Goal: Task Accomplishment & Management: Use online tool/utility

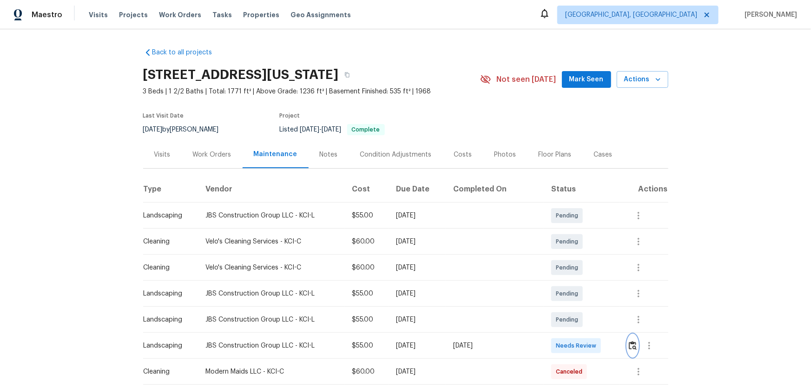
click at [577, 256] on img "button" at bounding box center [633, 345] width 8 height 9
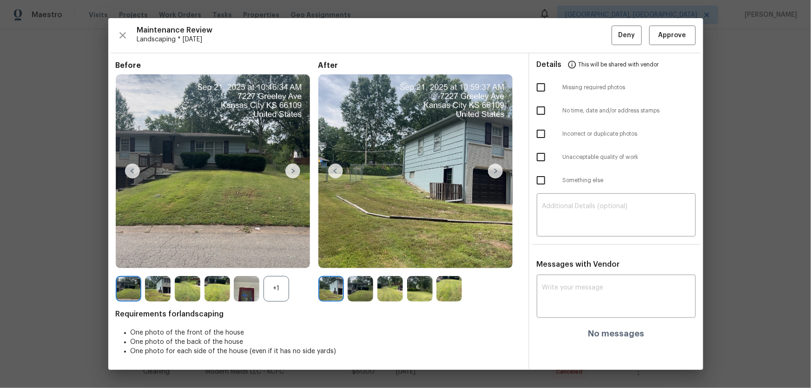
click at [278, 256] on div "+1" at bounding box center [277, 289] width 26 height 26
click at [351, 256] on img at bounding box center [361, 289] width 26 height 26
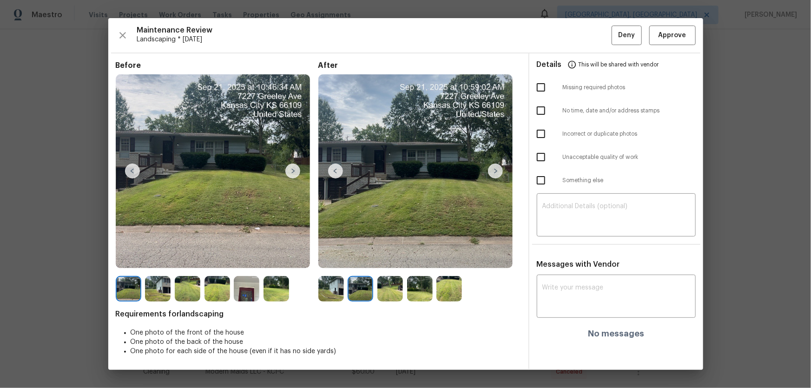
click at [395, 256] on img at bounding box center [390, 289] width 26 height 26
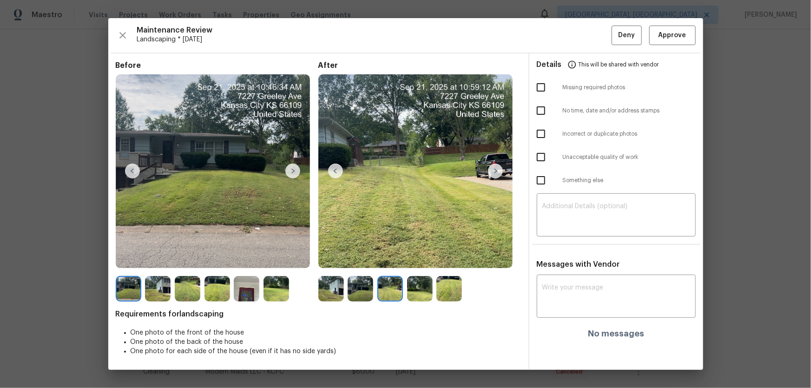
click at [420, 256] on img at bounding box center [420, 289] width 26 height 26
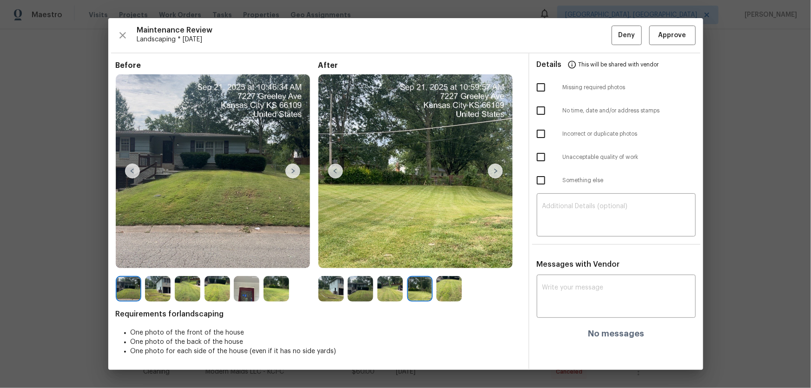
click at [448, 256] on img at bounding box center [449, 289] width 26 height 26
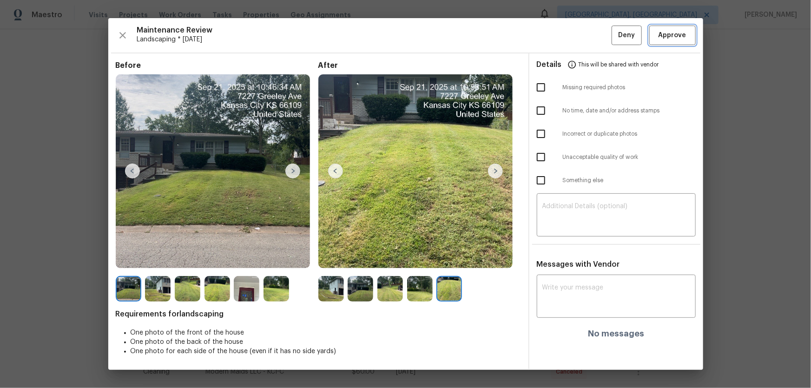
click at [577, 37] on span "Approve" at bounding box center [673, 36] width 32 height 12
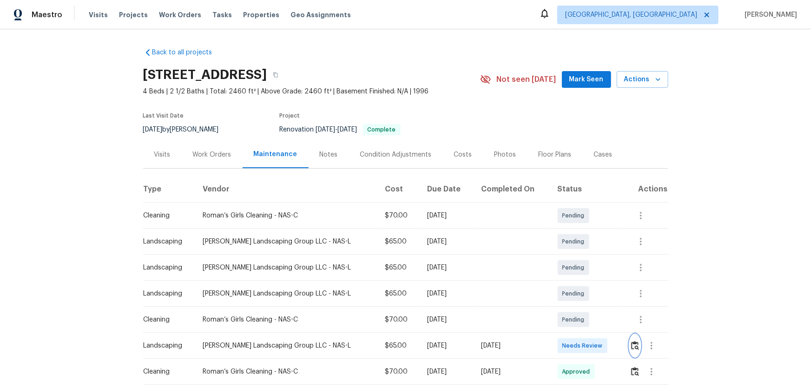
click at [577, 256] on img "button" at bounding box center [635, 345] width 8 height 9
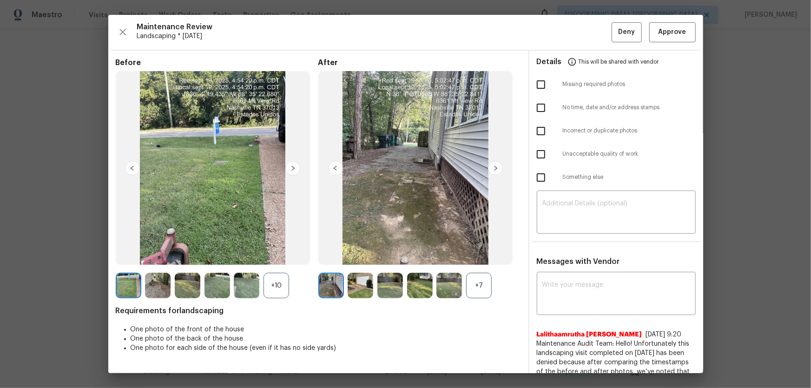
click at [473, 256] on div "+7" at bounding box center [479, 286] width 26 height 26
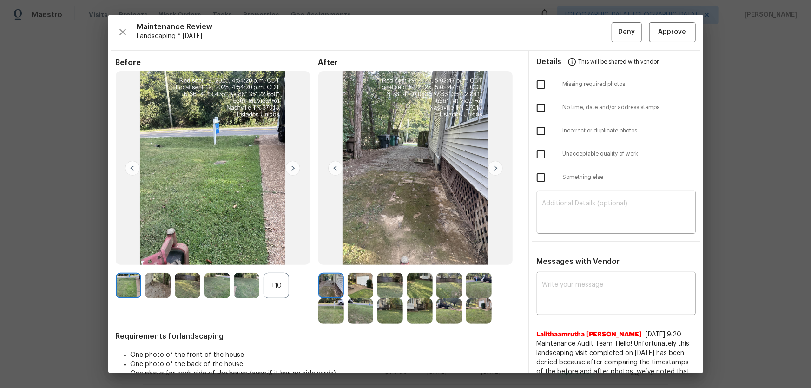
click at [279, 256] on div "+10" at bounding box center [277, 286] width 26 height 26
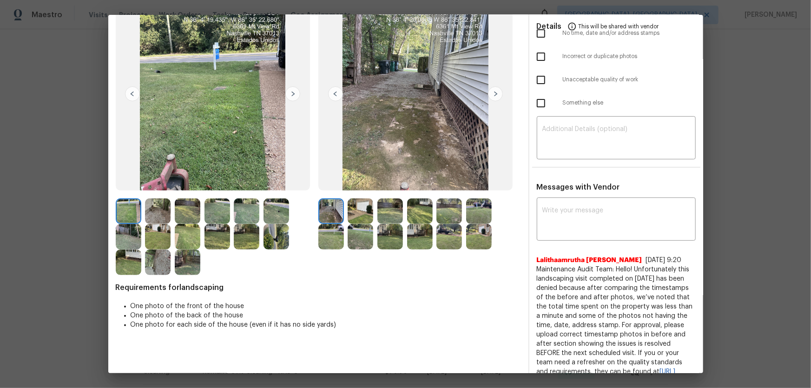
scroll to position [60, 0]
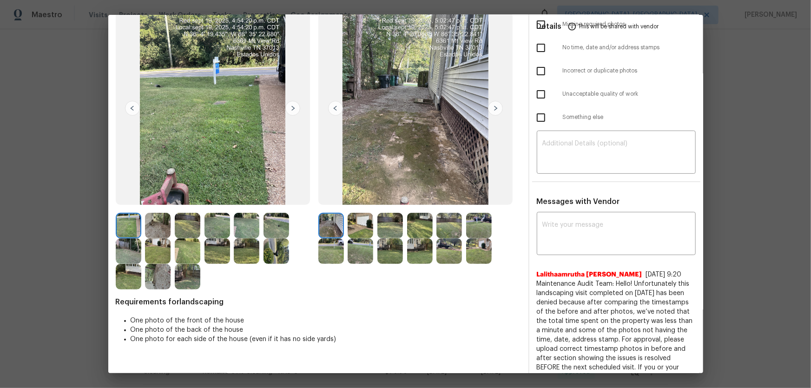
click at [361, 220] on img at bounding box center [361, 226] width 26 height 26
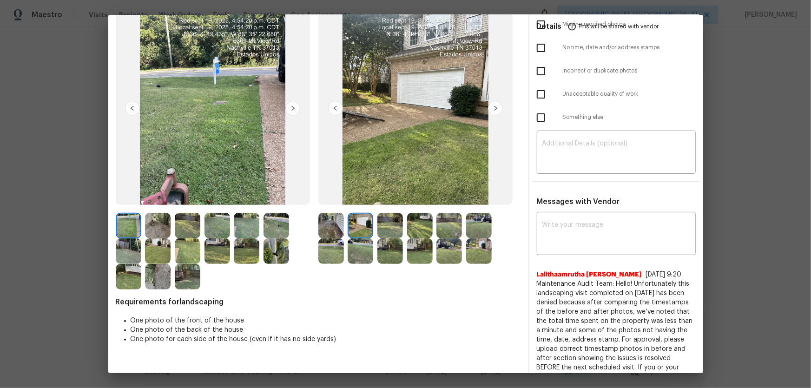
click at [407, 234] on img at bounding box center [420, 226] width 26 height 26
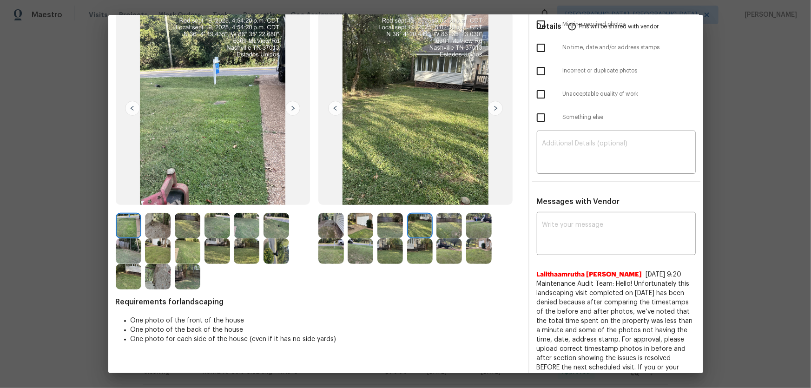
click at [395, 229] on img at bounding box center [390, 226] width 26 height 26
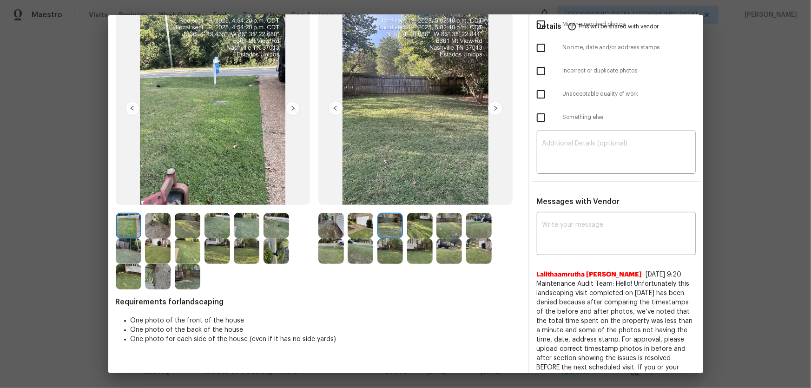
click at [430, 231] on img at bounding box center [420, 226] width 26 height 26
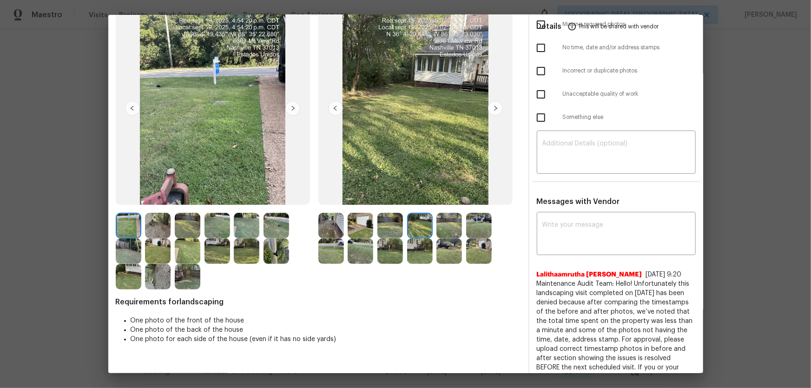
click at [444, 232] on img at bounding box center [449, 226] width 26 height 26
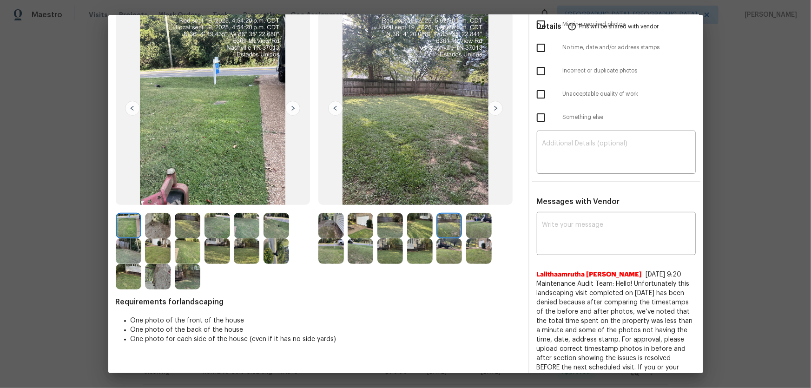
click at [479, 236] on img at bounding box center [479, 226] width 26 height 26
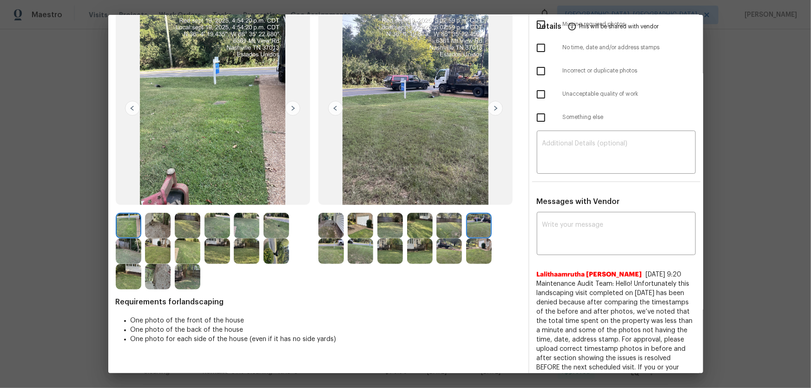
click at [330, 254] on img at bounding box center [331, 251] width 26 height 26
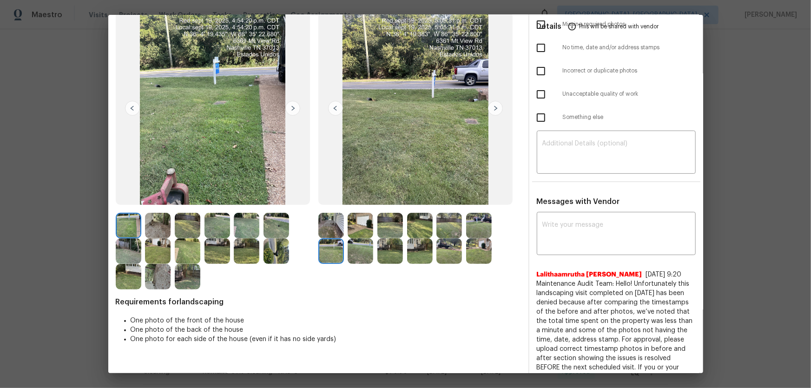
click at [355, 256] on img at bounding box center [361, 251] width 26 height 26
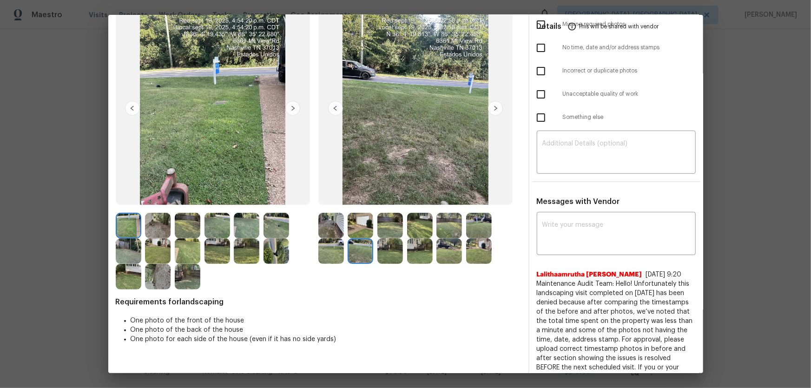
click at [375, 256] on div at bounding box center [363, 251] width 30 height 26
click at [394, 254] on img at bounding box center [390, 251] width 26 height 26
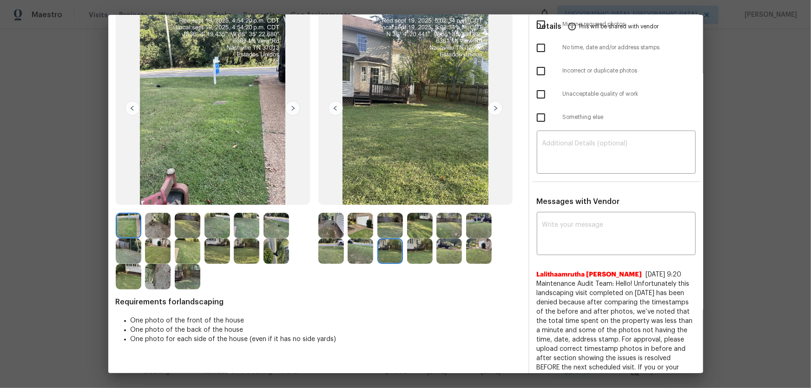
click at [407, 255] on img at bounding box center [420, 251] width 26 height 26
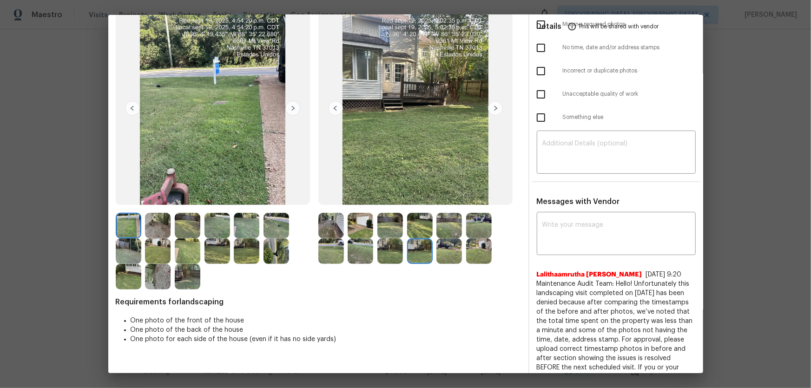
click at [451, 256] on img at bounding box center [449, 251] width 26 height 26
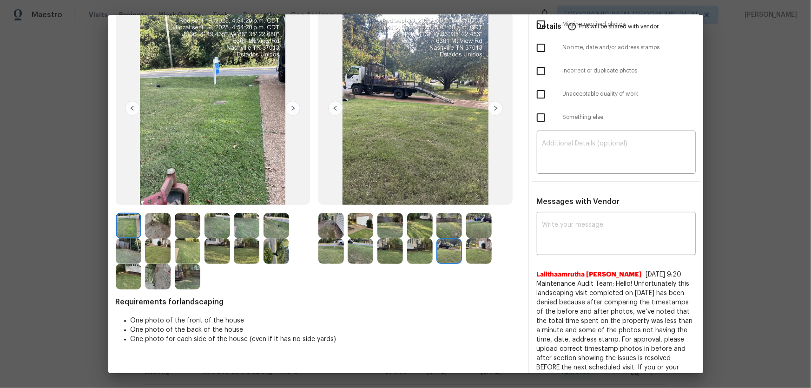
click at [470, 256] on img at bounding box center [479, 251] width 26 height 26
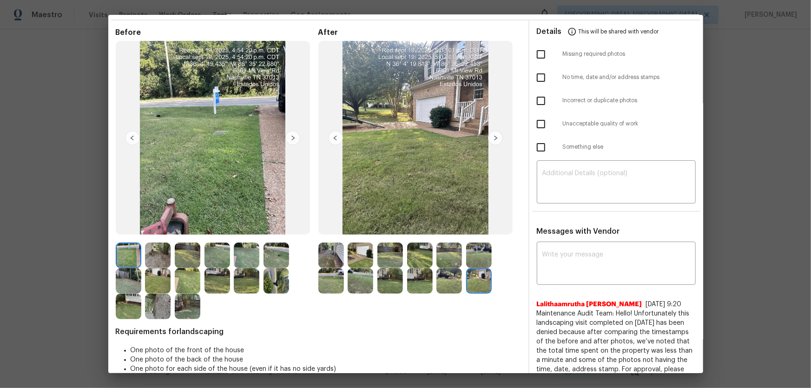
scroll to position [0, 0]
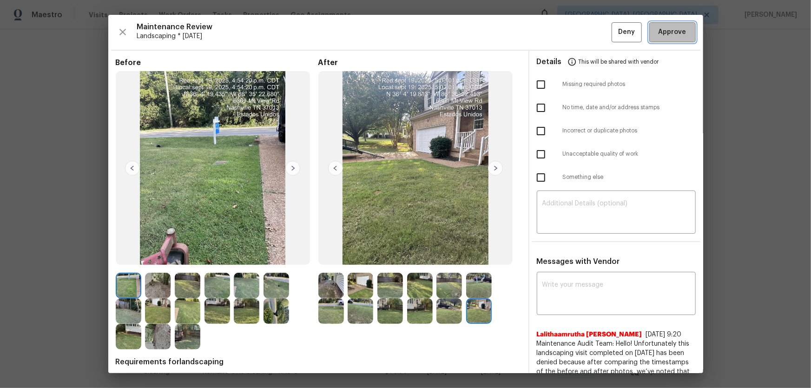
click at [577, 26] on span "Approve" at bounding box center [673, 32] width 28 height 12
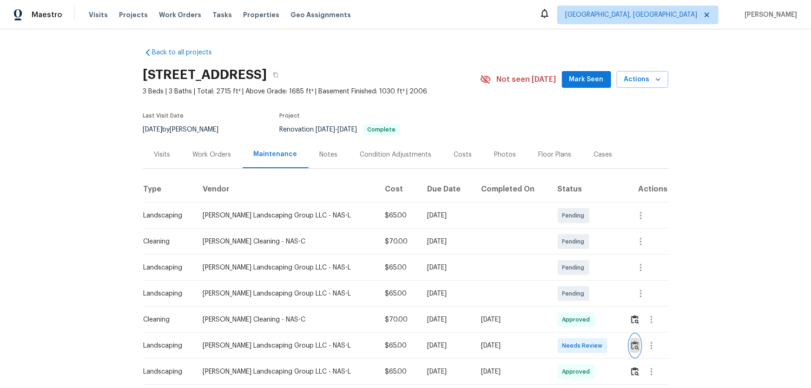
click at [632, 343] on img "button" at bounding box center [635, 345] width 8 height 9
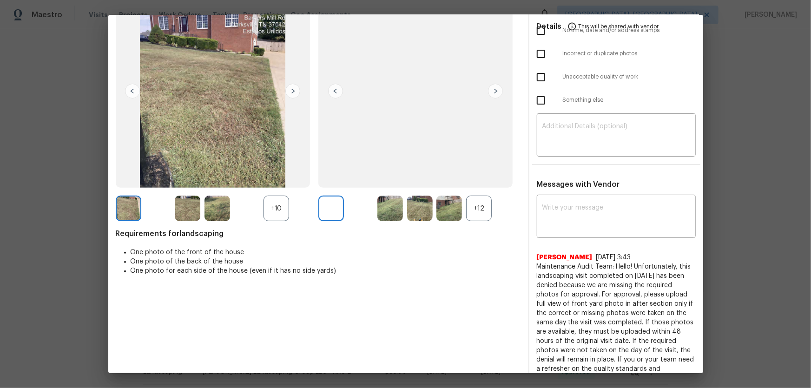
scroll to position [84, 0]
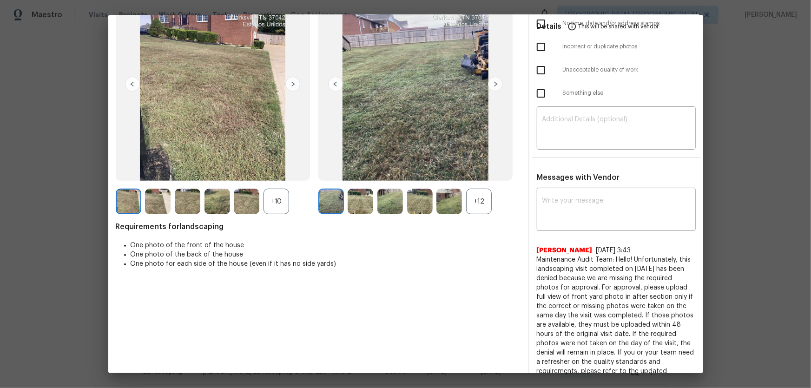
click at [482, 199] on div "+12" at bounding box center [479, 202] width 26 height 26
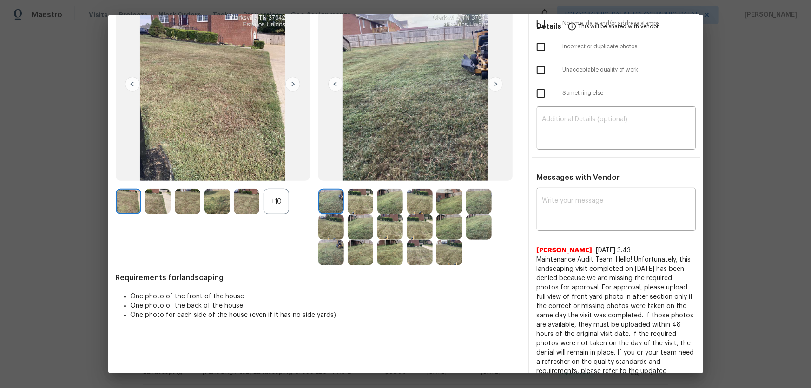
click at [281, 207] on div "+10" at bounding box center [277, 202] width 26 height 26
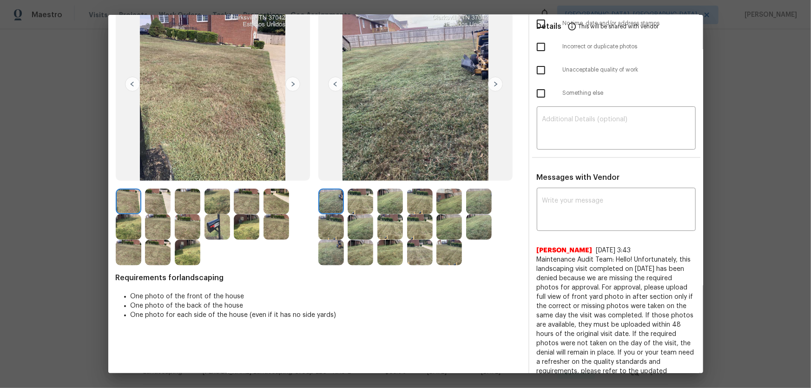
click at [351, 202] on img at bounding box center [361, 202] width 26 height 26
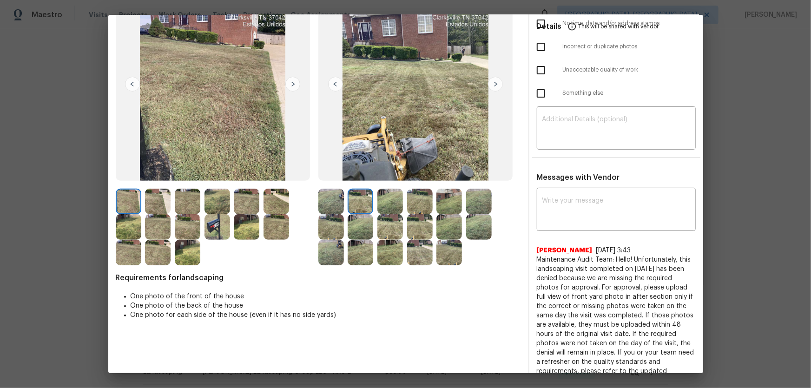
click at [390, 202] on img at bounding box center [390, 202] width 26 height 26
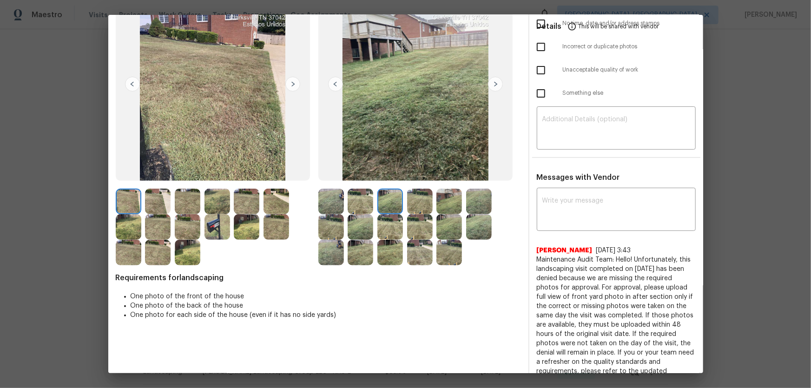
click at [422, 201] on img at bounding box center [420, 202] width 26 height 26
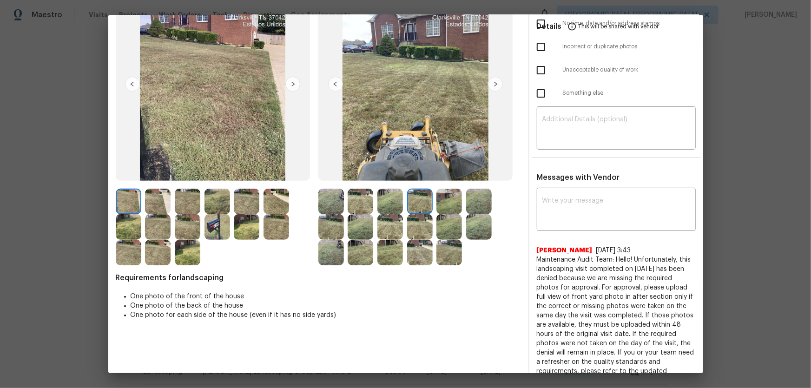
click at [441, 204] on img at bounding box center [449, 202] width 26 height 26
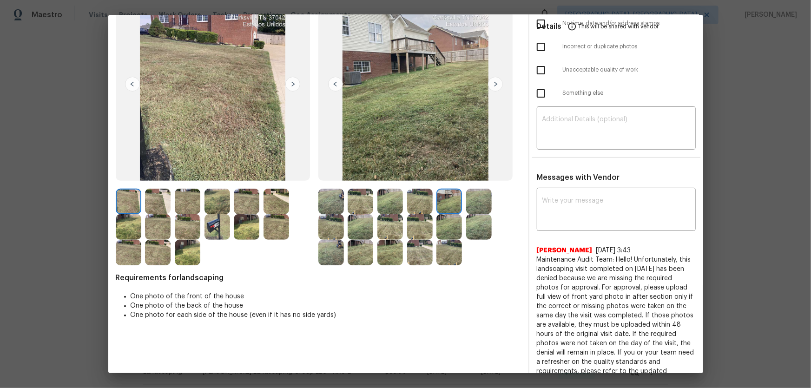
click at [489, 205] on img at bounding box center [479, 202] width 26 height 26
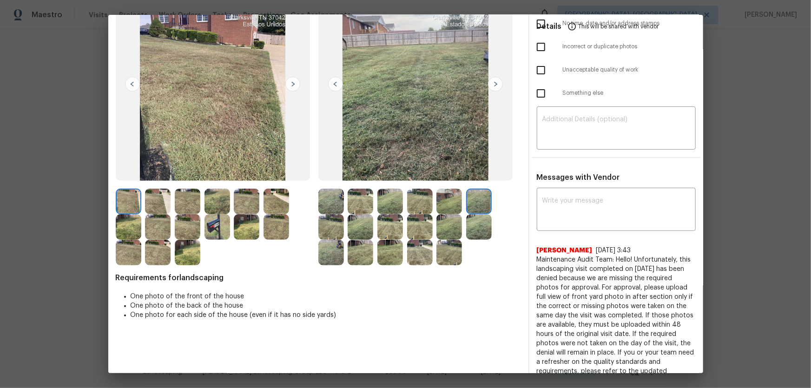
click at [338, 226] on img at bounding box center [331, 227] width 26 height 26
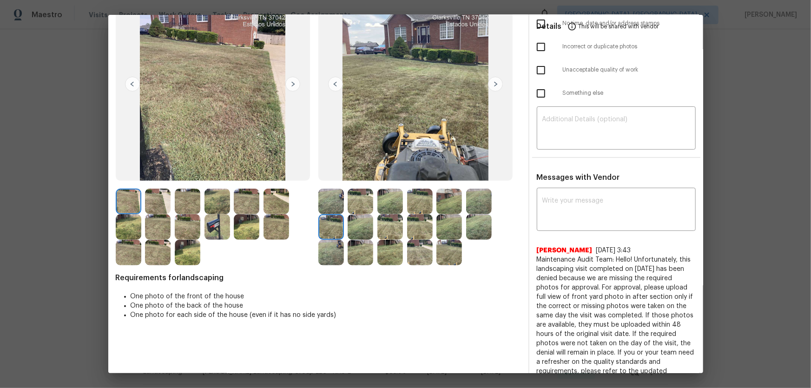
click at [348, 228] on img at bounding box center [361, 227] width 26 height 26
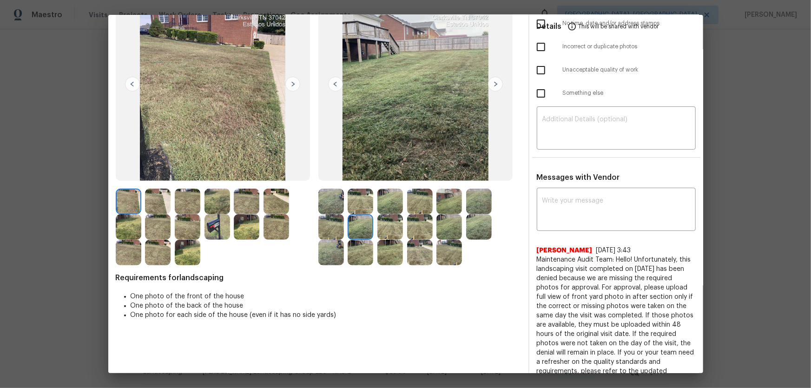
click at [390, 233] on img at bounding box center [390, 227] width 26 height 26
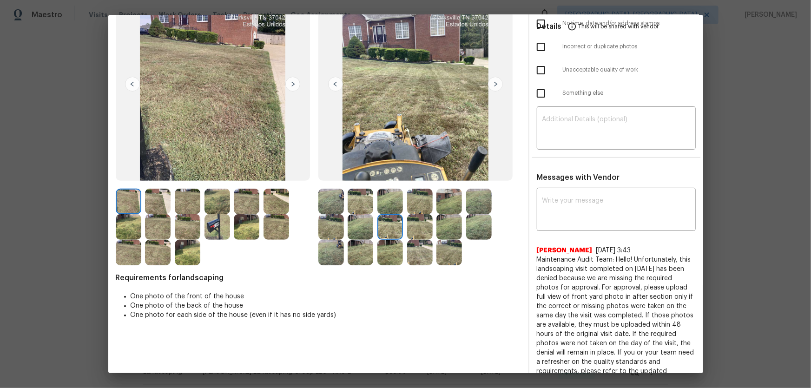
click at [403, 232] on div at bounding box center [392, 227] width 30 height 26
click at [412, 232] on img at bounding box center [420, 227] width 26 height 26
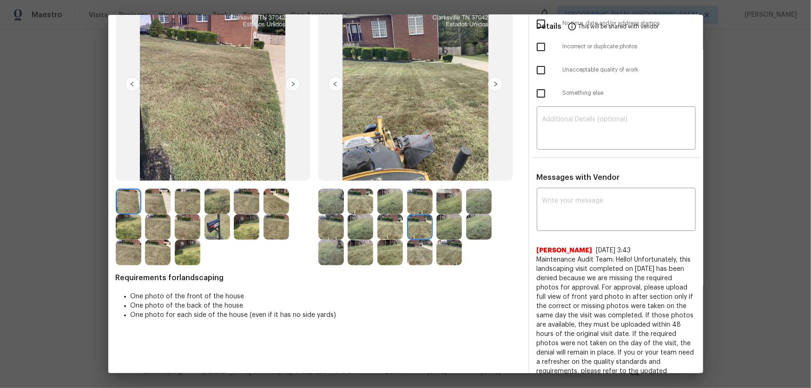
click at [439, 231] on img at bounding box center [449, 227] width 26 height 26
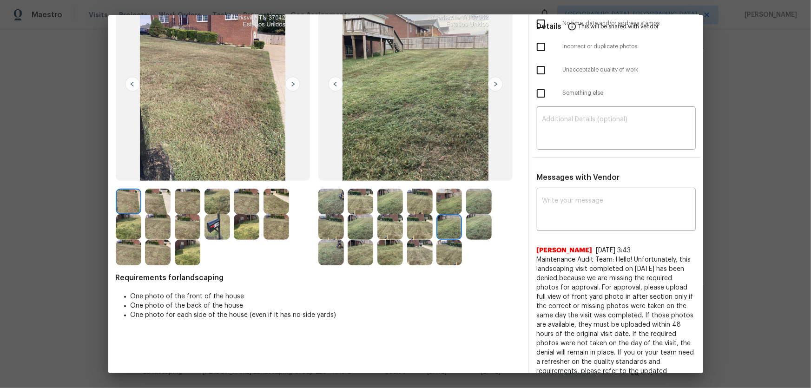
click at [463, 231] on div at bounding box center [451, 227] width 30 height 26
click at [468, 231] on img at bounding box center [479, 227] width 26 height 26
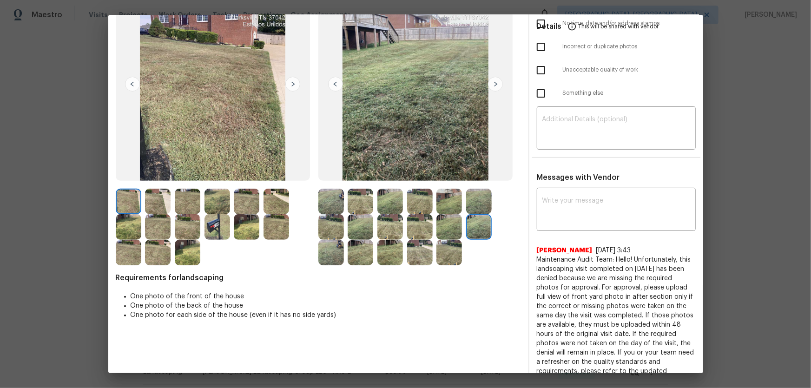
click at [318, 253] on img at bounding box center [331, 253] width 26 height 26
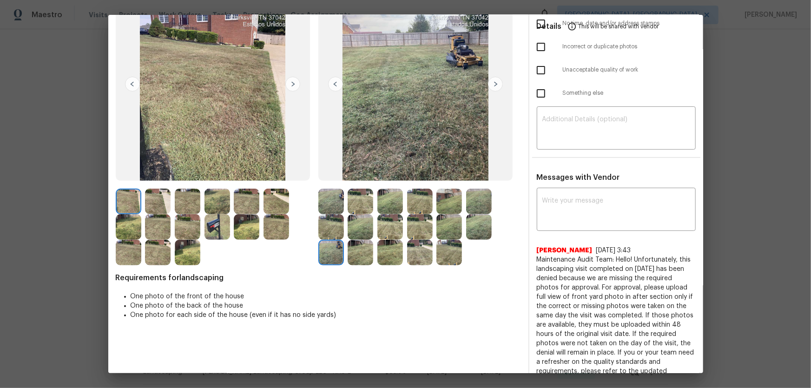
click at [356, 252] on img at bounding box center [361, 253] width 26 height 26
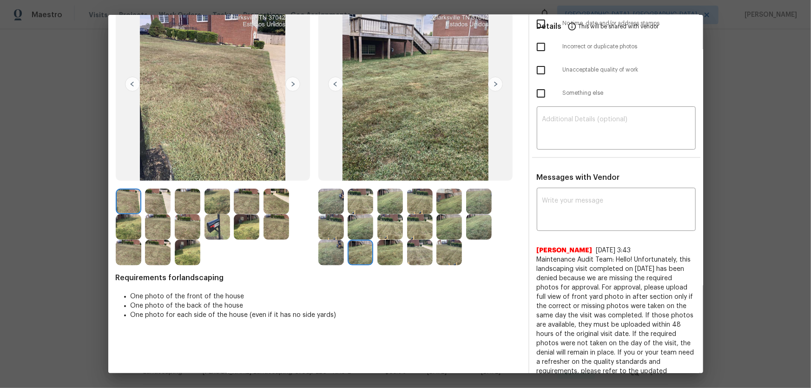
click at [395, 251] on img at bounding box center [390, 253] width 26 height 26
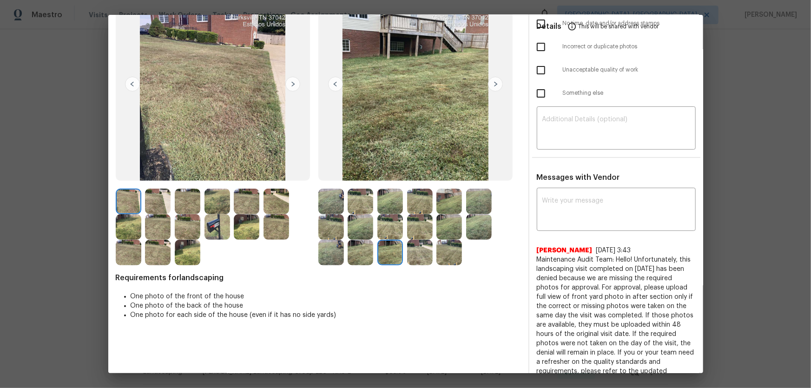
click at [417, 251] on img at bounding box center [420, 253] width 26 height 26
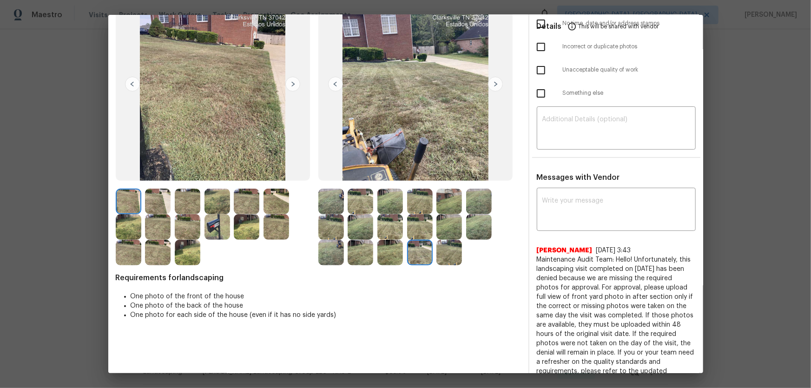
click at [441, 255] on img at bounding box center [449, 253] width 26 height 26
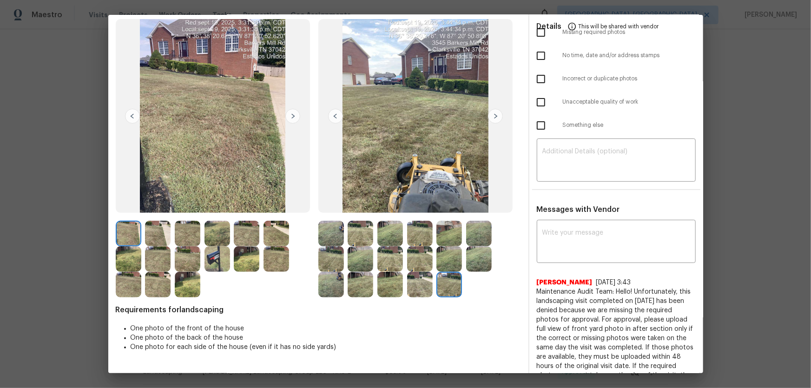
scroll to position [0, 0]
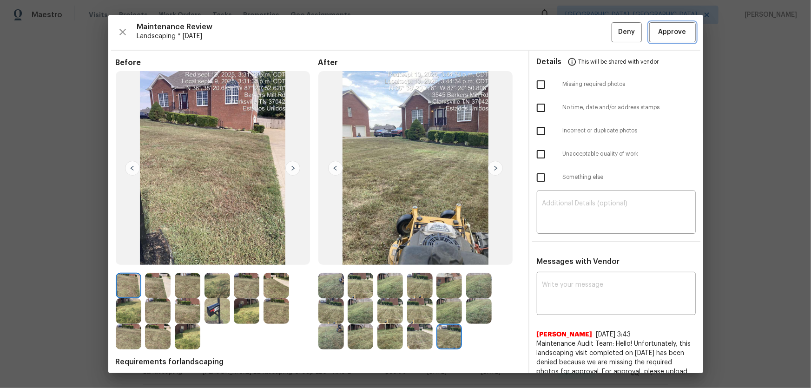
click at [664, 38] on button "Approve" at bounding box center [672, 32] width 46 height 20
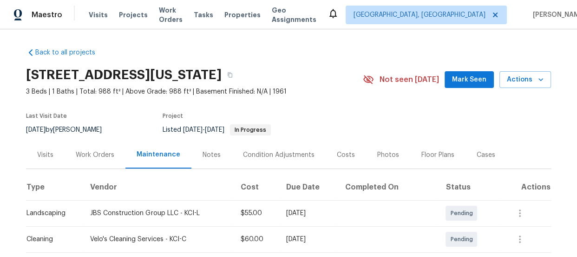
scroll to position [42, 0]
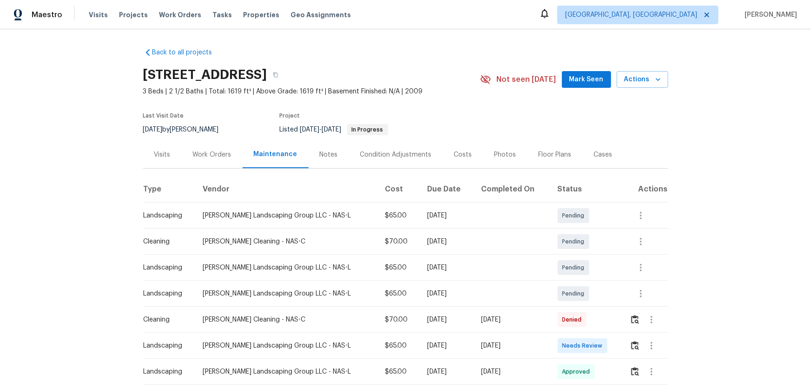
scroll to position [42, 0]
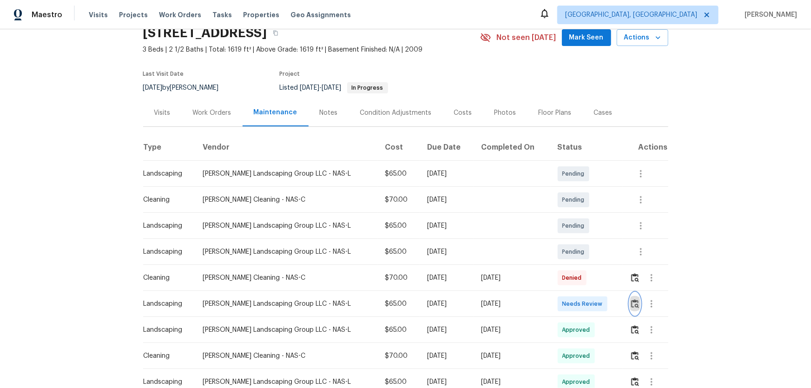
click at [577, 256] on img "button" at bounding box center [635, 303] width 8 height 9
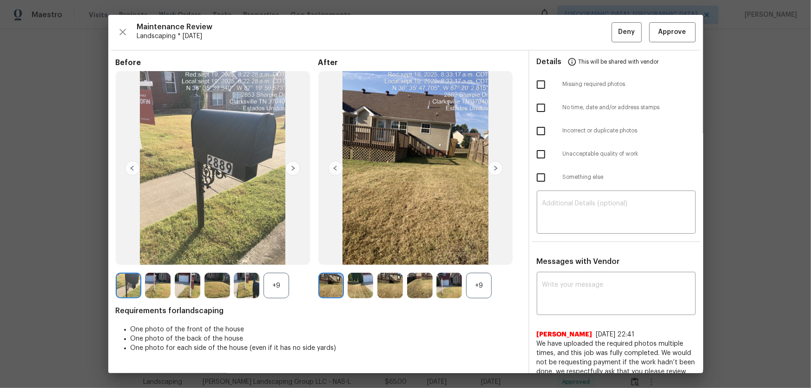
click at [473, 256] on div "+9" at bounding box center [479, 286] width 26 height 26
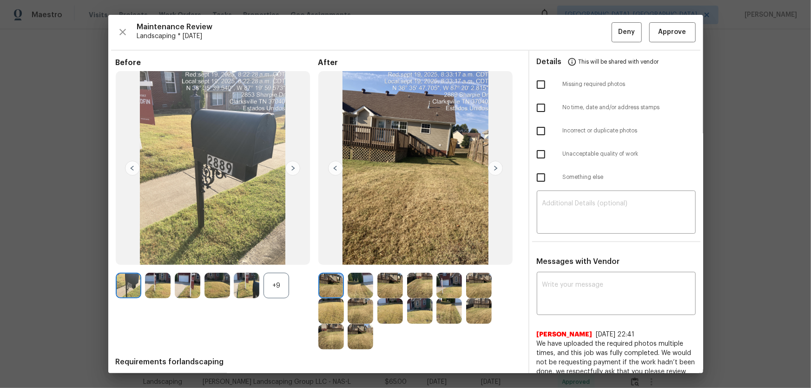
click at [269, 256] on div "+9" at bounding box center [277, 286] width 26 height 26
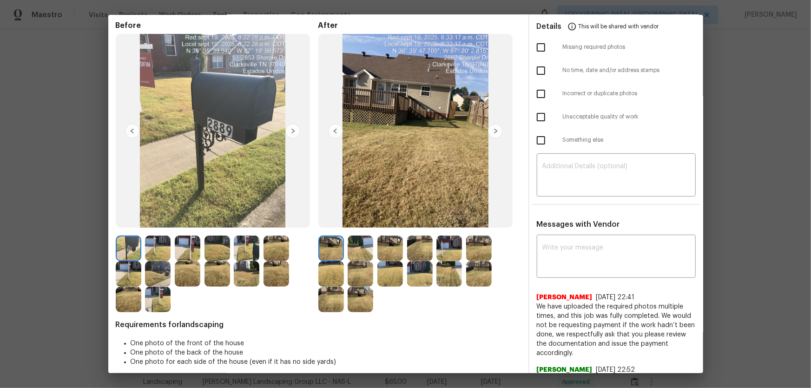
scroll to position [84, 0]
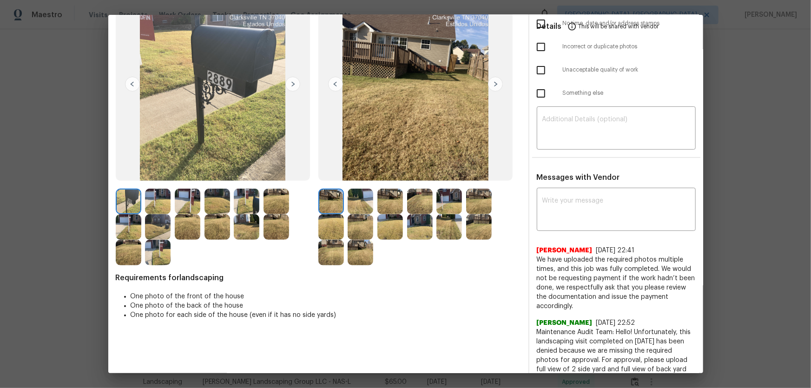
click at [367, 191] on img at bounding box center [361, 202] width 26 height 26
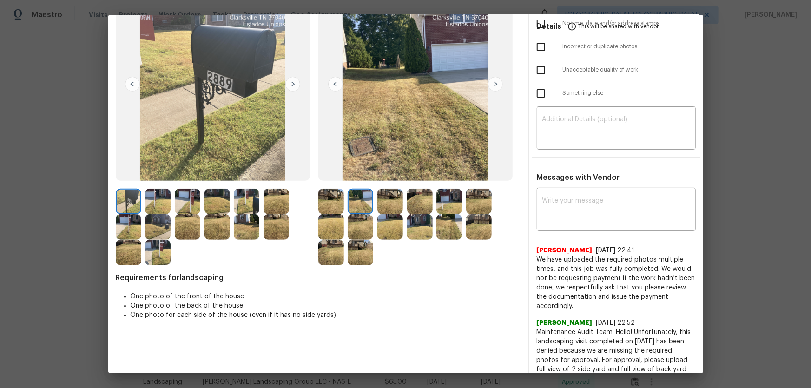
click at [381, 195] on img at bounding box center [390, 202] width 26 height 26
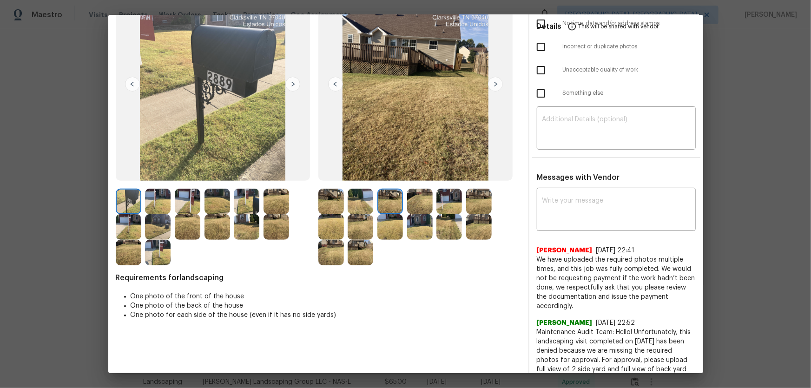
click at [420, 204] on img at bounding box center [420, 202] width 26 height 26
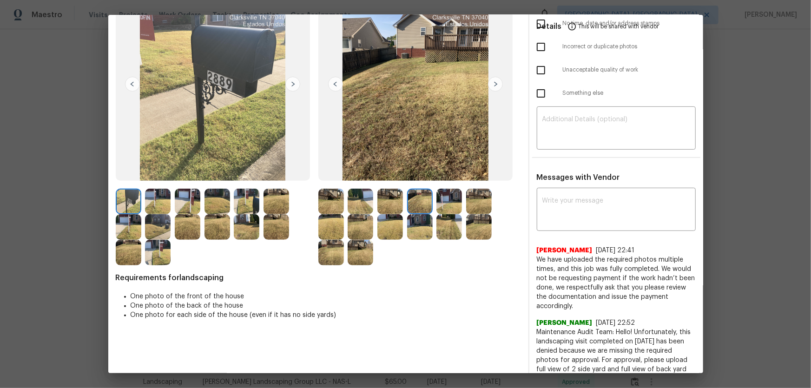
click at [446, 207] on img at bounding box center [449, 202] width 26 height 26
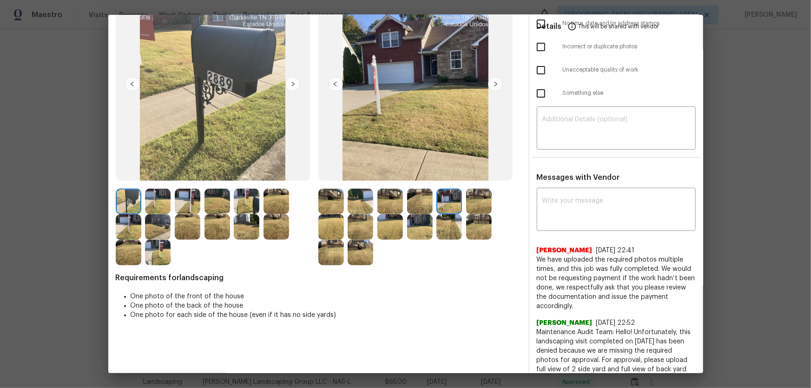
click at [471, 204] on img at bounding box center [479, 202] width 26 height 26
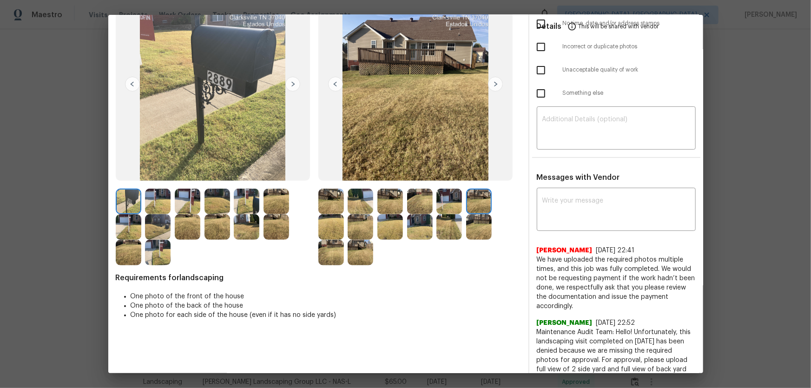
click at [330, 225] on img at bounding box center [331, 227] width 26 height 26
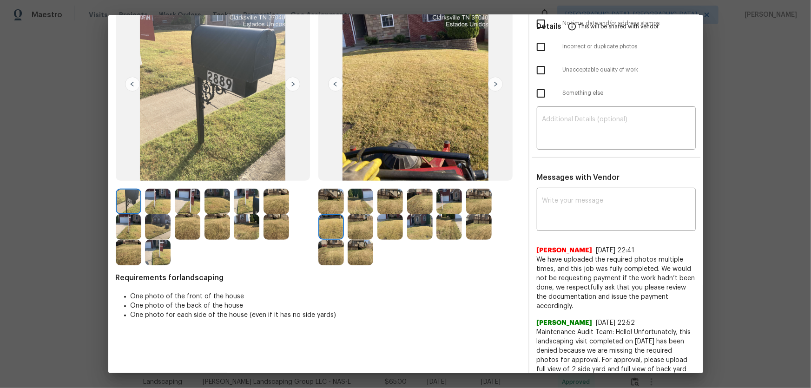
click at [366, 231] on img at bounding box center [361, 227] width 26 height 26
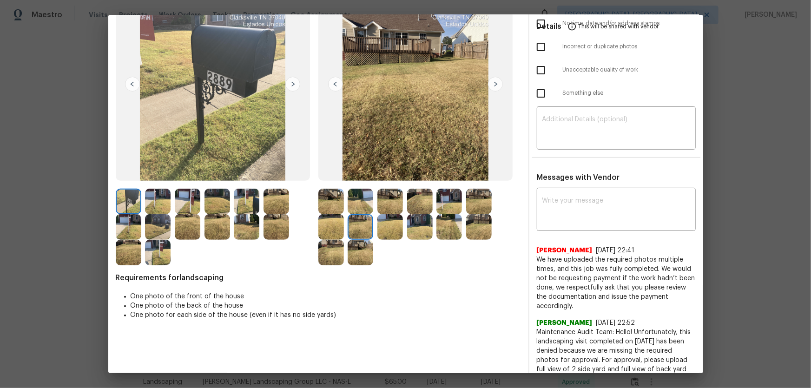
click at [379, 229] on img at bounding box center [390, 227] width 26 height 26
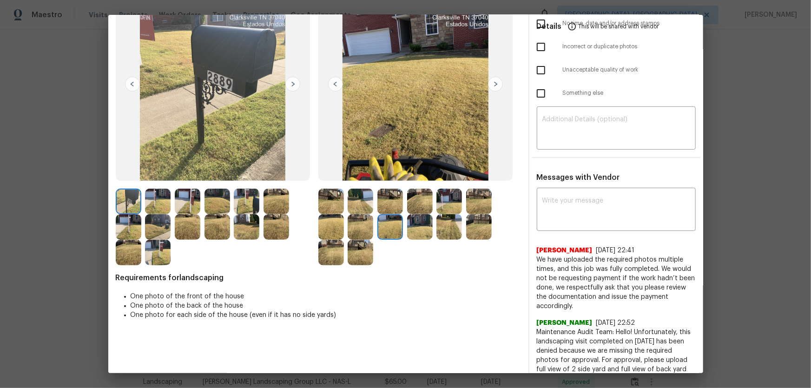
click at [418, 236] on img at bounding box center [420, 227] width 26 height 26
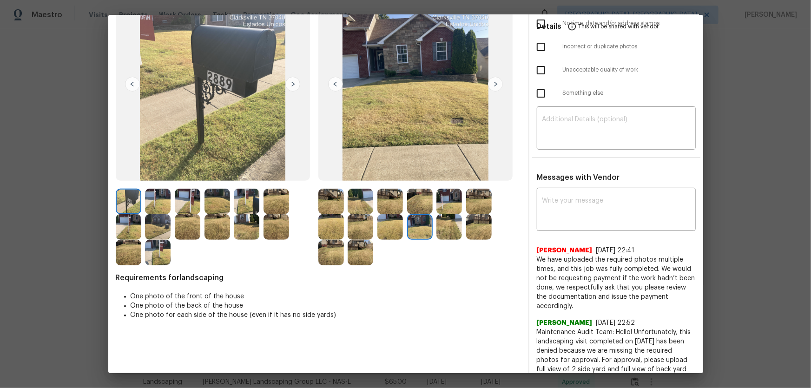
click at [436, 234] on img at bounding box center [449, 227] width 26 height 26
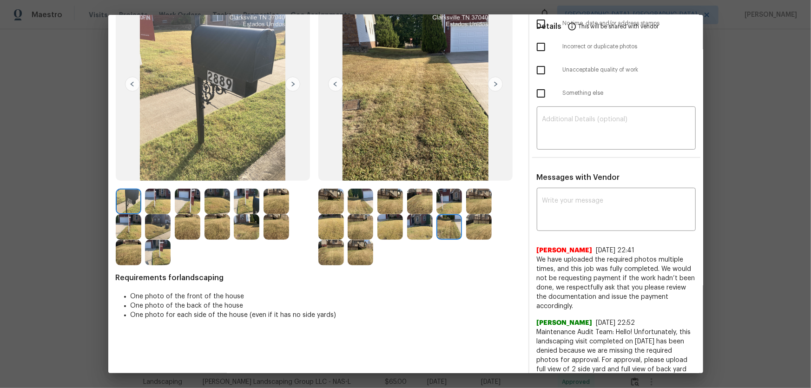
click at [333, 242] on img at bounding box center [331, 253] width 26 height 26
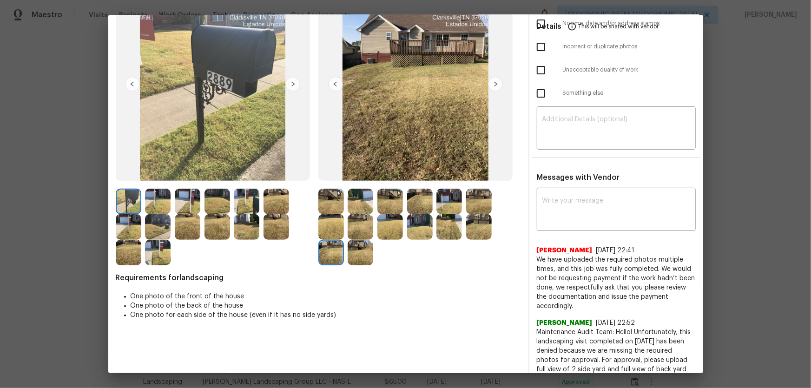
click at [357, 253] on img at bounding box center [361, 253] width 26 height 26
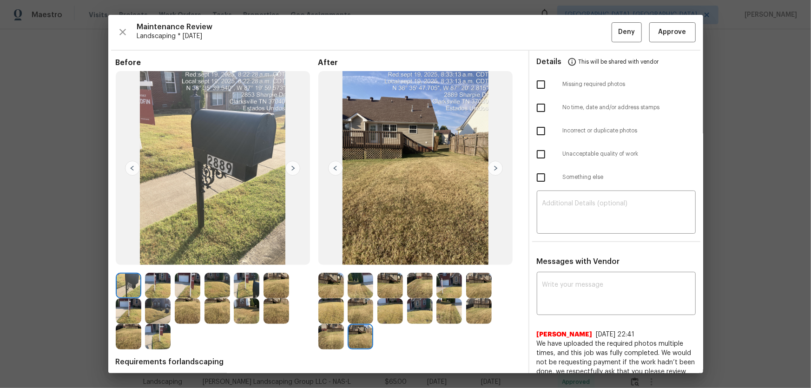
scroll to position [0, 0]
click at [577, 33] on span "Approve" at bounding box center [673, 32] width 28 height 12
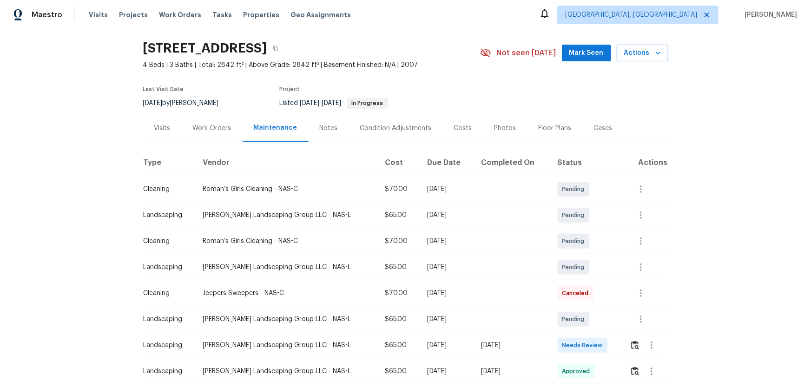
scroll to position [84, 0]
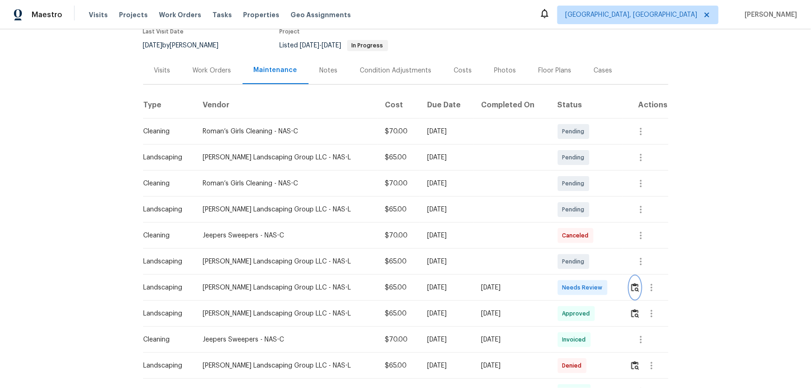
click at [577, 256] on img "button" at bounding box center [635, 287] width 8 height 9
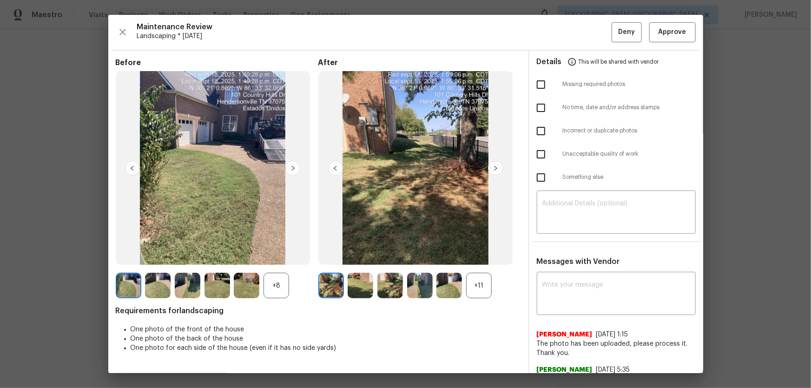
click at [477, 256] on div "+11" at bounding box center [479, 286] width 26 height 26
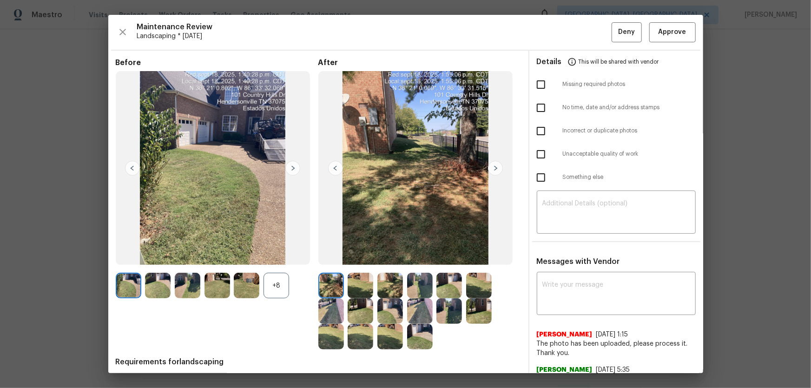
click at [280, 256] on div "+8" at bounding box center [277, 286] width 26 height 26
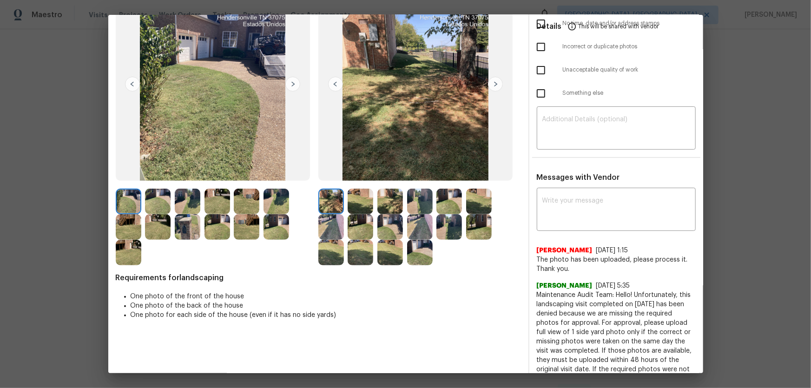
click at [363, 207] on img at bounding box center [361, 202] width 26 height 26
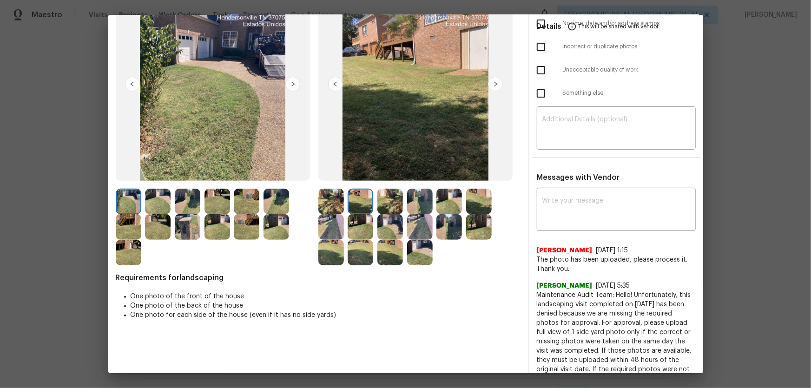
click at [390, 199] on img at bounding box center [390, 202] width 26 height 26
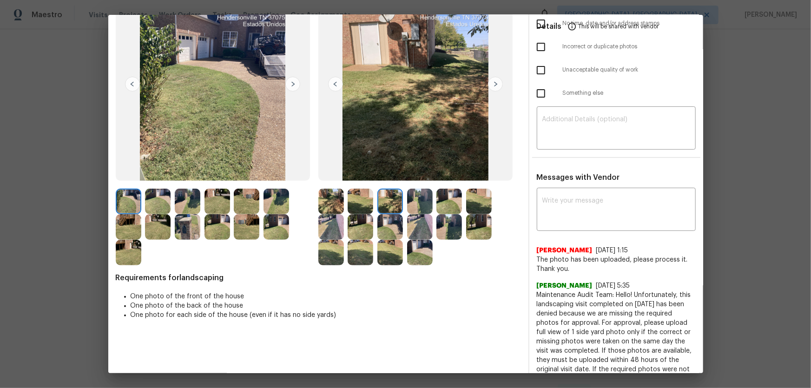
click at [423, 206] on img at bounding box center [420, 202] width 26 height 26
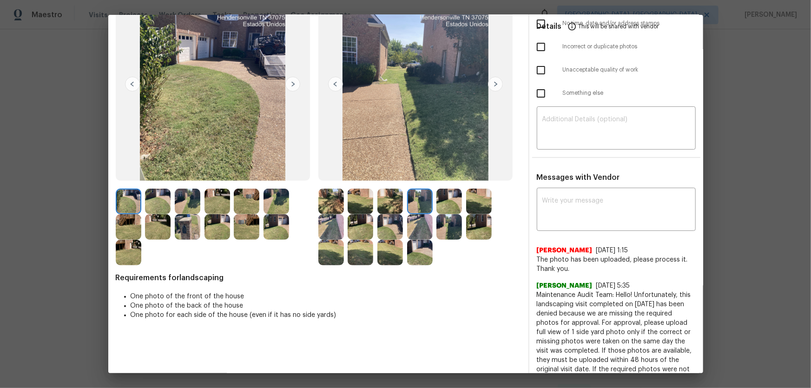
click at [448, 207] on img at bounding box center [449, 202] width 26 height 26
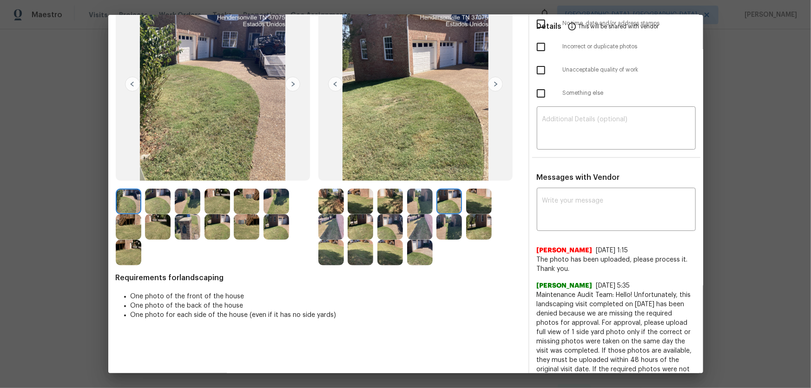
click at [474, 205] on img at bounding box center [479, 202] width 26 height 26
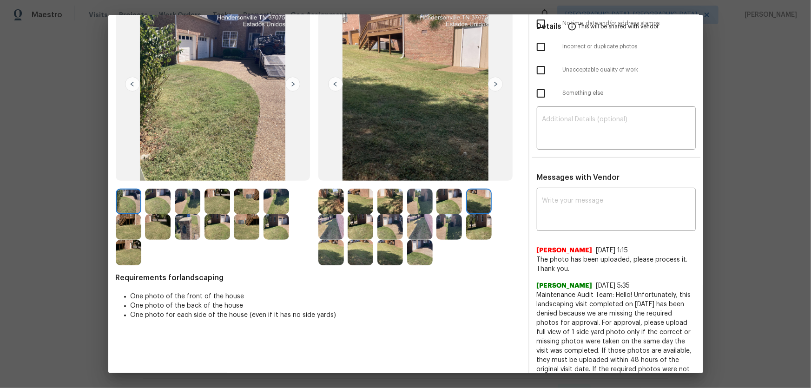
click at [320, 224] on img at bounding box center [331, 227] width 26 height 26
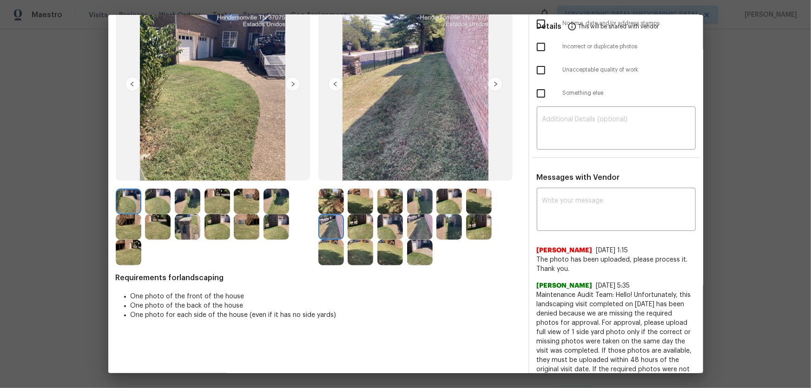
click at [362, 233] on img at bounding box center [361, 227] width 26 height 26
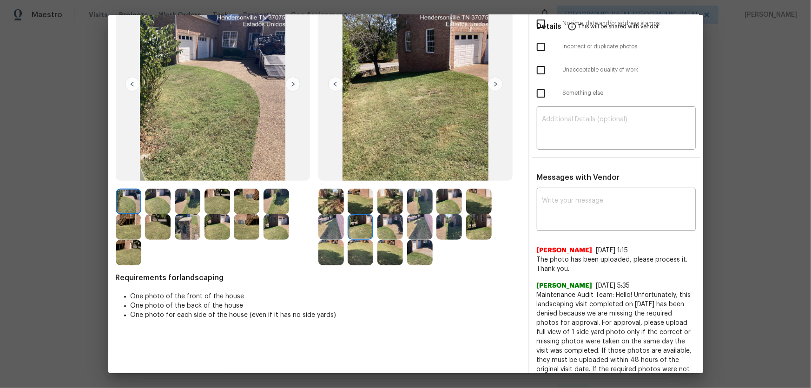
click at [390, 231] on img at bounding box center [390, 227] width 26 height 26
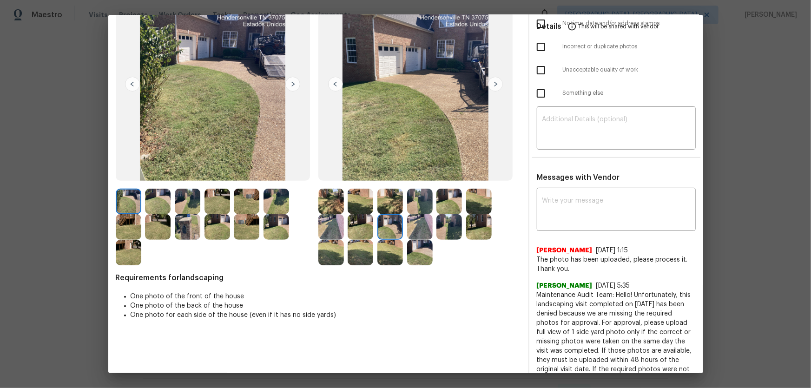
click at [427, 229] on img at bounding box center [420, 227] width 26 height 26
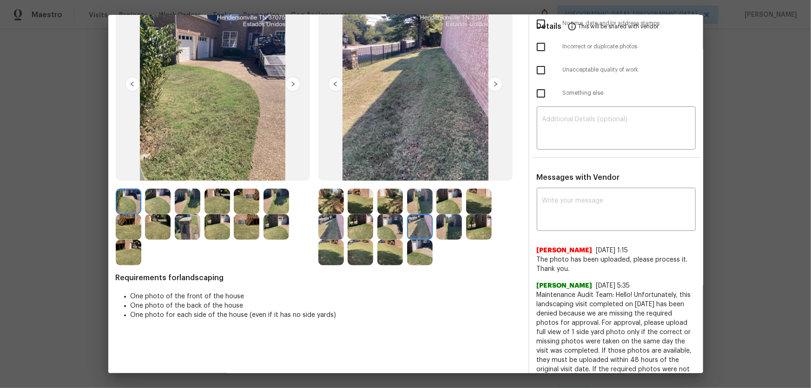
click at [453, 229] on img at bounding box center [449, 227] width 26 height 26
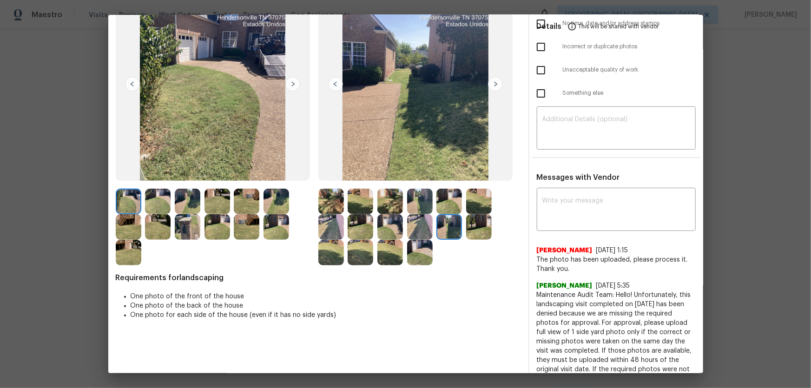
click at [482, 227] on img at bounding box center [479, 227] width 26 height 26
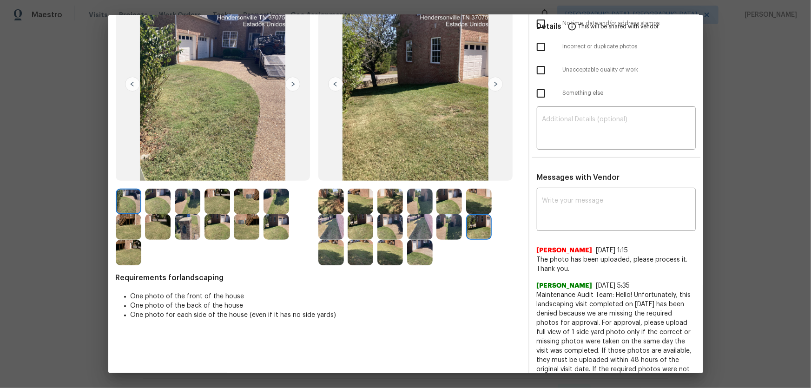
click at [324, 252] on img at bounding box center [331, 253] width 26 height 26
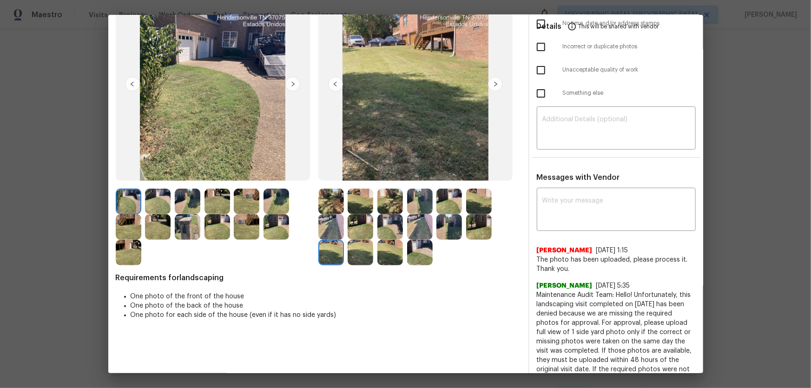
click at [360, 255] on img at bounding box center [361, 253] width 26 height 26
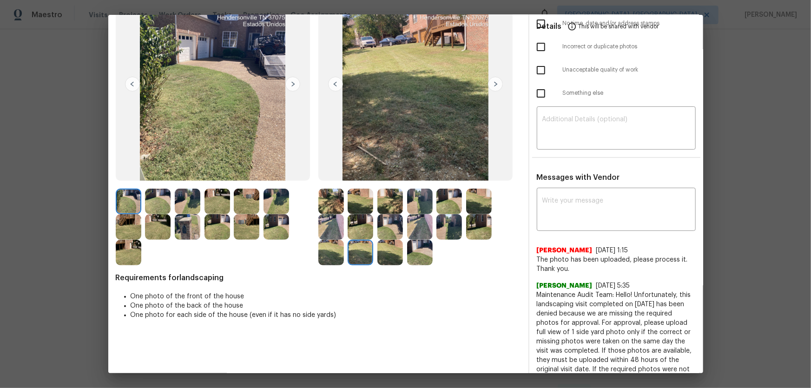
click at [386, 256] on img at bounding box center [390, 253] width 26 height 26
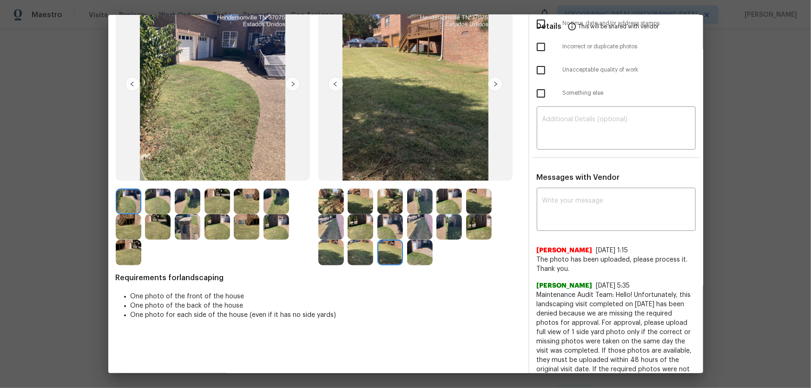
click at [416, 256] on img at bounding box center [420, 253] width 26 height 26
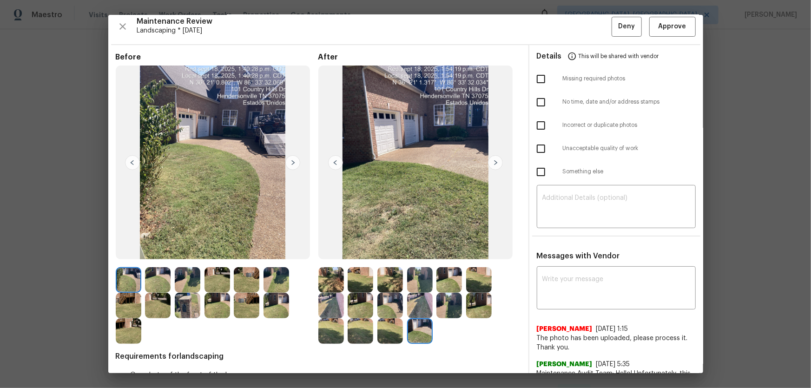
scroll to position [0, 0]
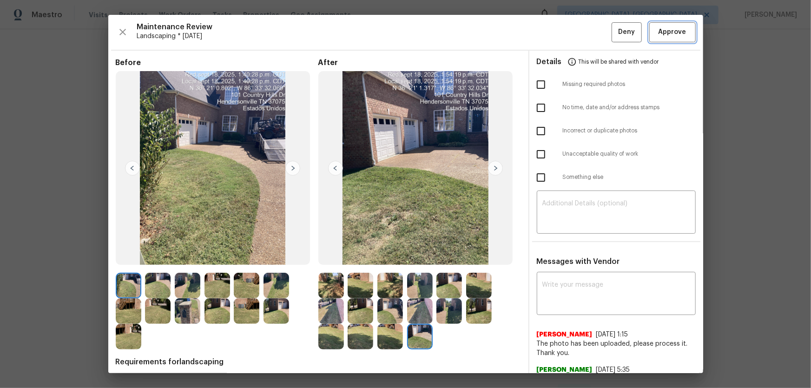
click at [577, 30] on span "Approve" at bounding box center [673, 32] width 28 height 12
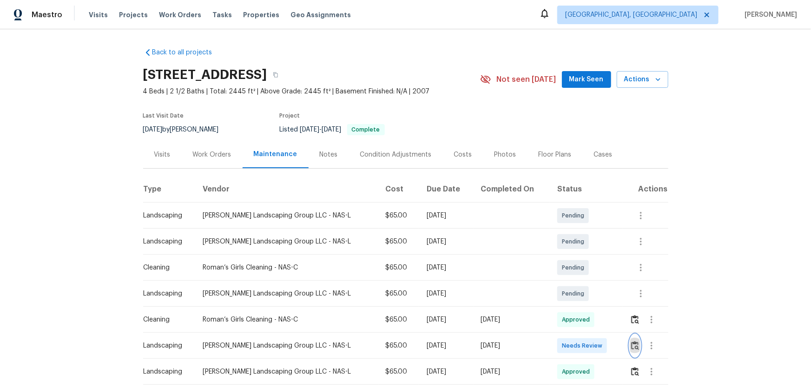
click at [577, 256] on img "button" at bounding box center [635, 345] width 8 height 9
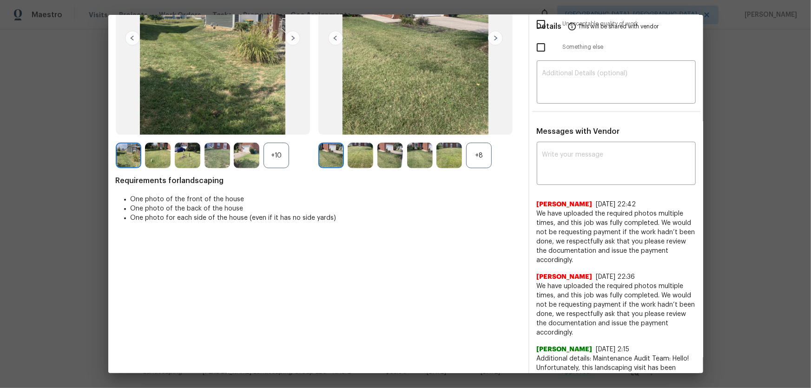
scroll to position [126, 0]
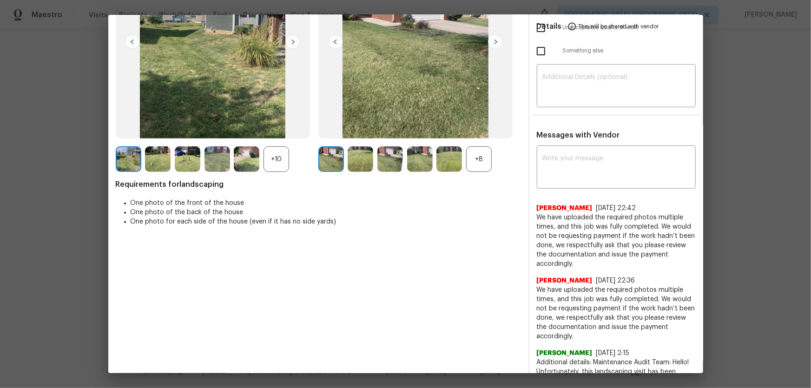
click at [476, 157] on div "+8" at bounding box center [479, 159] width 26 height 26
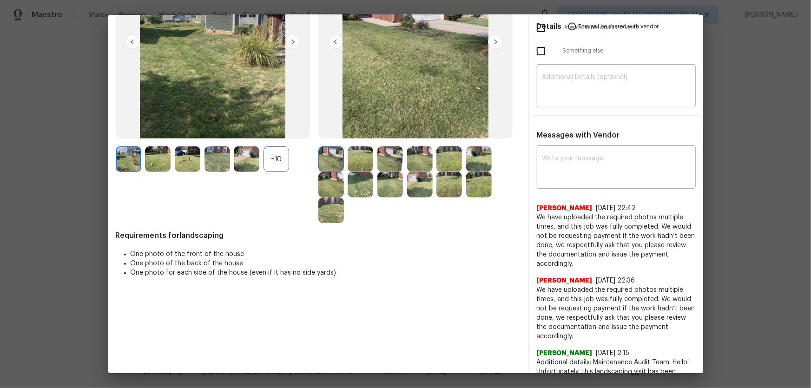
click at [282, 159] on div "+10" at bounding box center [277, 159] width 26 height 26
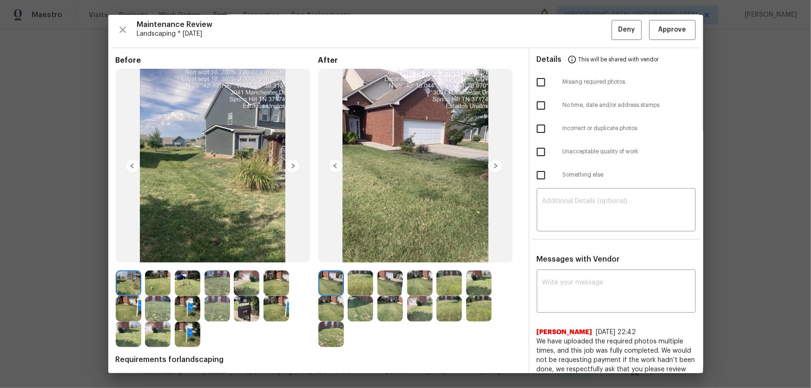
scroll to position [0, 0]
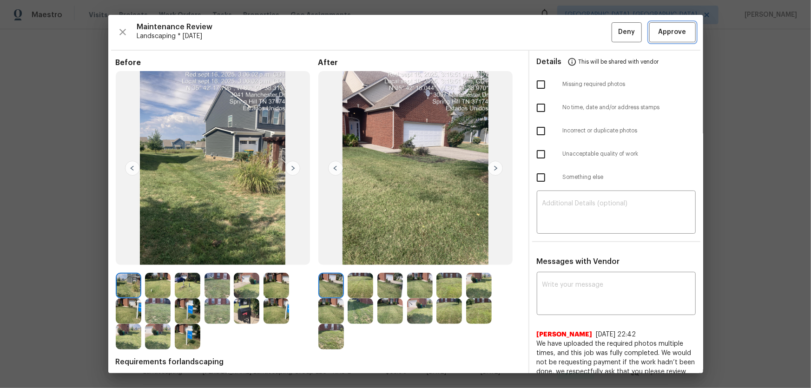
click at [577, 37] on span "Approve" at bounding box center [673, 32] width 28 height 12
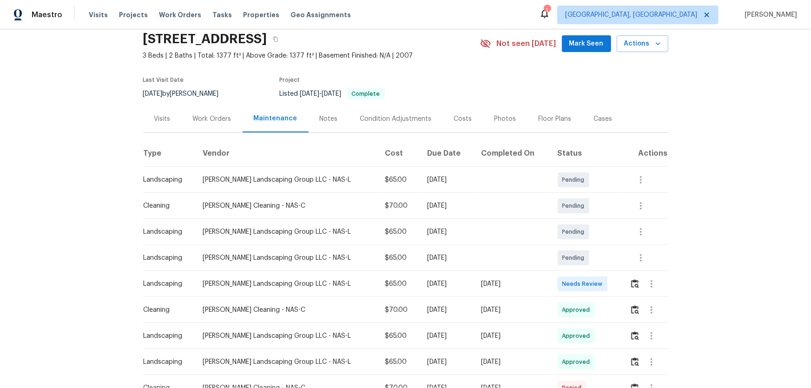
scroll to position [84, 0]
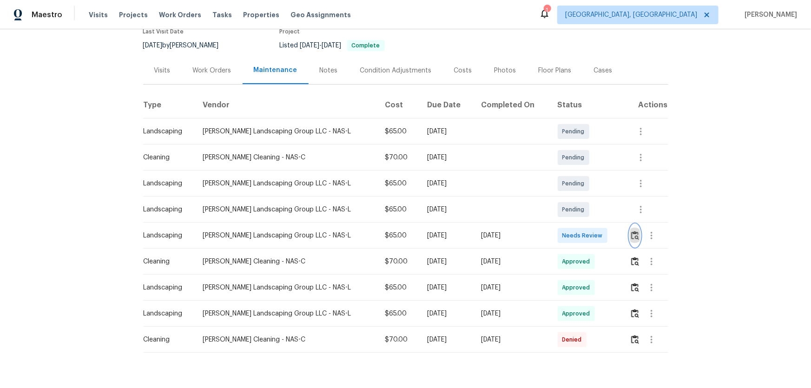
click at [577, 239] on button "button" at bounding box center [635, 236] width 11 height 22
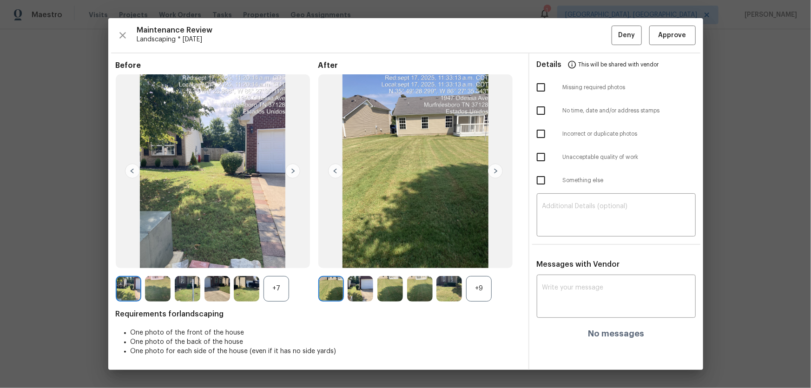
click at [474, 256] on div "+9" at bounding box center [479, 289] width 26 height 26
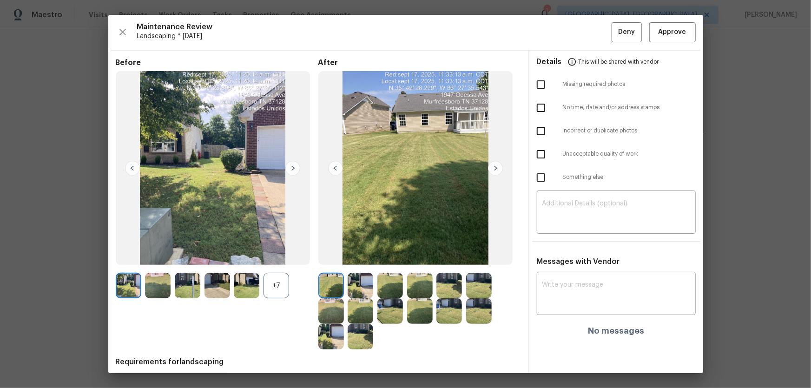
click at [283, 256] on div "+7" at bounding box center [277, 286] width 26 height 26
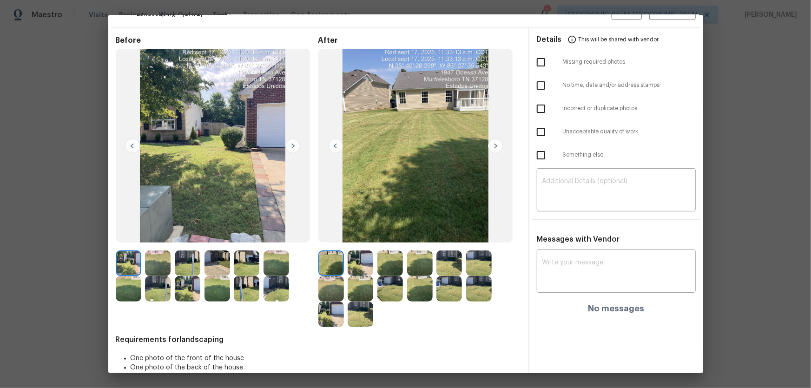
scroll to position [44, 0]
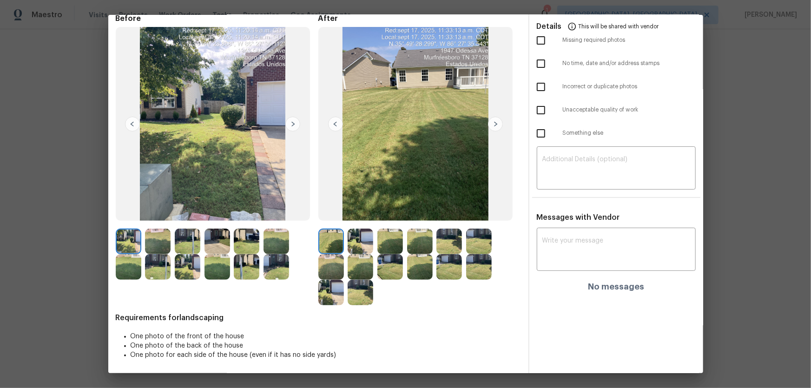
click at [359, 247] on img at bounding box center [361, 242] width 26 height 26
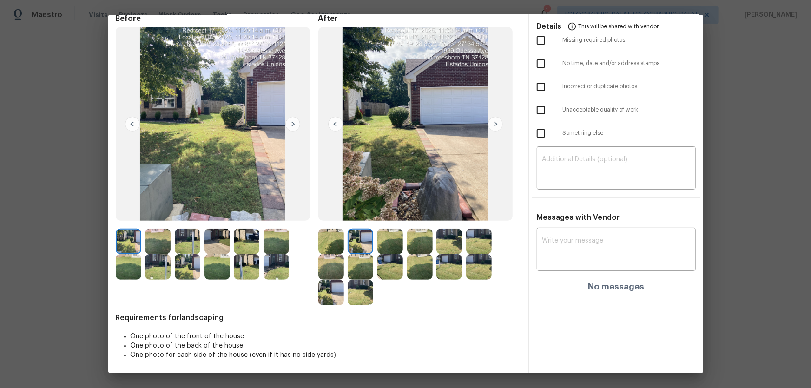
click at [395, 246] on img at bounding box center [390, 242] width 26 height 26
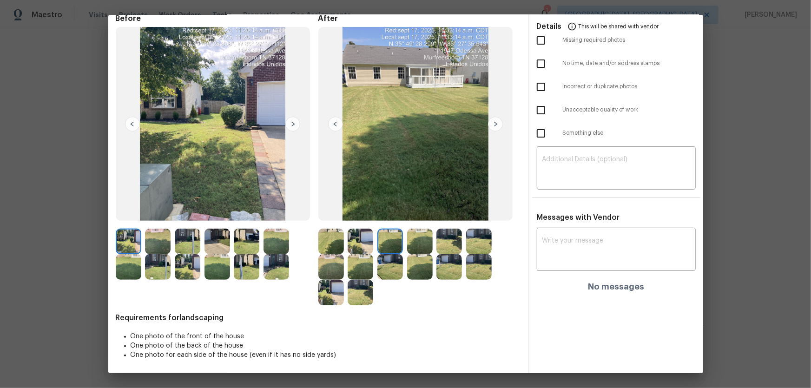
click at [413, 246] on img at bounding box center [420, 242] width 26 height 26
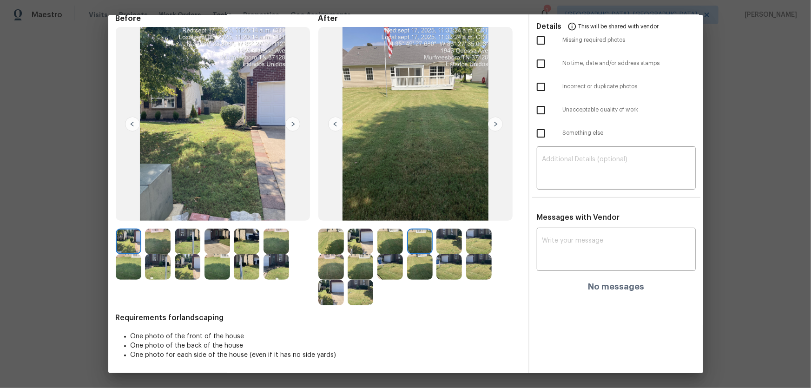
click at [447, 248] on img at bounding box center [449, 242] width 26 height 26
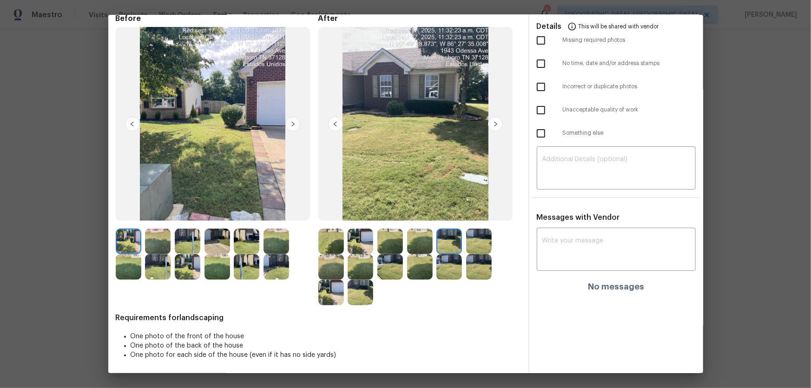
click at [469, 248] on img at bounding box center [479, 242] width 26 height 26
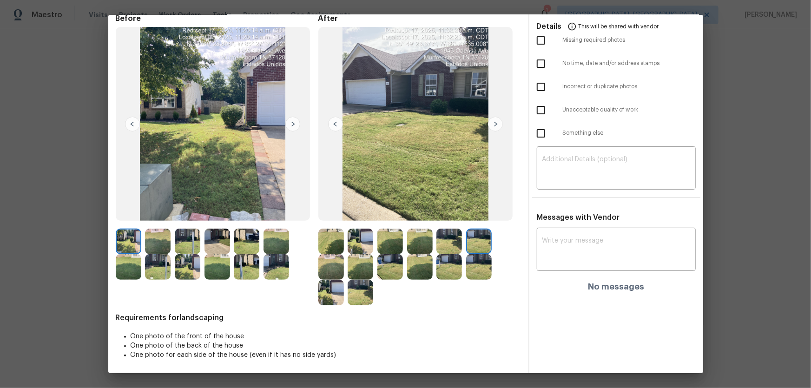
click at [342, 256] on div at bounding box center [333, 267] width 30 height 26
click at [337, 256] on img at bounding box center [331, 267] width 26 height 26
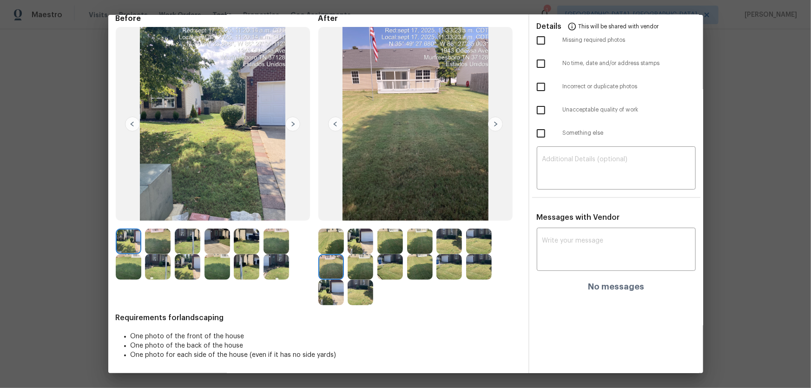
click at [349, 256] on img at bounding box center [361, 267] width 26 height 26
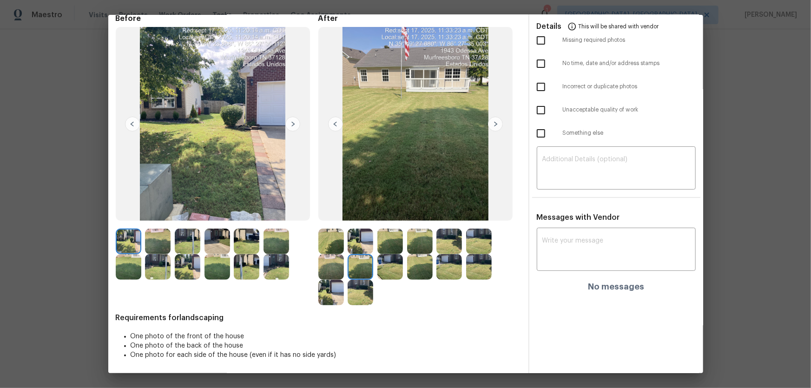
click at [390, 256] on img at bounding box center [390, 267] width 26 height 26
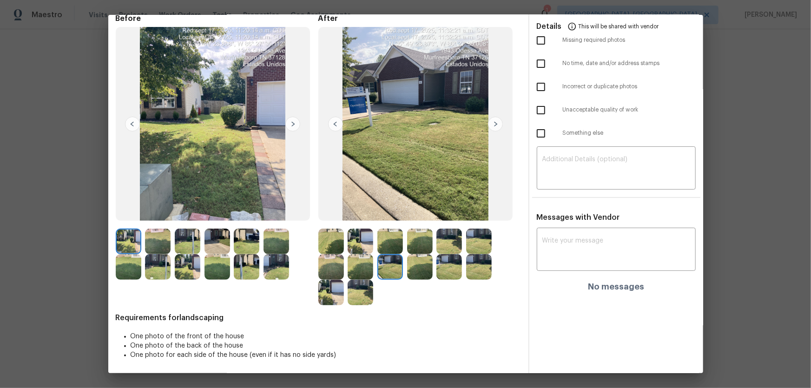
click at [409, 256] on img at bounding box center [420, 267] width 26 height 26
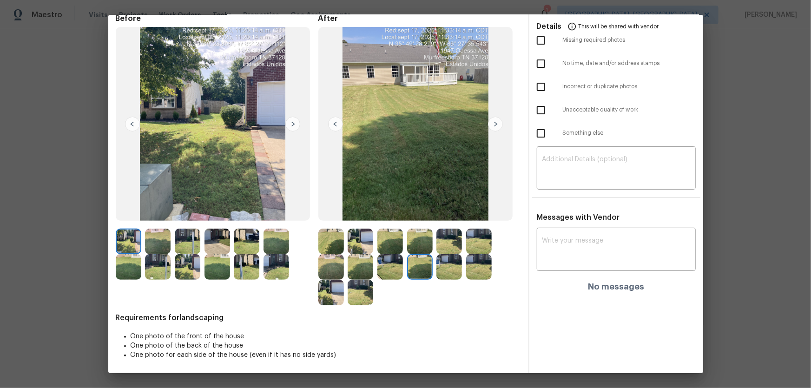
click at [450, 253] on img at bounding box center [449, 242] width 26 height 26
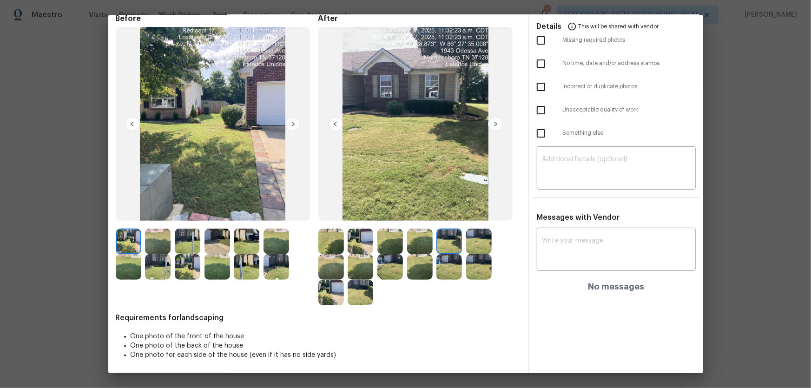
click at [461, 256] on div at bounding box center [451, 267] width 30 height 26
click at [477, 246] on img at bounding box center [479, 242] width 26 height 26
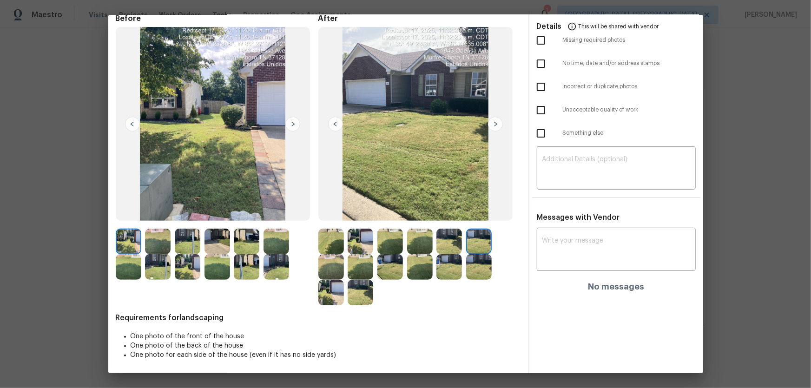
click at [330, 256] on img at bounding box center [331, 267] width 26 height 26
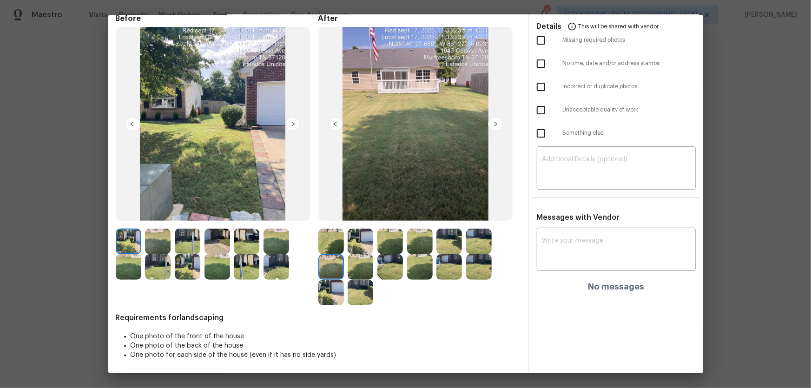
click at [341, 256] on img at bounding box center [331, 267] width 26 height 26
click at [361, 256] on img at bounding box center [361, 267] width 26 height 26
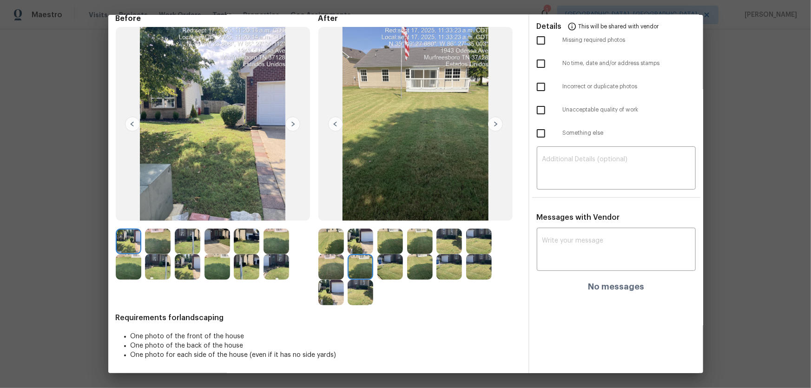
click at [390, 256] on img at bounding box center [390, 267] width 26 height 26
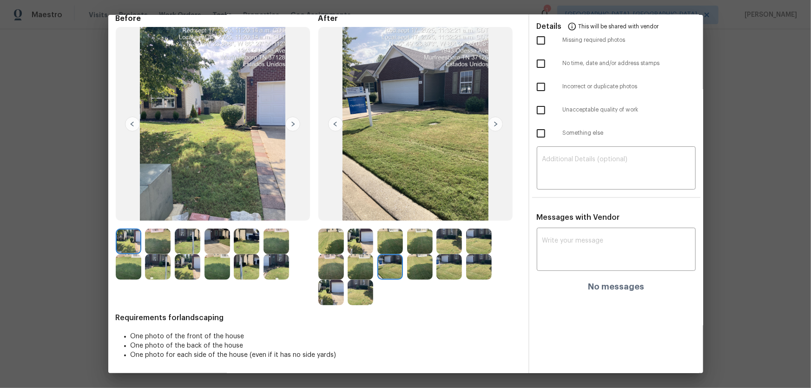
click at [417, 256] on img at bounding box center [420, 267] width 26 height 26
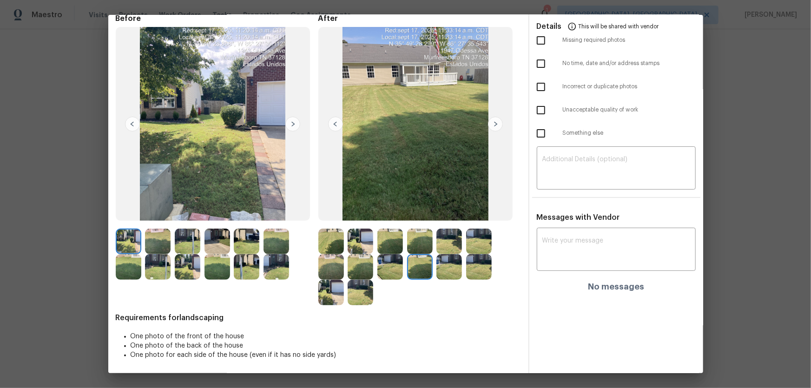
click at [450, 256] on img at bounding box center [449, 267] width 26 height 26
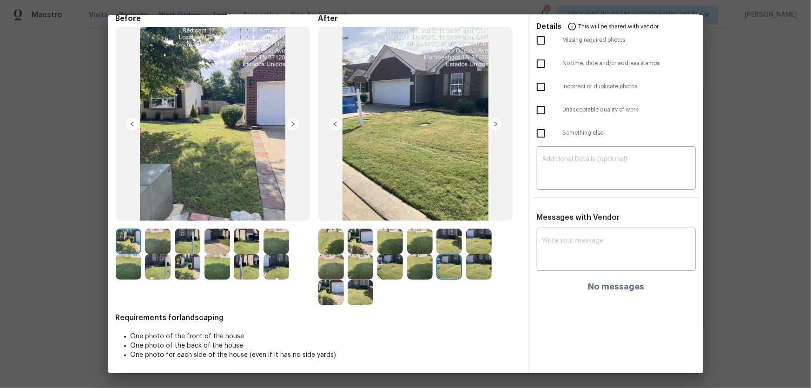
click at [330, 256] on img at bounding box center [331, 293] width 26 height 26
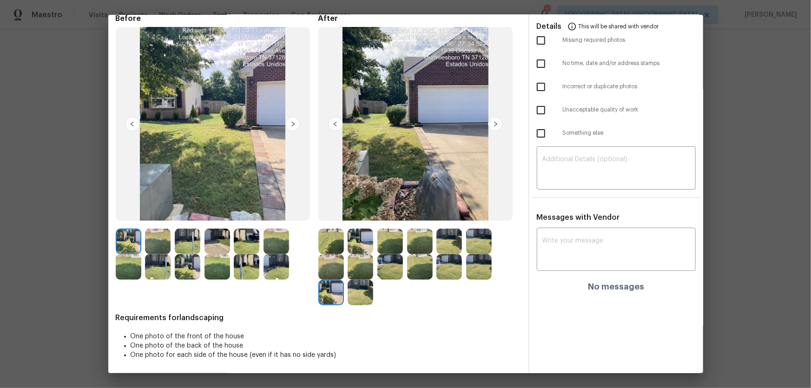
click at [363, 256] on img at bounding box center [361, 293] width 26 height 26
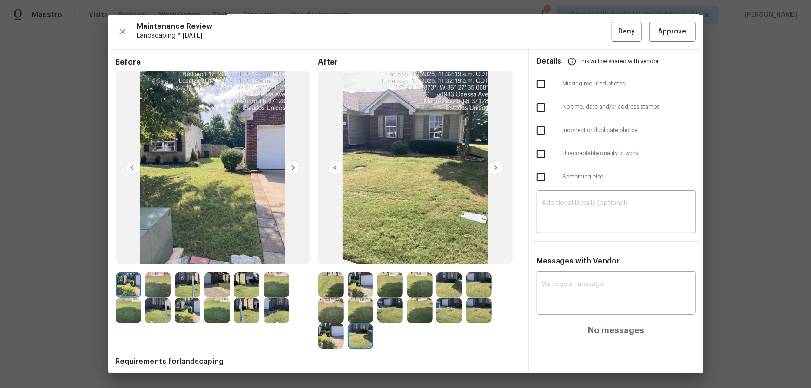
scroll to position [0, 0]
click at [577, 30] on span "Approve" at bounding box center [673, 32] width 28 height 12
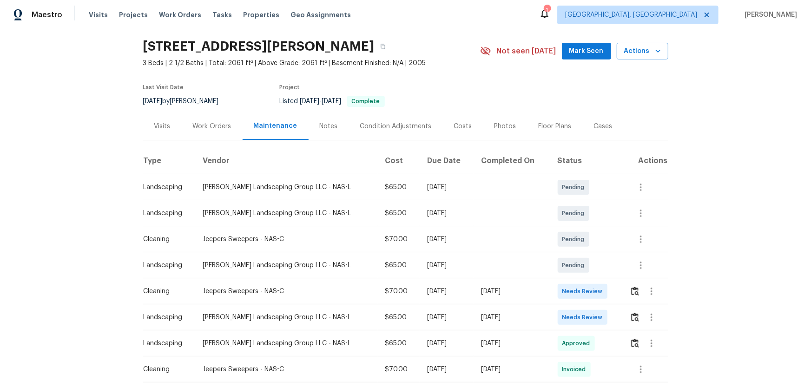
scroll to position [42, 0]
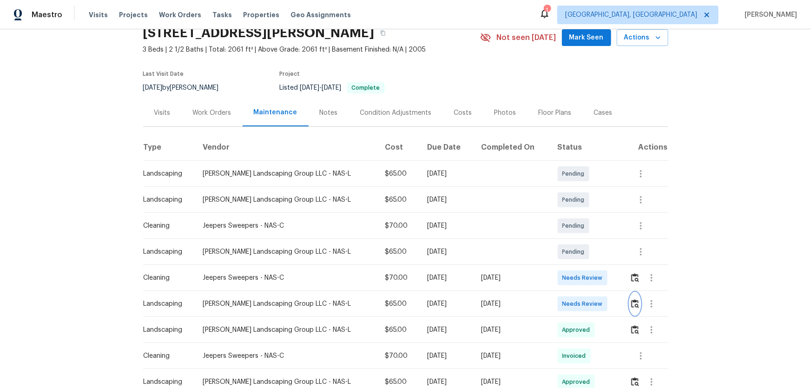
click at [577, 256] on img "button" at bounding box center [635, 303] width 8 height 9
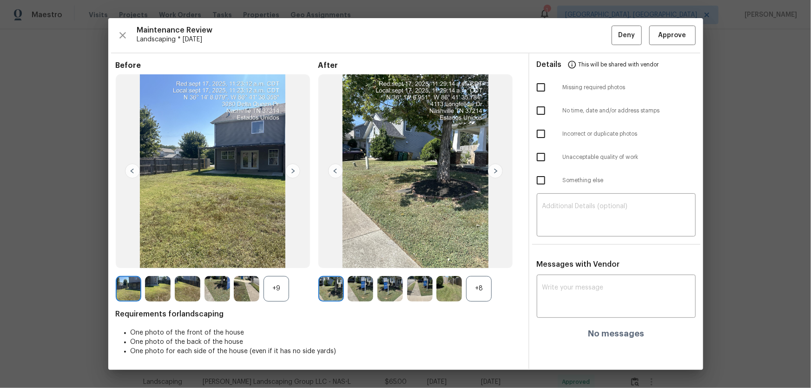
click at [479, 256] on div "+8" at bounding box center [479, 289] width 26 height 26
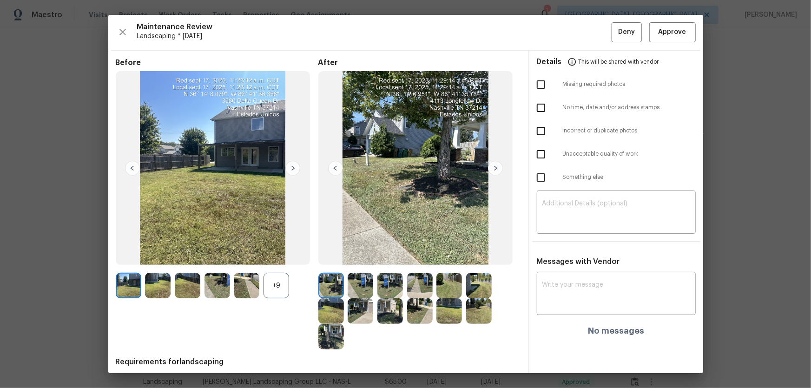
click at [283, 256] on div "+9" at bounding box center [277, 286] width 26 height 26
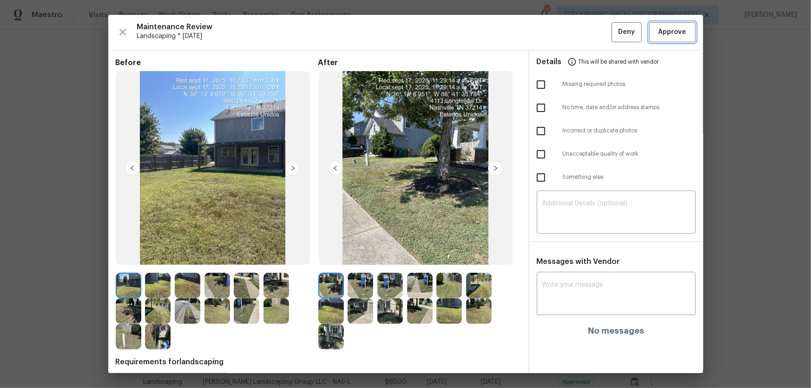
click at [577, 37] on span "Approve" at bounding box center [673, 32] width 28 height 12
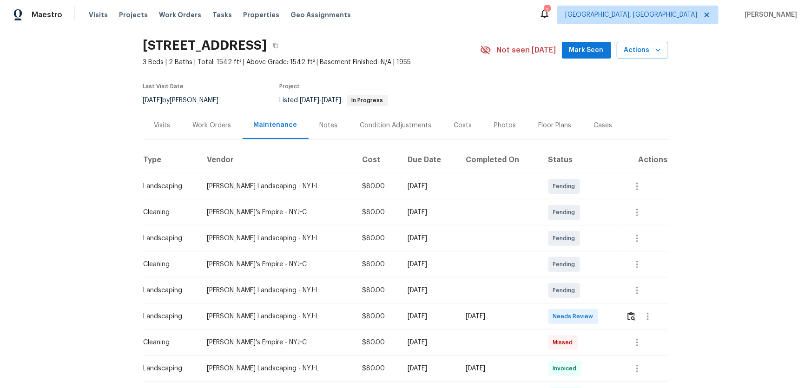
scroll to position [42, 0]
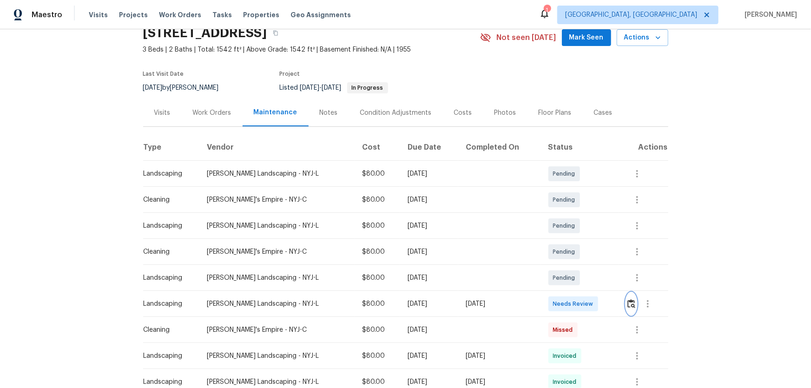
click at [577, 256] on img "button" at bounding box center [632, 303] width 8 height 9
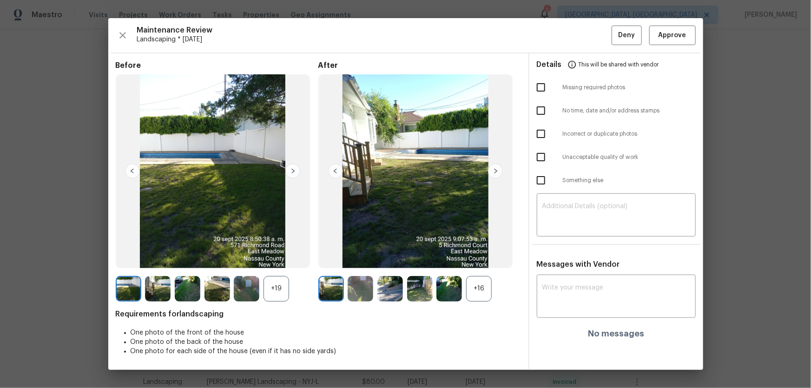
click at [486, 256] on div "+16" at bounding box center [479, 289] width 26 height 26
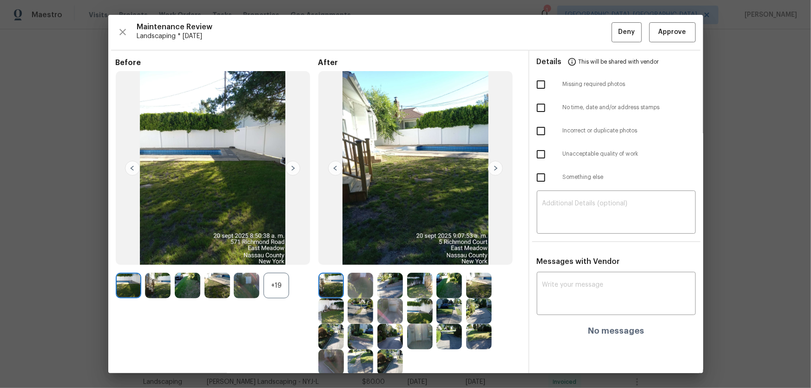
click at [288, 256] on div "Before +19" at bounding box center [217, 216] width 203 height 317
click at [274, 256] on div "+19" at bounding box center [277, 286] width 26 height 26
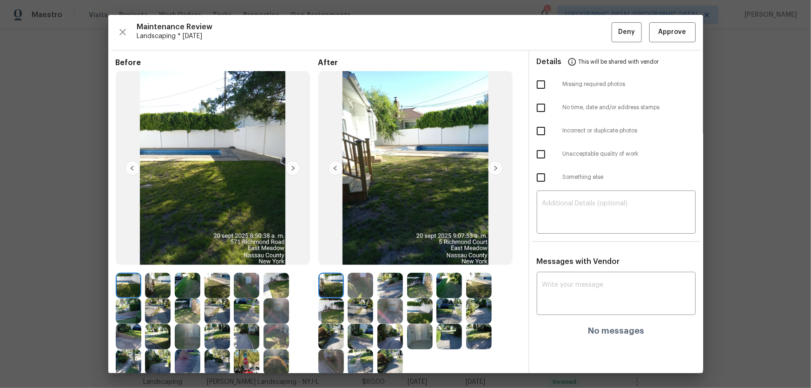
scroll to position [70, 0]
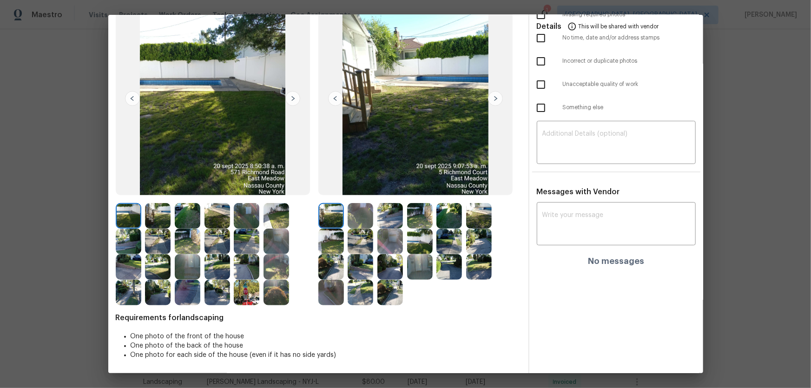
click at [348, 225] on img at bounding box center [361, 216] width 26 height 26
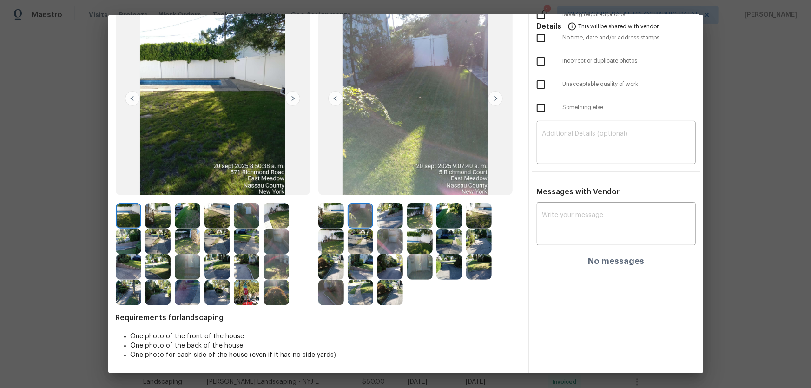
click at [390, 215] on img at bounding box center [390, 216] width 26 height 26
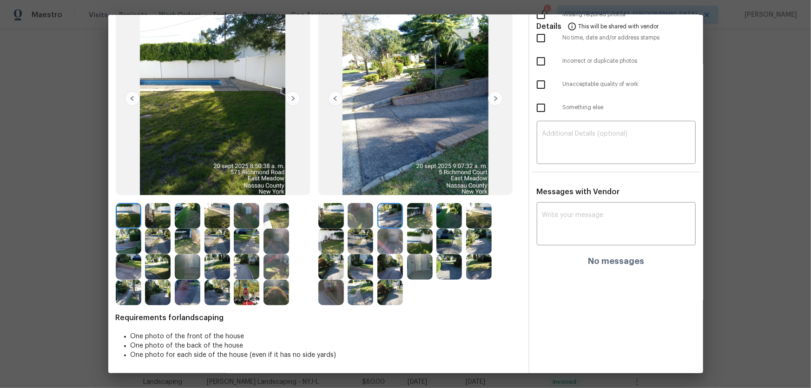
click at [415, 218] on img at bounding box center [420, 216] width 26 height 26
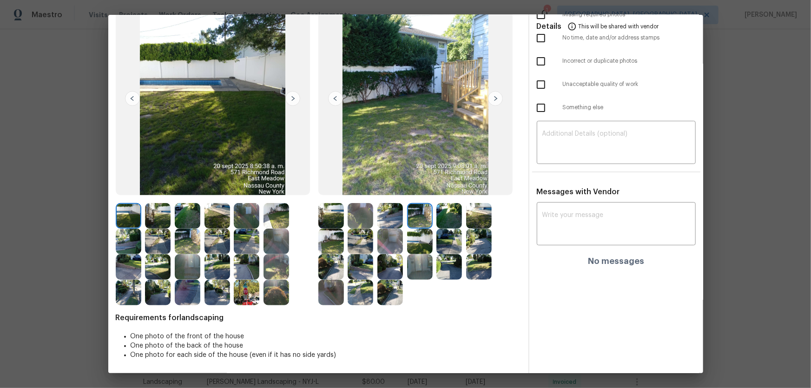
click at [431, 218] on div at bounding box center [422, 216] width 30 height 26
click at [447, 220] on img at bounding box center [449, 216] width 26 height 26
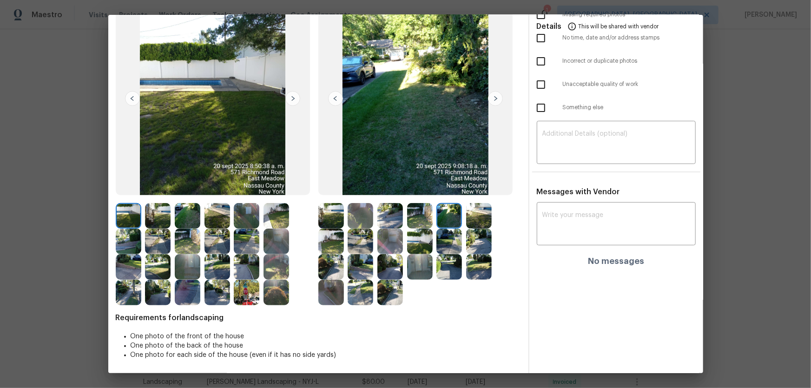
click at [471, 218] on img at bounding box center [479, 216] width 26 height 26
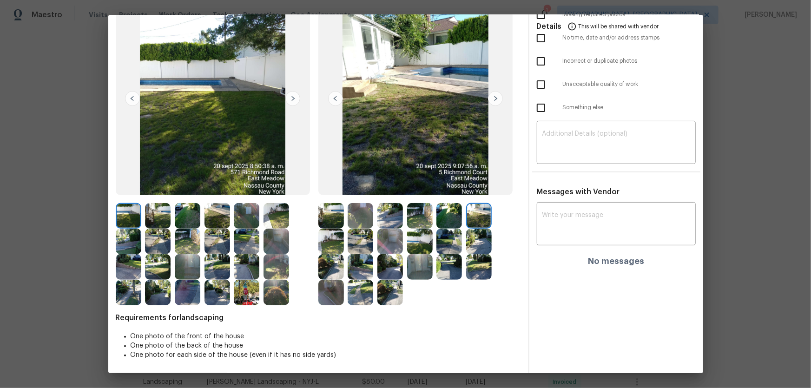
click at [327, 242] on img at bounding box center [331, 242] width 26 height 26
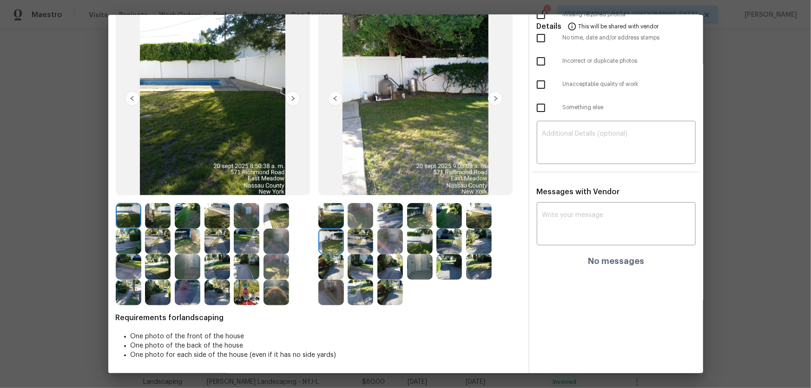
click at [357, 242] on img at bounding box center [361, 242] width 26 height 26
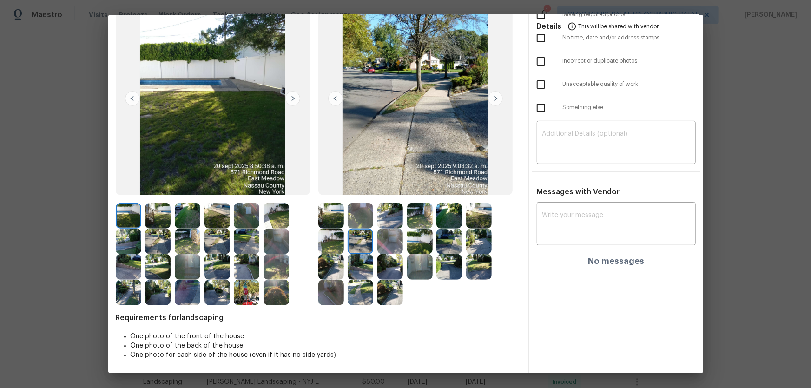
click at [398, 239] on img at bounding box center [390, 242] width 26 height 26
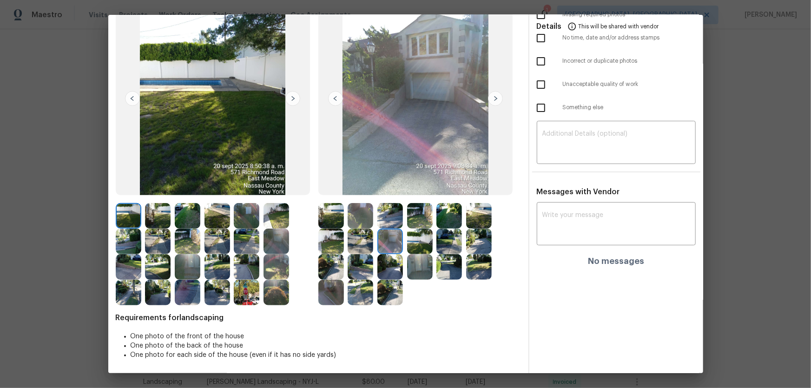
click at [410, 241] on img at bounding box center [420, 242] width 26 height 26
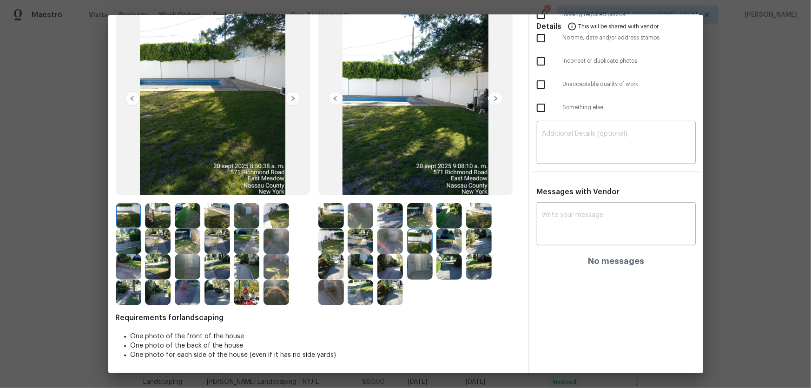
click at [437, 241] on img at bounding box center [449, 242] width 26 height 26
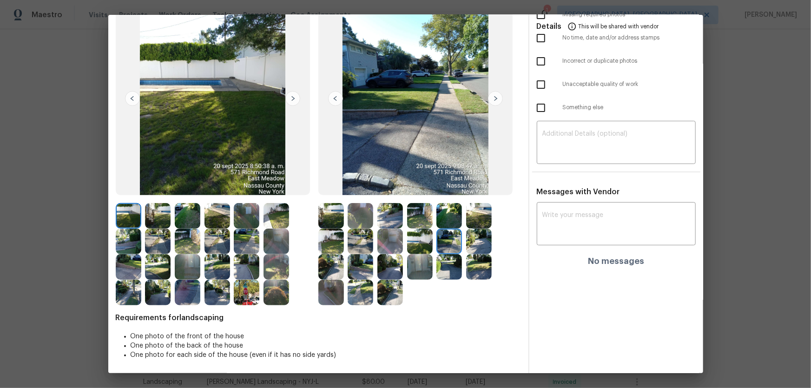
click at [472, 245] on img at bounding box center [479, 242] width 26 height 26
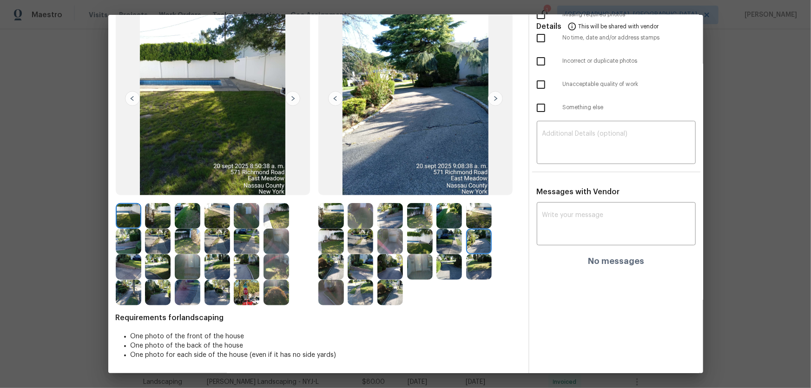
click at [335, 256] on img at bounding box center [331, 267] width 26 height 26
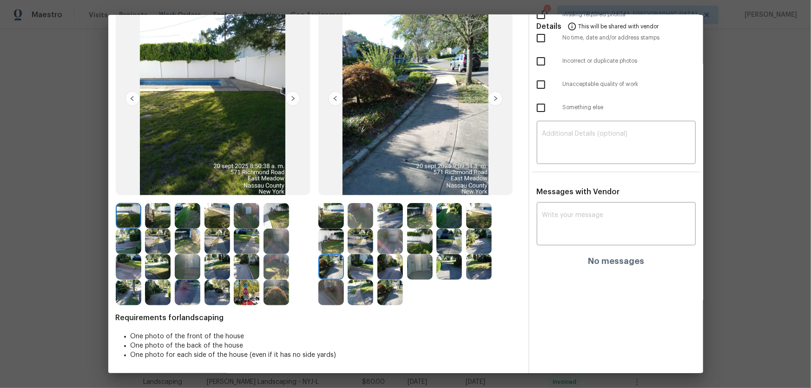
click at [371, 256] on img at bounding box center [361, 267] width 26 height 26
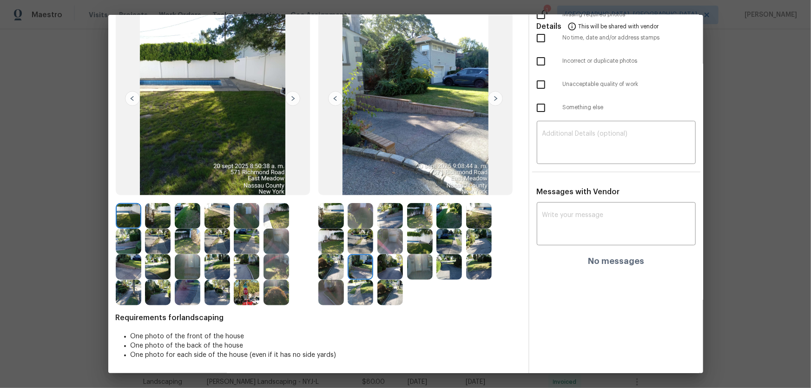
click at [390, 256] on img at bounding box center [390, 267] width 26 height 26
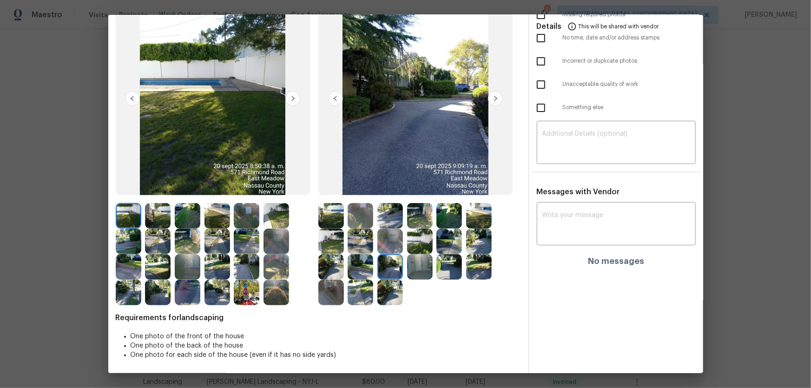
click at [408, 256] on img at bounding box center [420, 267] width 26 height 26
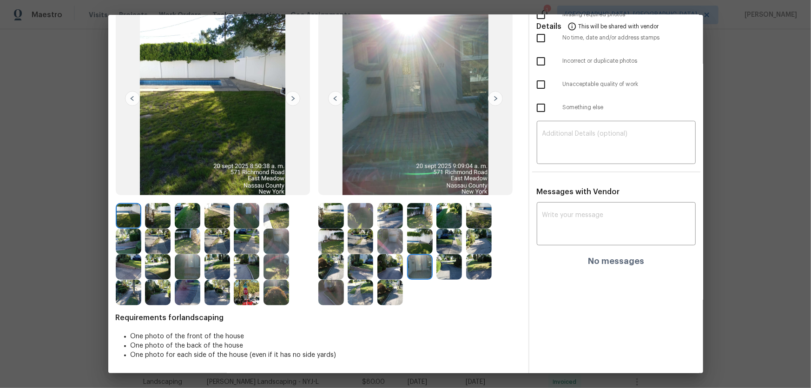
click at [443, 256] on img at bounding box center [449, 267] width 26 height 26
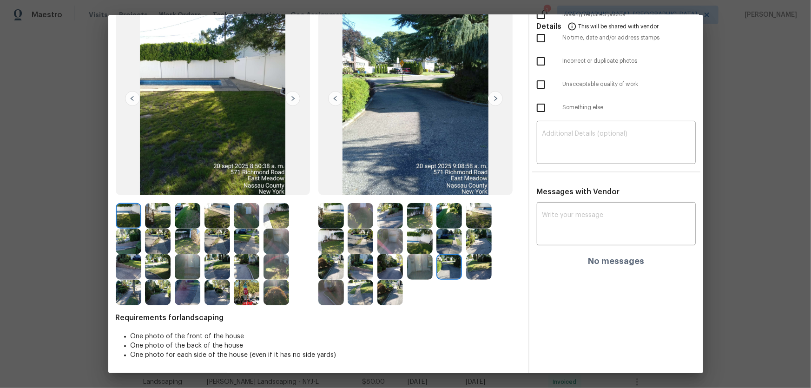
click at [476, 256] on img at bounding box center [479, 267] width 26 height 26
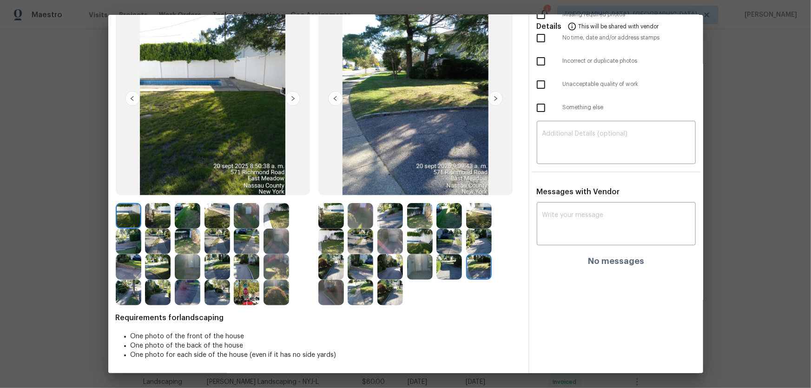
click at [336, 256] on img at bounding box center [331, 293] width 26 height 26
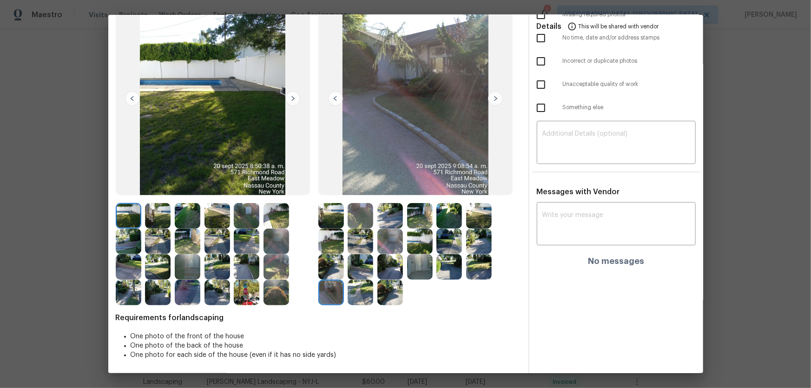
click at [355, 256] on img at bounding box center [361, 293] width 26 height 26
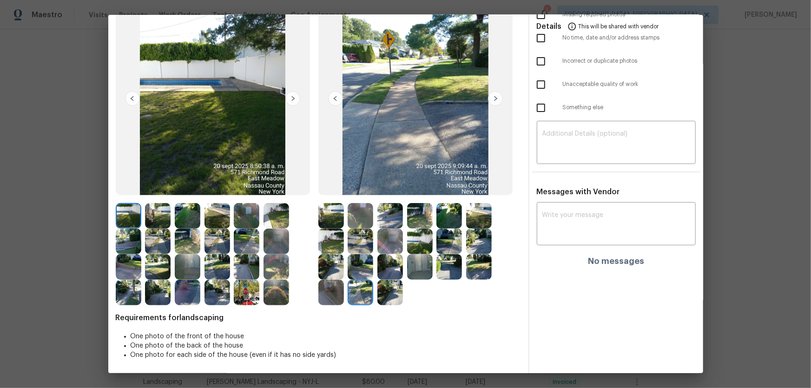
click at [391, 256] on img at bounding box center [390, 293] width 26 height 26
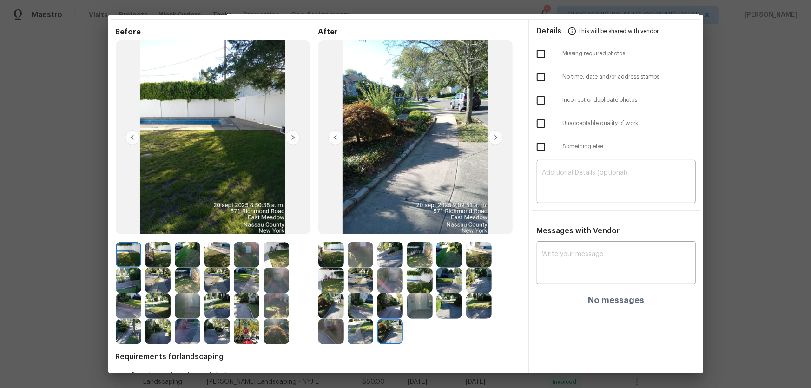
scroll to position [0, 0]
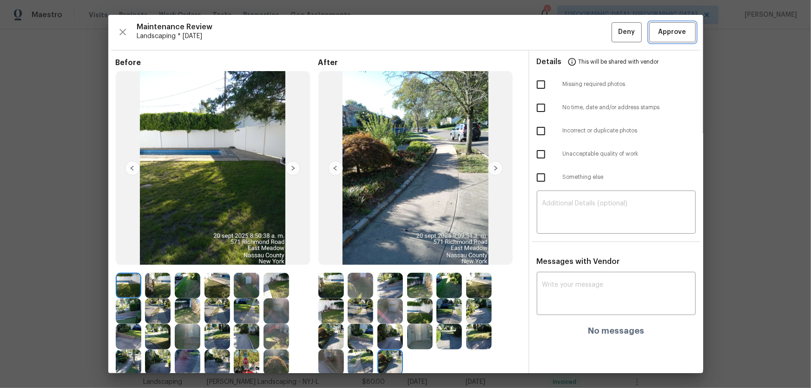
click at [577, 24] on button "Approve" at bounding box center [672, 32] width 46 height 20
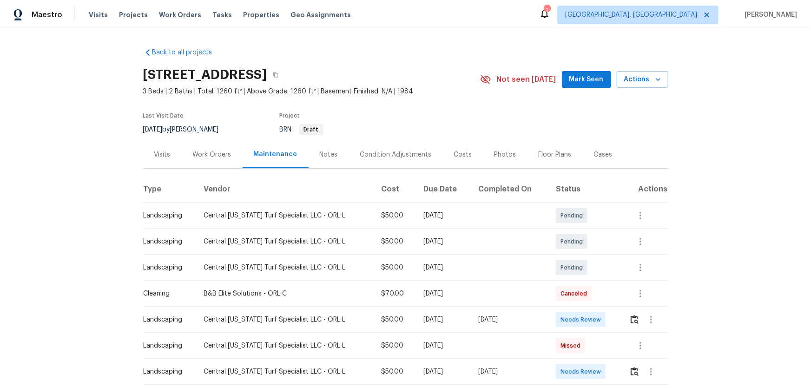
scroll to position [42, 0]
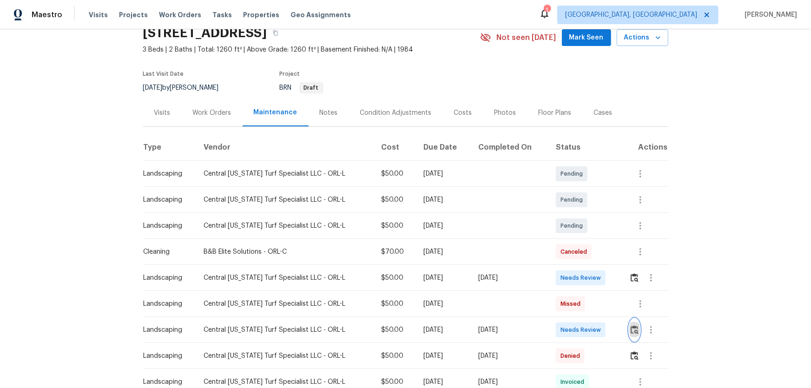
click at [577, 256] on button "button" at bounding box center [634, 330] width 11 height 22
click at [577, 256] on img "button" at bounding box center [635, 277] width 8 height 9
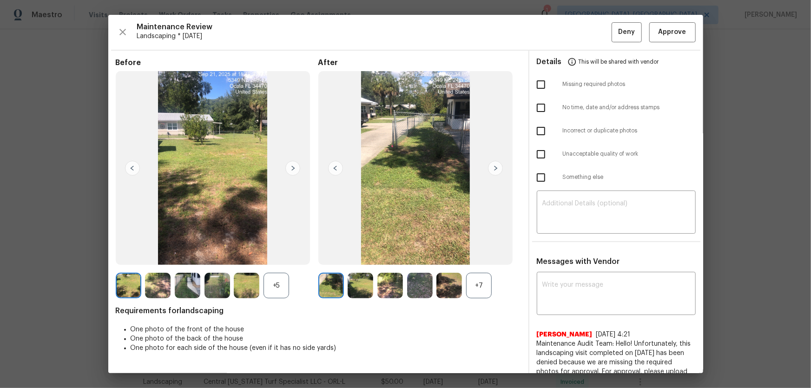
click at [471, 256] on div "+7" at bounding box center [479, 286] width 26 height 26
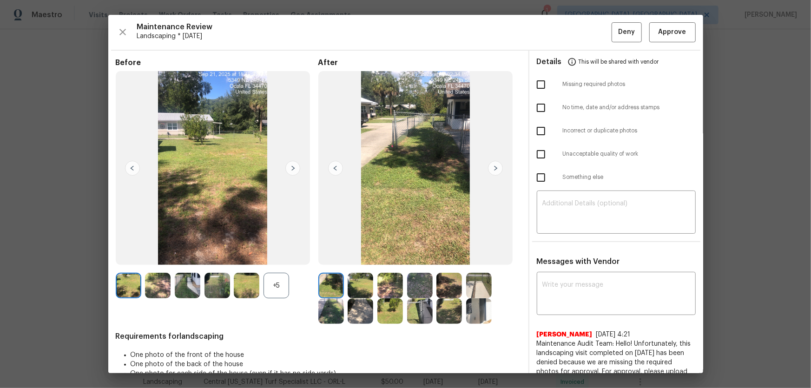
click at [275, 256] on div "+5" at bounding box center [277, 286] width 26 height 26
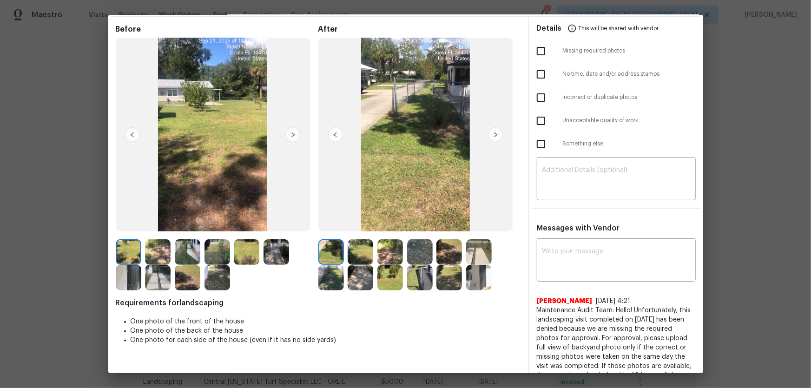
scroll to position [84, 0]
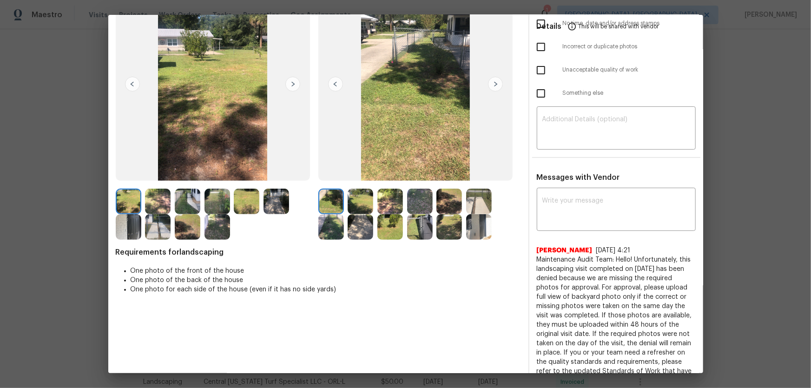
click at [358, 206] on img at bounding box center [361, 202] width 26 height 26
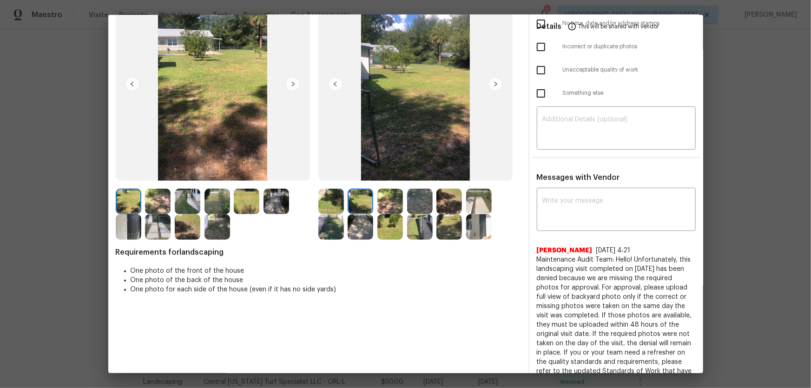
click at [381, 207] on img at bounding box center [390, 202] width 26 height 26
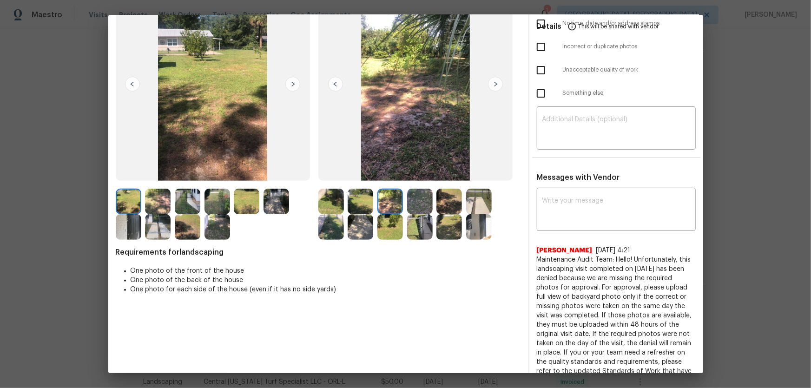
click at [414, 210] on img at bounding box center [420, 202] width 26 height 26
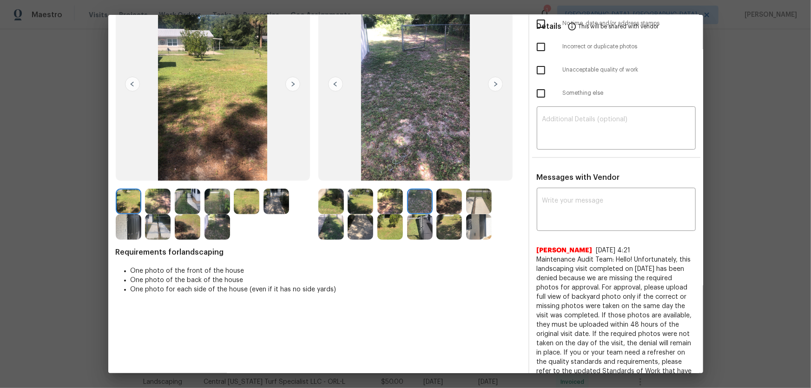
click at [460, 210] on div at bounding box center [451, 202] width 30 height 26
click at [456, 206] on img at bounding box center [449, 202] width 26 height 26
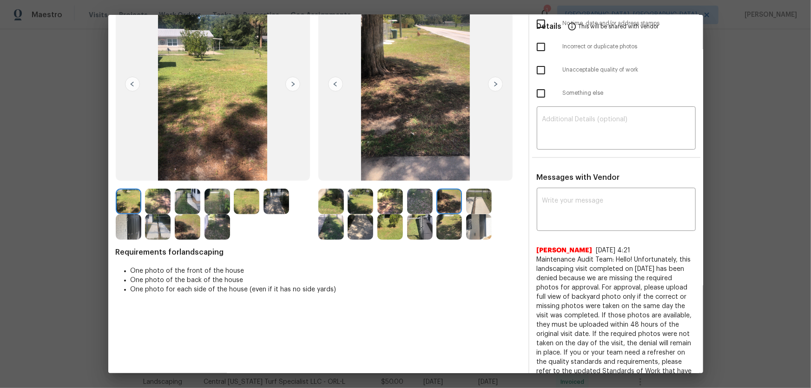
click at [476, 205] on img at bounding box center [479, 202] width 26 height 26
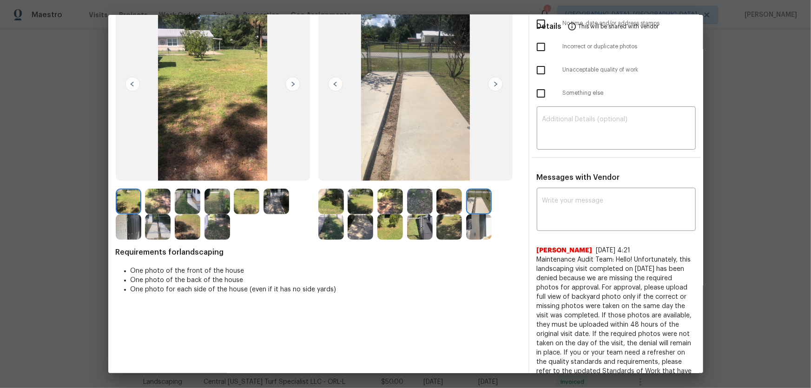
click at [365, 232] on img at bounding box center [361, 227] width 26 height 26
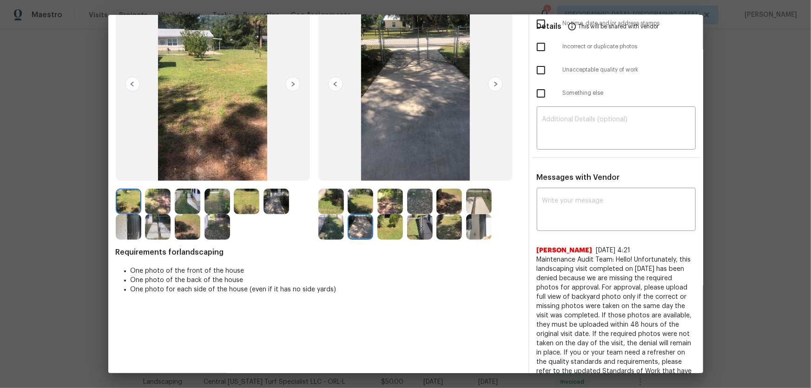
click at [381, 232] on img at bounding box center [390, 227] width 26 height 26
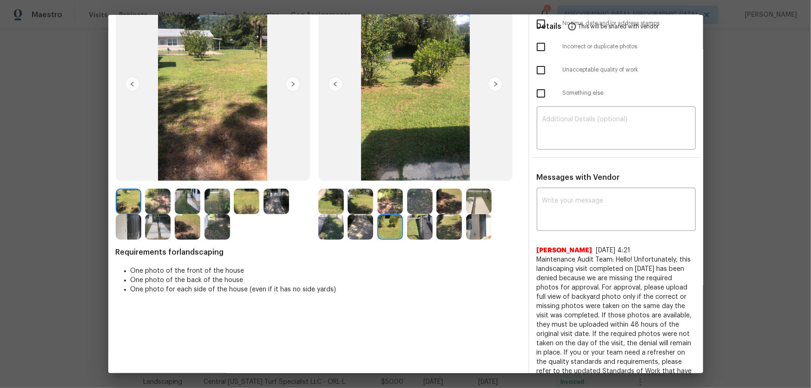
click at [428, 225] on img at bounding box center [420, 227] width 26 height 26
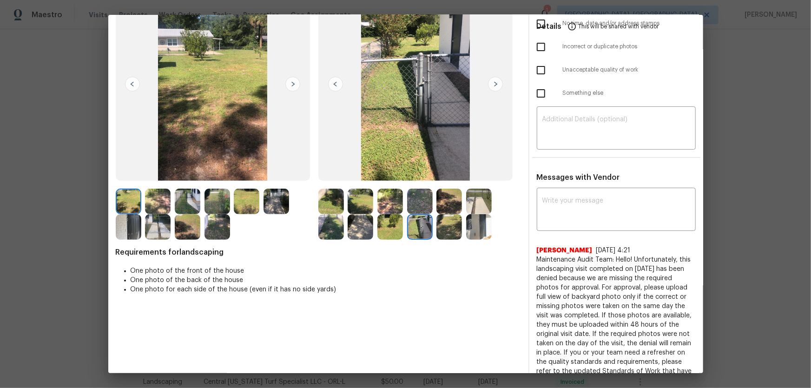
click at [439, 225] on img at bounding box center [449, 227] width 26 height 26
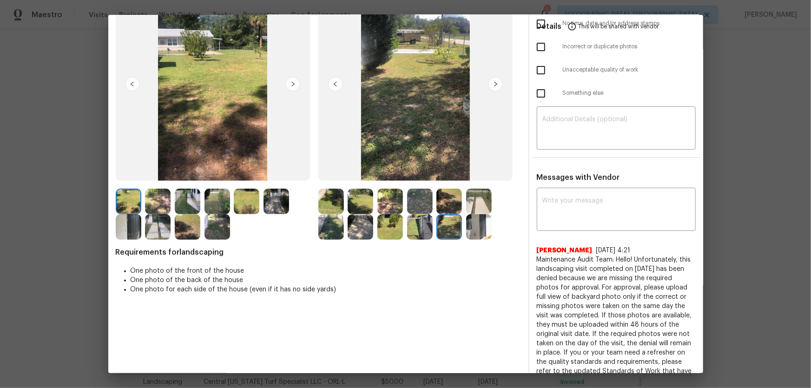
click at [463, 232] on div at bounding box center [451, 227] width 30 height 26
click at [470, 228] on img at bounding box center [479, 227] width 26 height 26
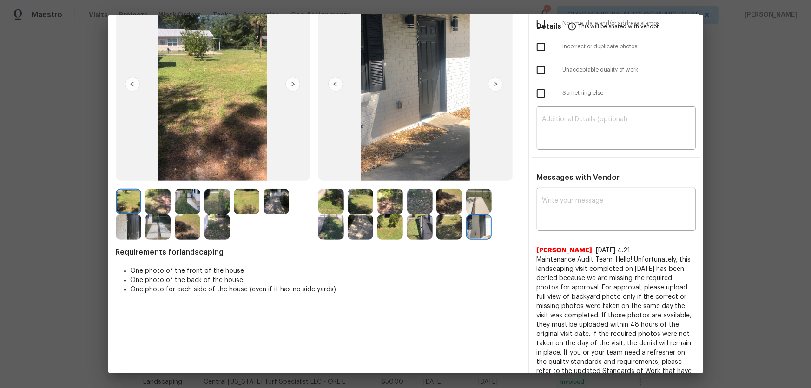
click at [463, 199] on div at bounding box center [451, 202] width 30 height 26
click at [323, 201] on img at bounding box center [331, 202] width 26 height 26
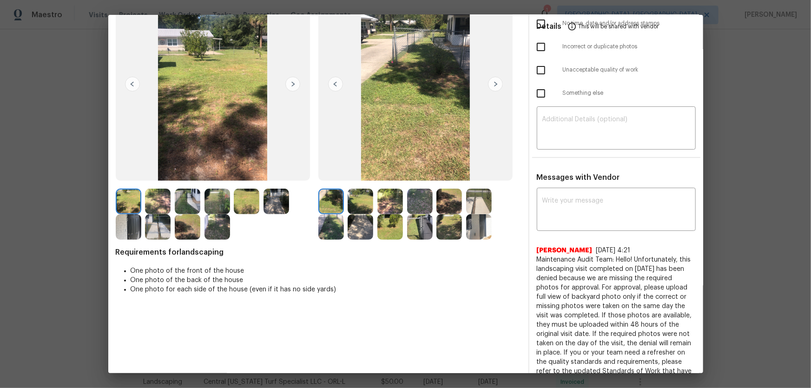
click at [352, 205] on img at bounding box center [361, 202] width 26 height 26
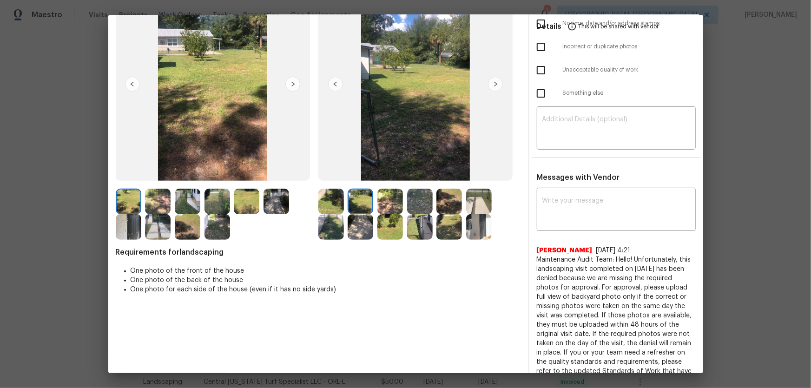
click at [330, 204] on img at bounding box center [331, 202] width 26 height 26
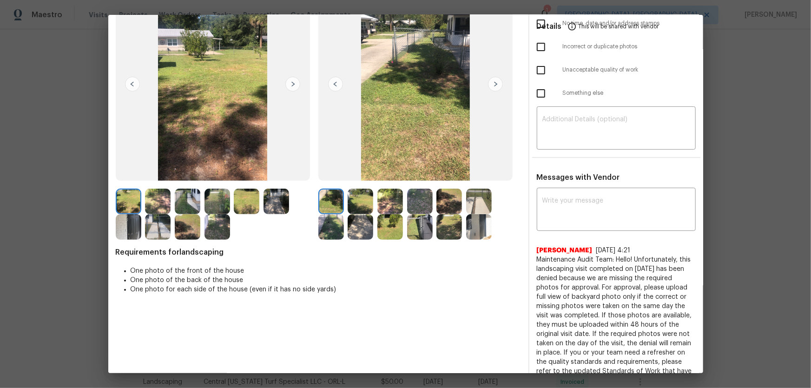
click at [363, 204] on img at bounding box center [361, 202] width 26 height 26
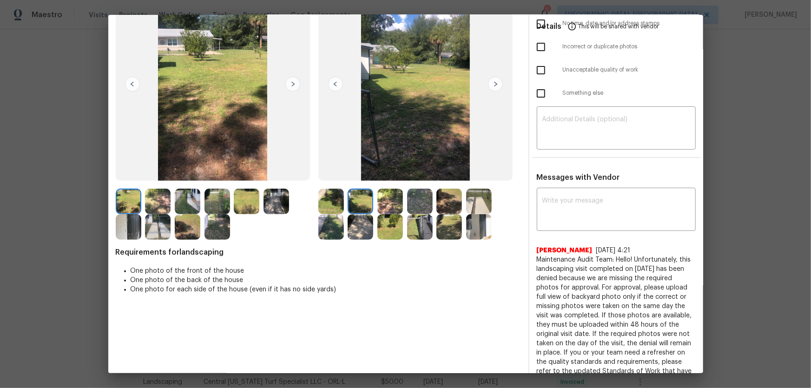
click at [379, 204] on img at bounding box center [390, 202] width 26 height 26
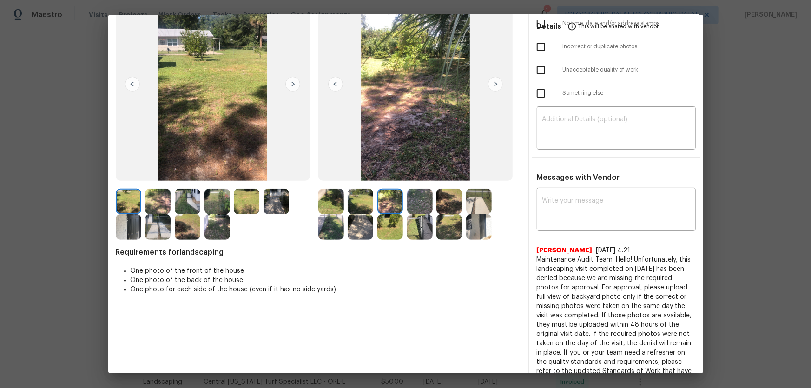
click at [424, 207] on img at bounding box center [420, 202] width 26 height 26
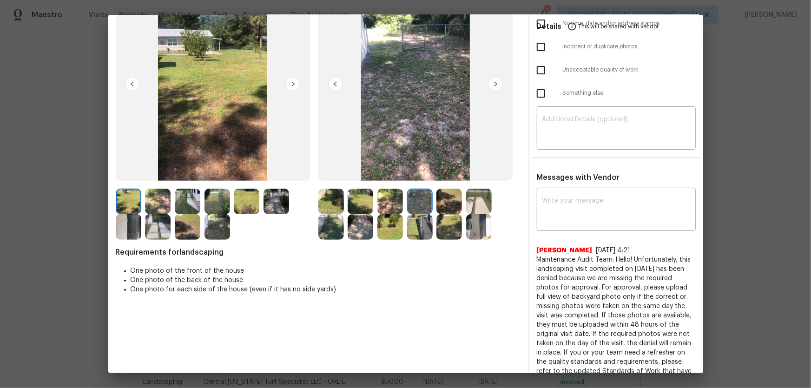
click at [447, 205] on img at bounding box center [449, 202] width 26 height 26
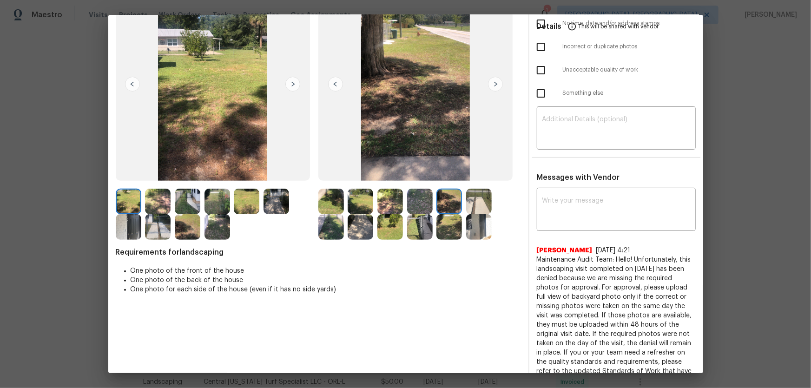
click at [475, 203] on img at bounding box center [479, 202] width 26 height 26
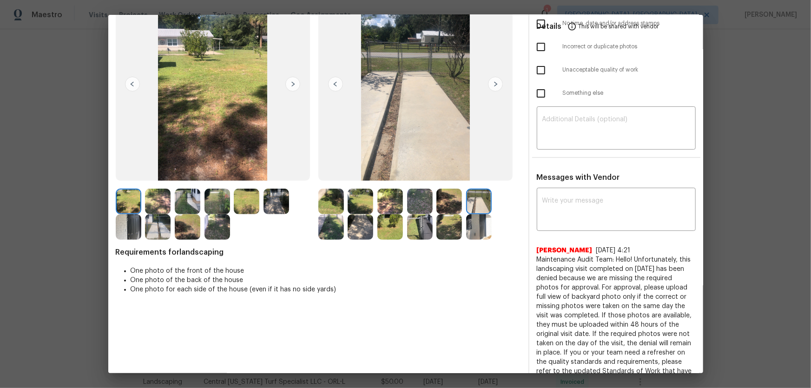
click at [324, 229] on img at bounding box center [331, 227] width 26 height 26
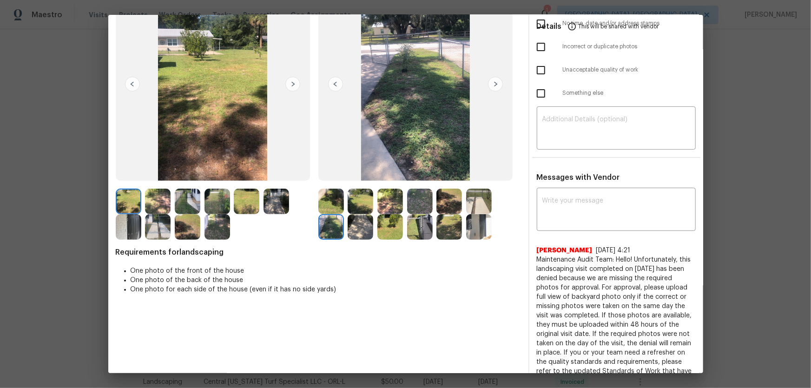
click at [357, 229] on img at bounding box center [361, 227] width 26 height 26
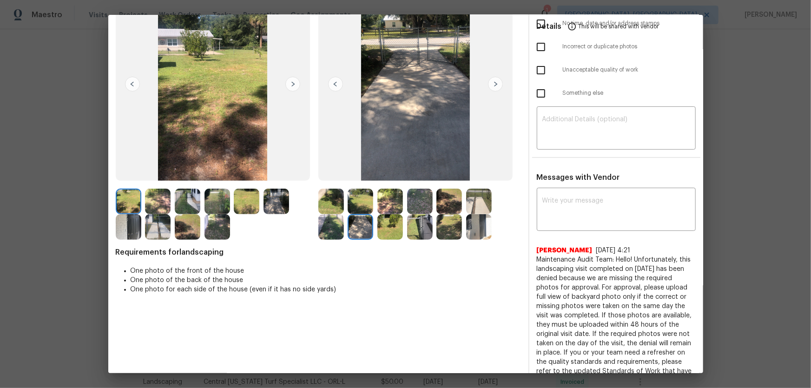
click at [391, 228] on img at bounding box center [390, 227] width 26 height 26
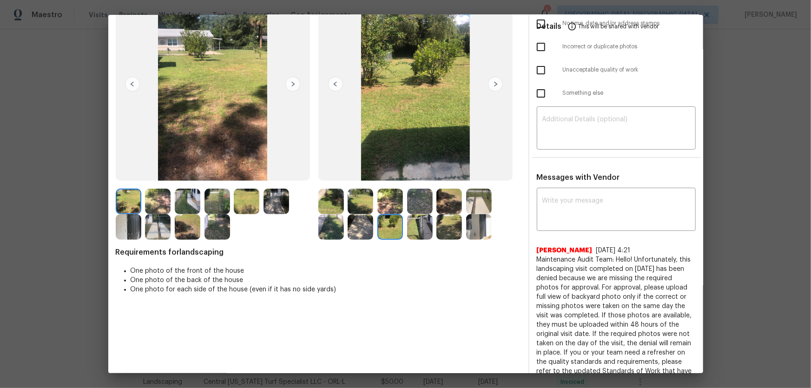
click at [416, 227] on img at bounding box center [420, 227] width 26 height 26
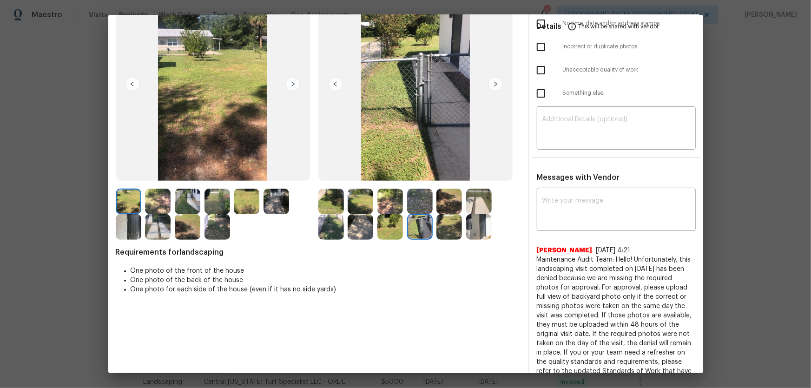
click at [441, 226] on img at bounding box center [449, 227] width 26 height 26
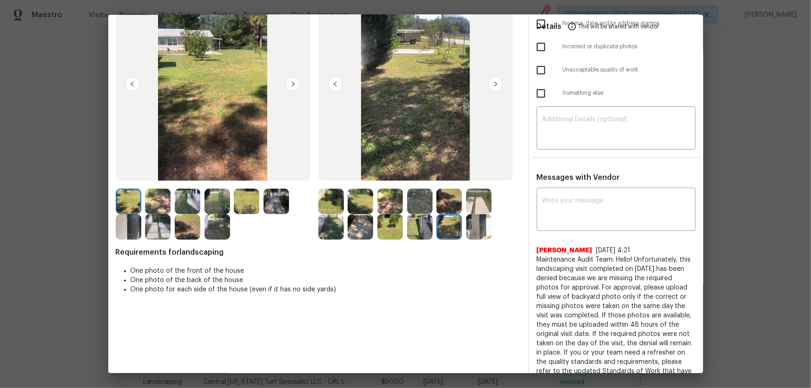
click at [466, 226] on img at bounding box center [479, 227] width 26 height 26
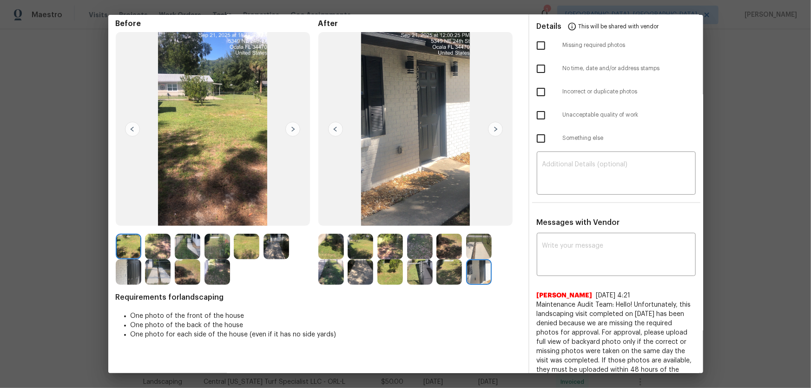
scroll to position [0, 0]
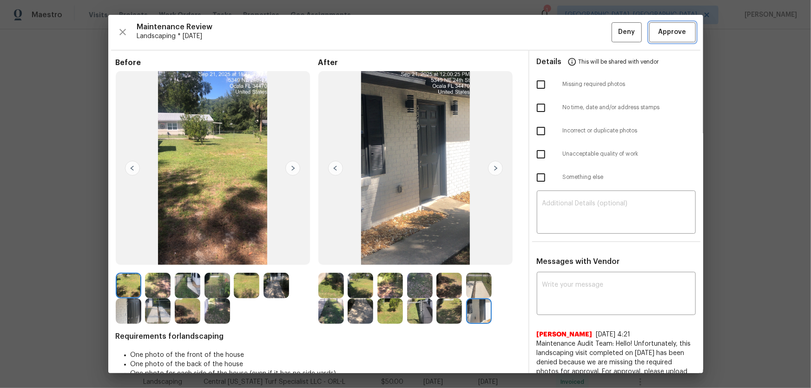
click at [577, 37] on span "Approve" at bounding box center [673, 32] width 28 height 12
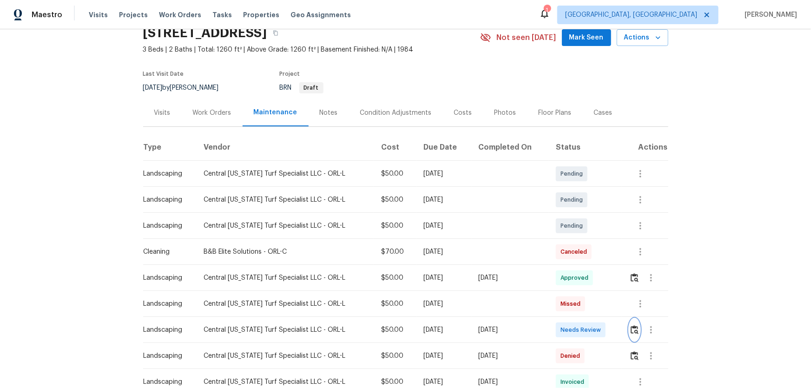
click at [577, 256] on img "button" at bounding box center [635, 329] width 8 height 9
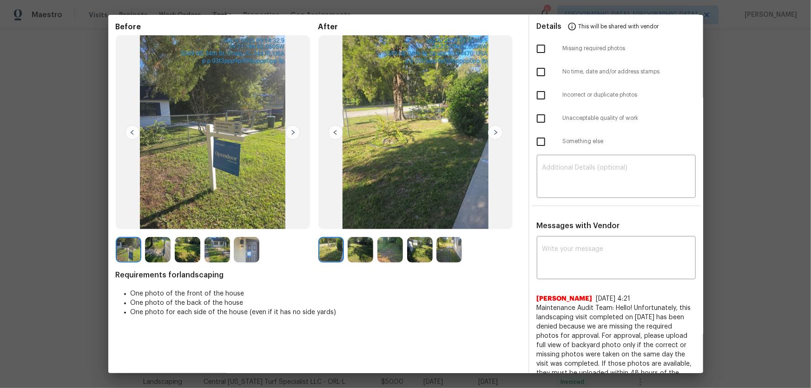
scroll to position [84, 0]
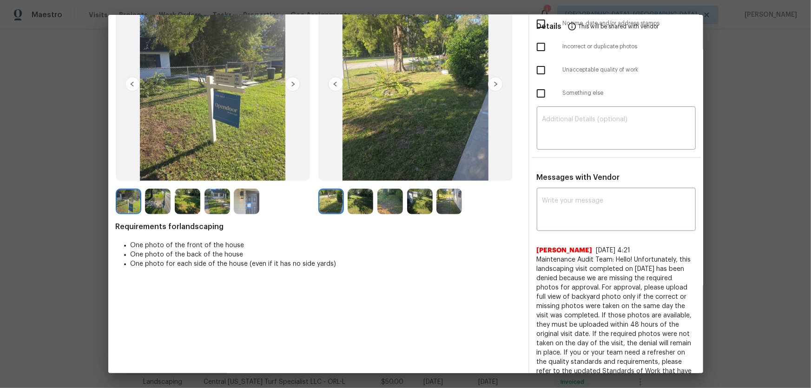
click at [359, 202] on img at bounding box center [361, 202] width 26 height 26
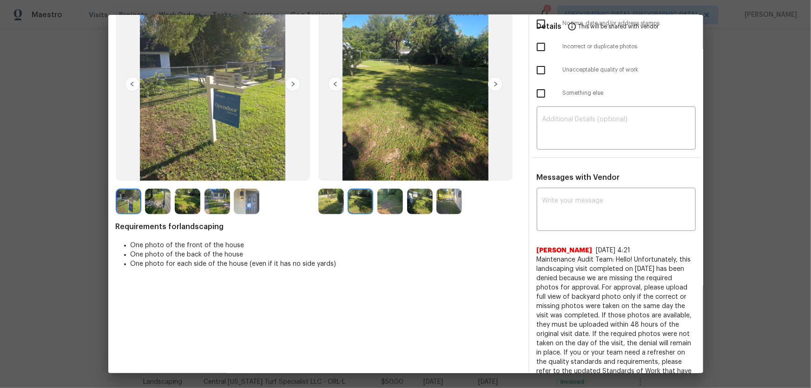
click at [383, 204] on img at bounding box center [390, 202] width 26 height 26
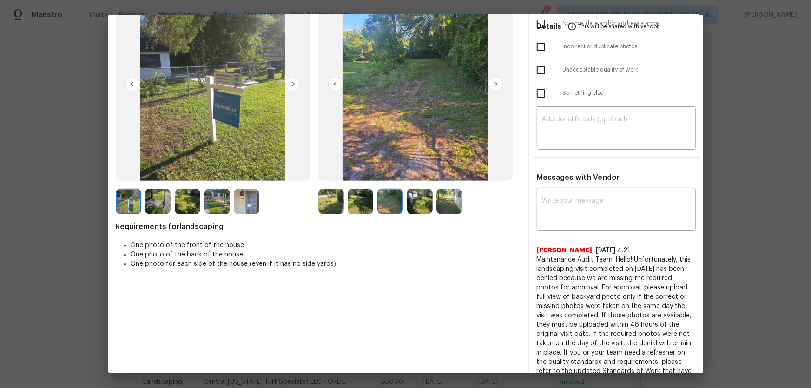
click at [416, 205] on img at bounding box center [420, 202] width 26 height 26
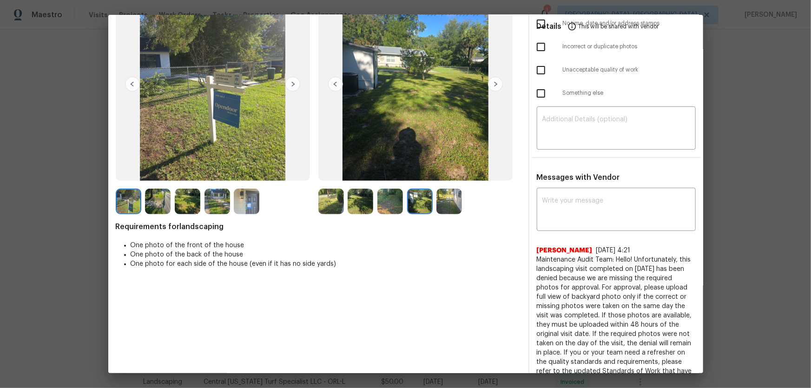
click at [442, 211] on img at bounding box center [449, 202] width 26 height 26
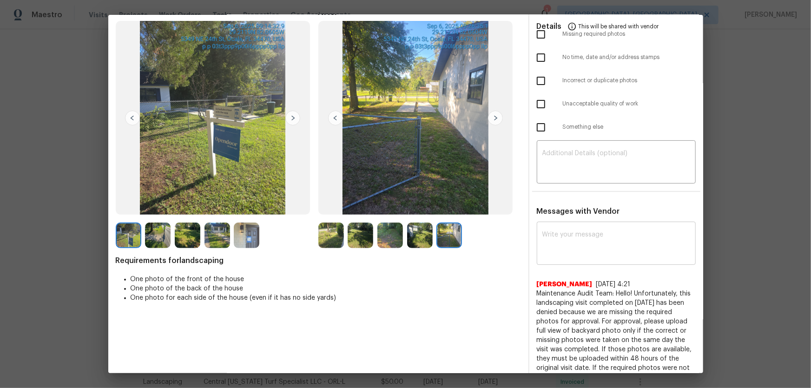
scroll to position [0, 0]
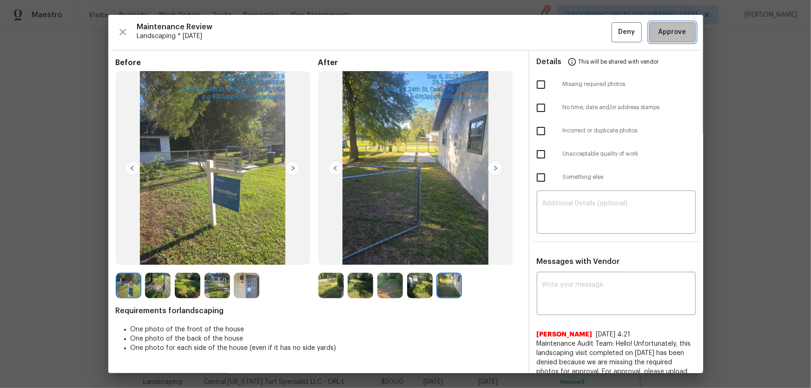
click at [577, 31] on span "Approve" at bounding box center [673, 32] width 28 height 12
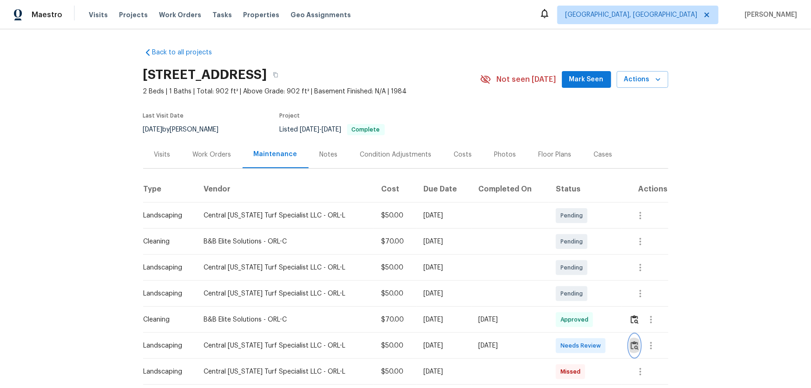
click at [577, 256] on img "button" at bounding box center [635, 345] width 8 height 9
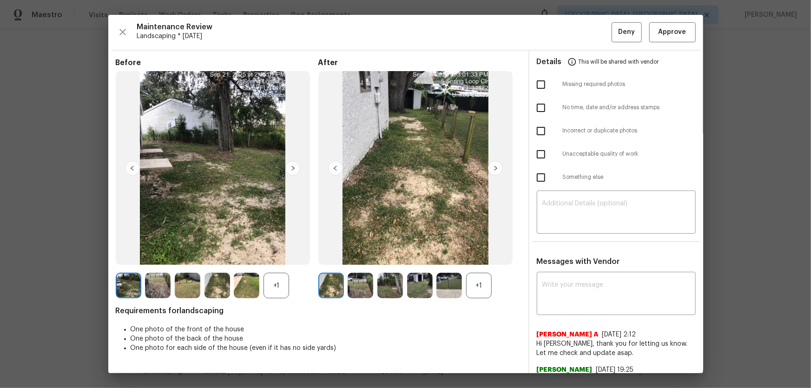
scroll to position [26, 0]
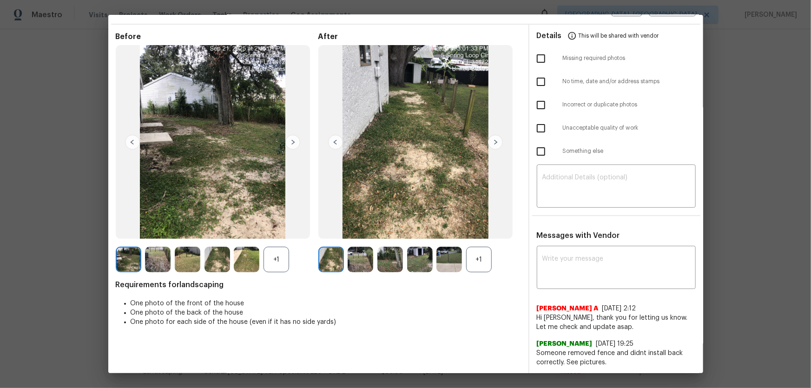
click at [474, 249] on div "+1" at bounding box center [479, 260] width 26 height 26
click at [280, 253] on div "+1" at bounding box center [277, 260] width 26 height 26
click at [357, 256] on img at bounding box center [361, 260] width 26 height 26
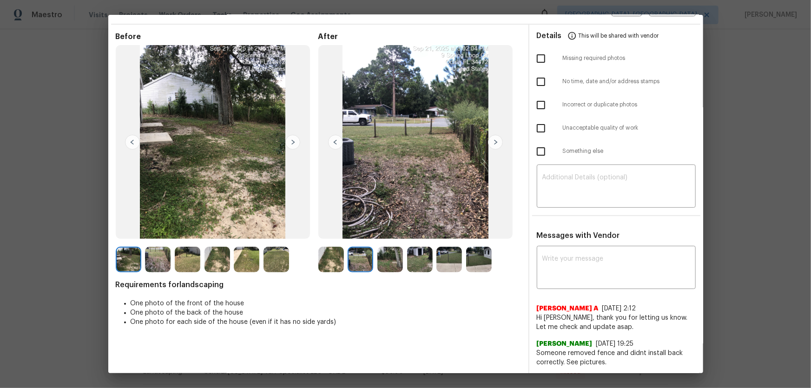
click at [388, 256] on img at bounding box center [390, 260] width 26 height 26
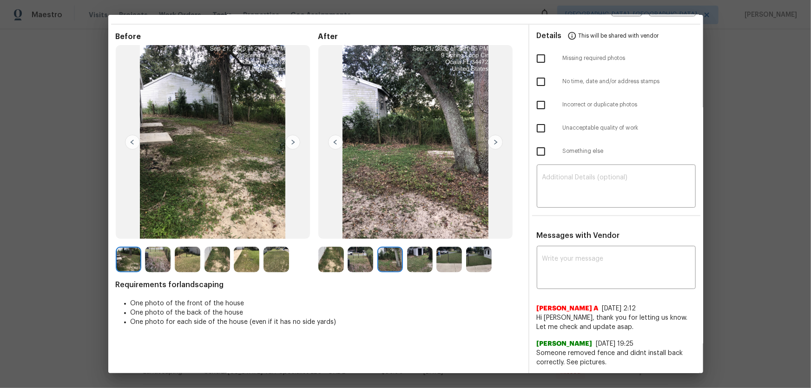
click at [410, 256] on img at bounding box center [420, 260] width 26 height 26
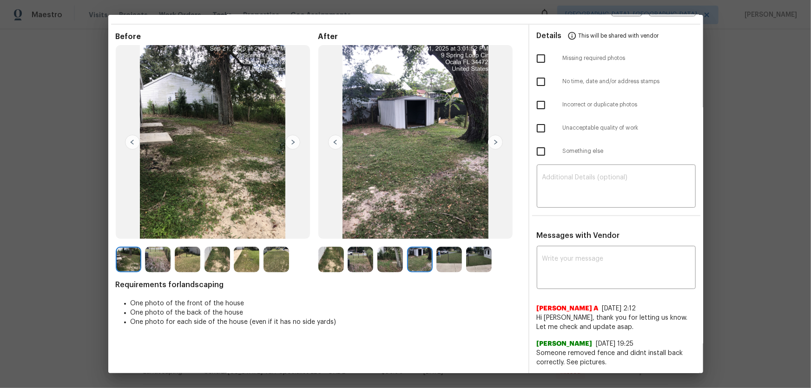
click at [447, 256] on img at bounding box center [449, 260] width 26 height 26
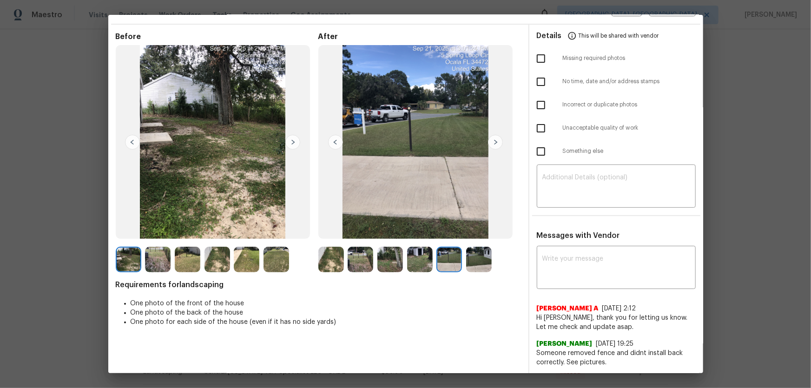
click at [474, 256] on img at bounding box center [479, 260] width 26 height 26
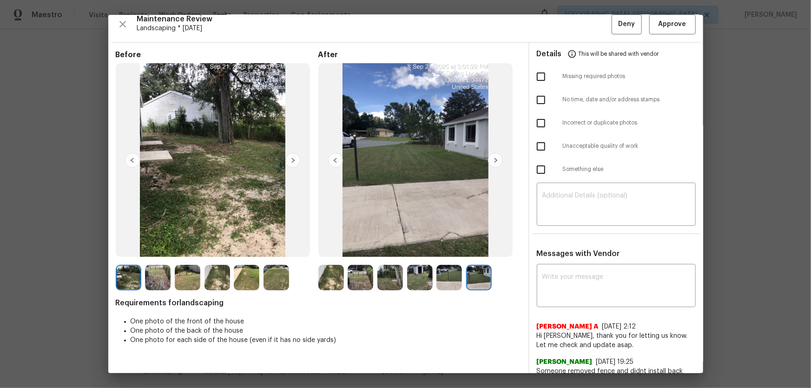
scroll to position [0, 0]
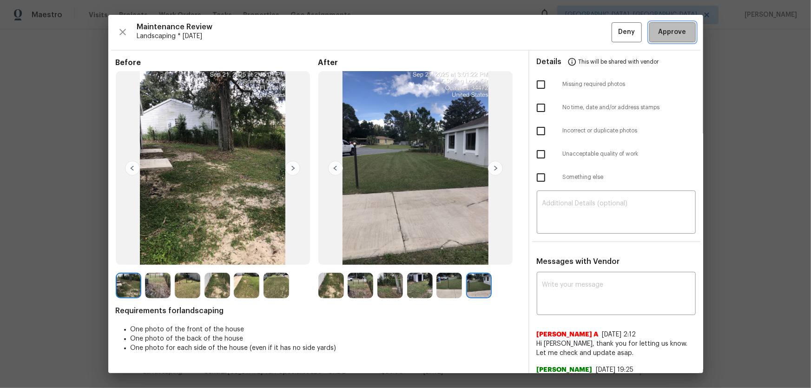
click at [577, 39] on button "Approve" at bounding box center [672, 32] width 46 height 20
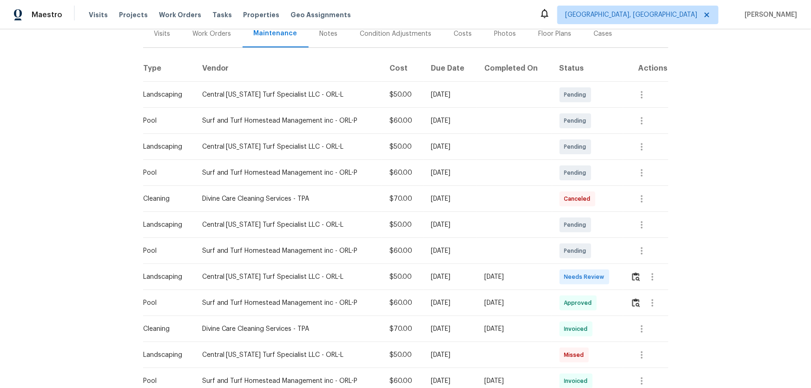
scroll to position [169, 0]
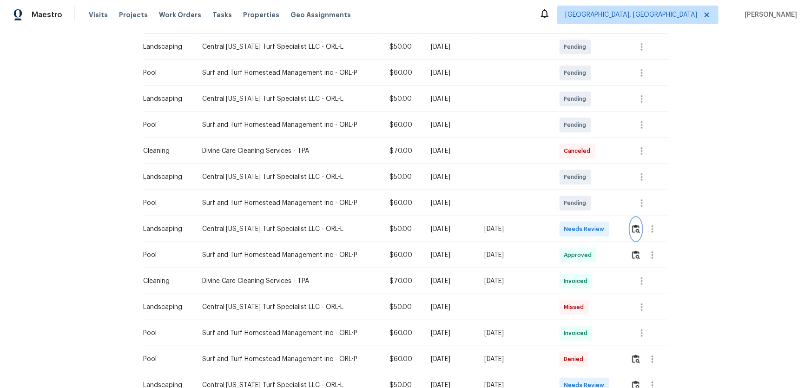
click at [577, 223] on button "button" at bounding box center [636, 229] width 11 height 22
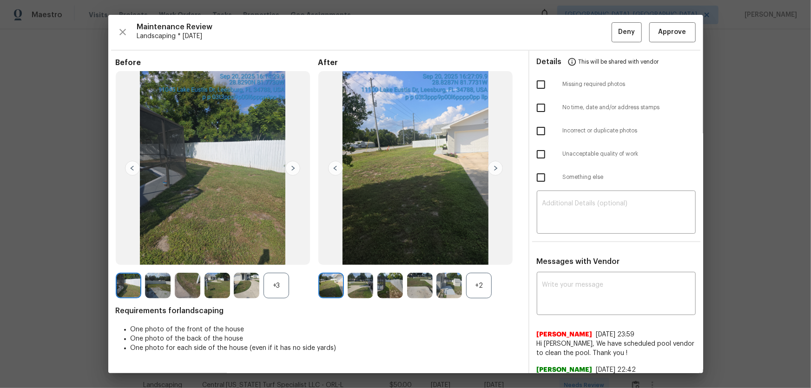
click at [474, 256] on div "+2" at bounding box center [479, 286] width 26 height 26
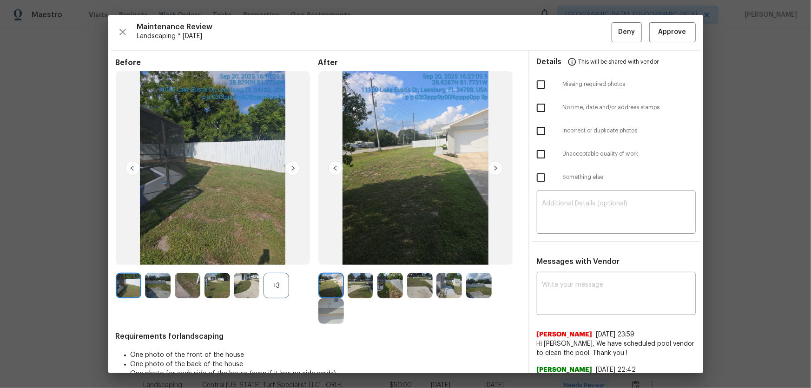
click at [284, 256] on div "+3" at bounding box center [277, 286] width 26 height 26
click at [359, 256] on img at bounding box center [361, 286] width 26 height 26
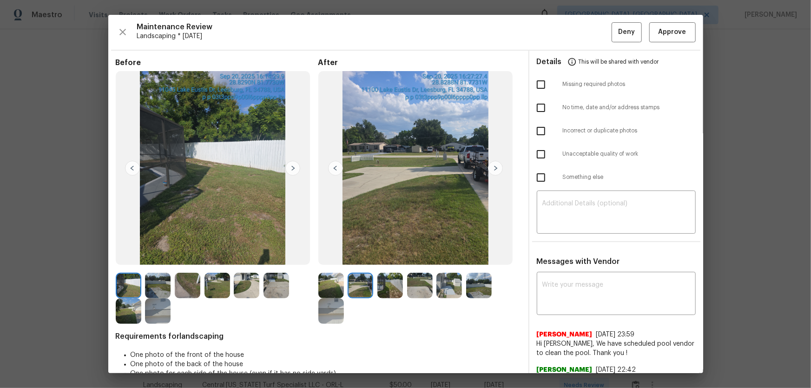
click at [391, 256] on img at bounding box center [390, 286] width 26 height 26
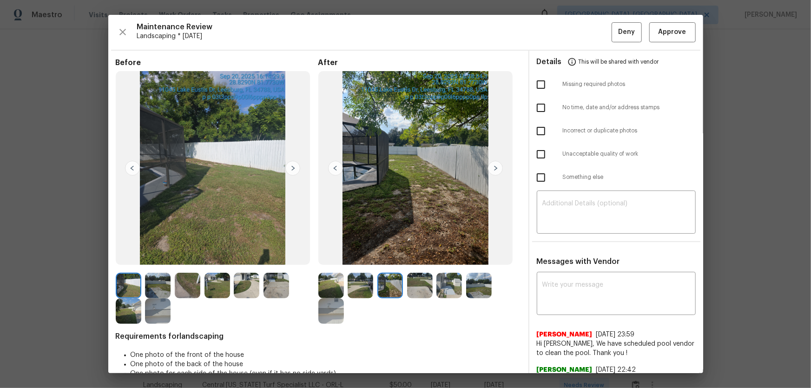
click at [414, 256] on img at bounding box center [420, 286] width 26 height 26
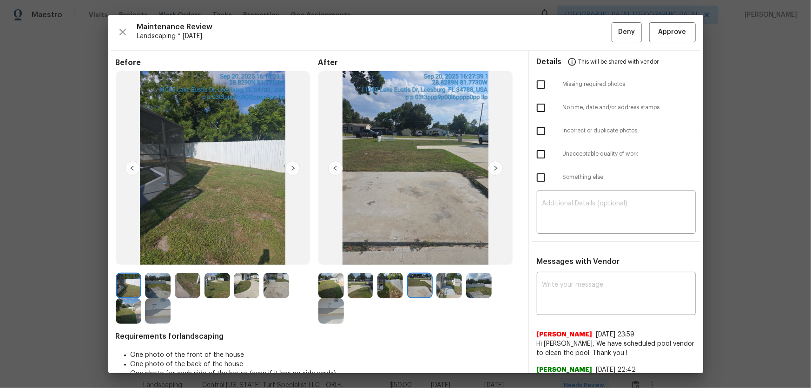
click at [436, 256] on img at bounding box center [449, 286] width 26 height 26
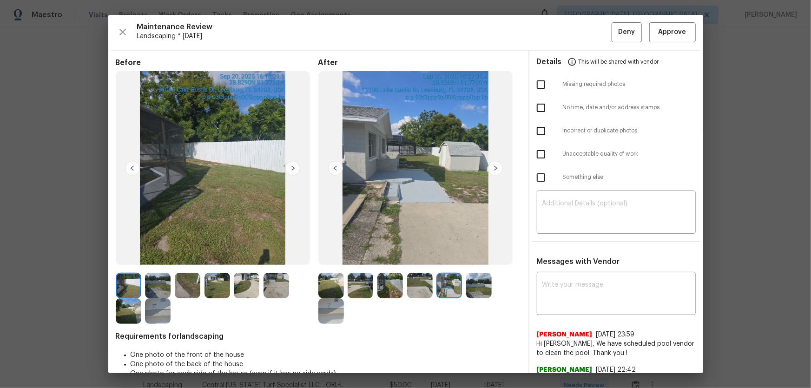
click at [470, 256] on img at bounding box center [479, 286] width 26 height 26
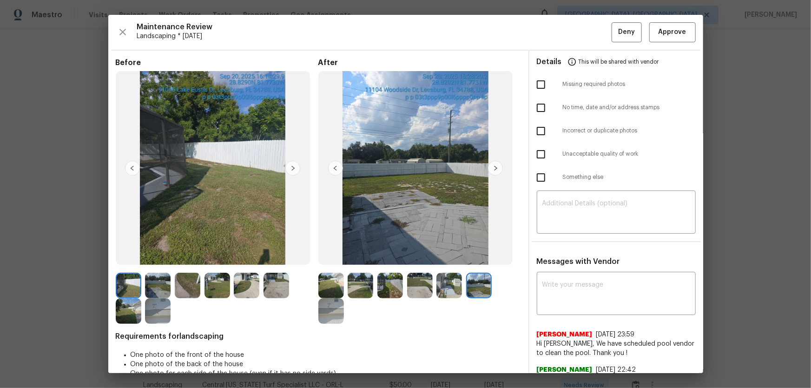
click at [333, 256] on img at bounding box center [331, 311] width 26 height 26
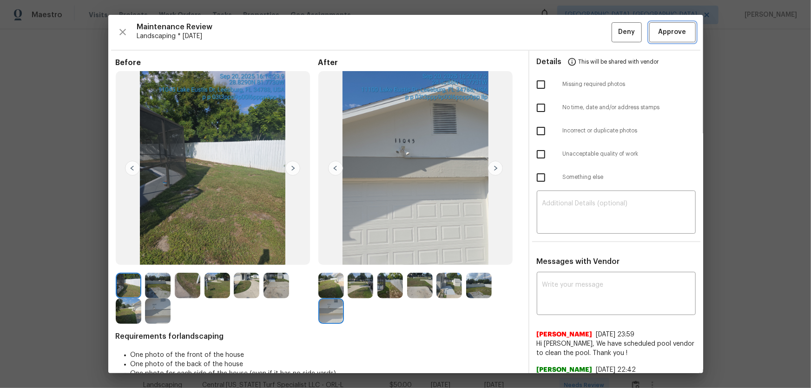
click at [577, 32] on span "Approve" at bounding box center [673, 32] width 28 height 12
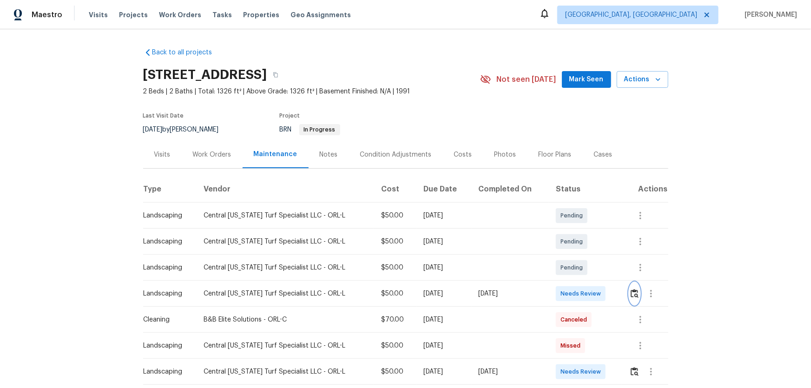
click at [631, 294] on img "button" at bounding box center [635, 293] width 8 height 9
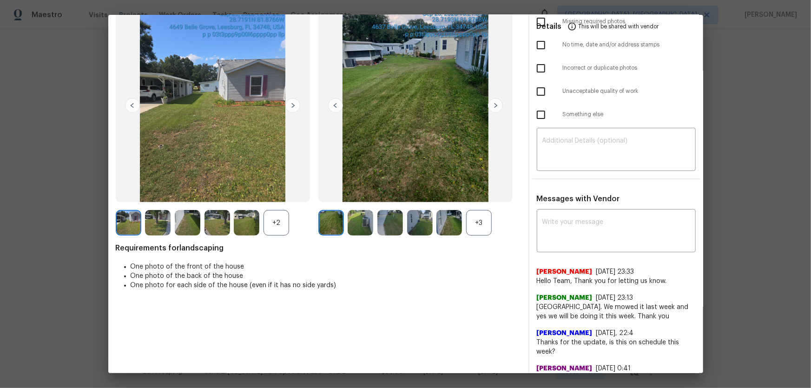
scroll to position [84, 0]
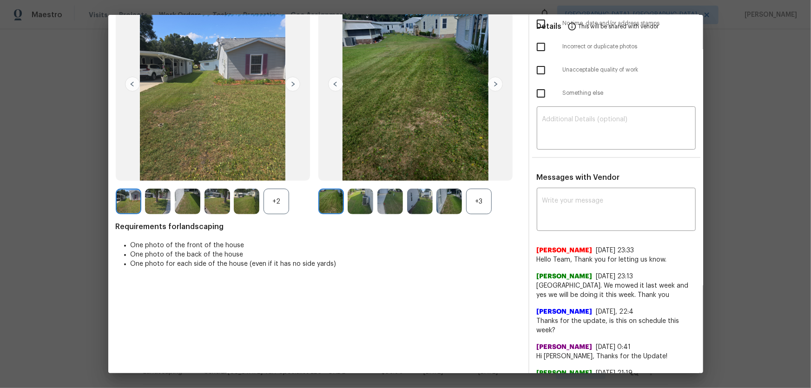
click at [473, 204] on div "+3" at bounding box center [479, 202] width 26 height 26
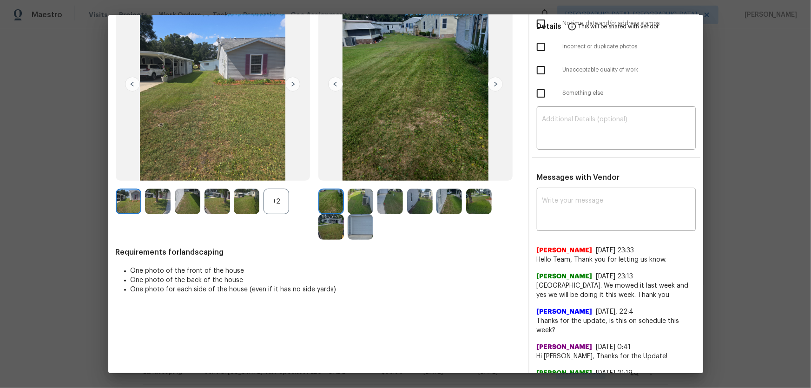
click at [264, 198] on div "+2" at bounding box center [277, 202] width 26 height 26
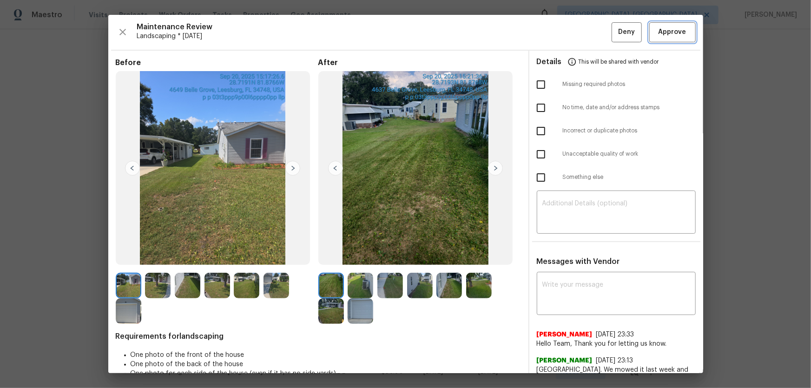
click at [665, 35] on span "Approve" at bounding box center [673, 32] width 28 height 12
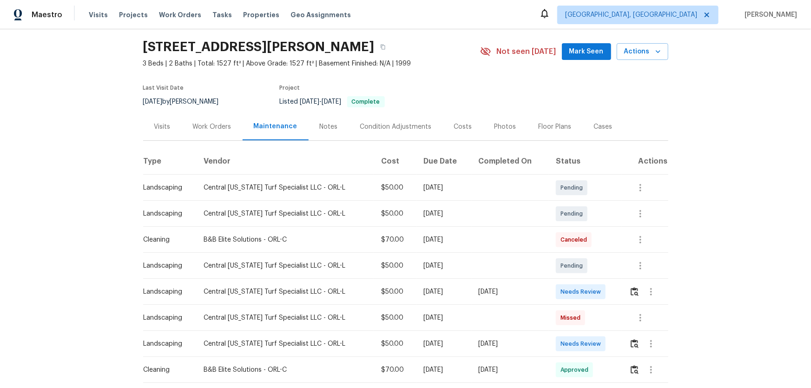
scroll to position [42, 0]
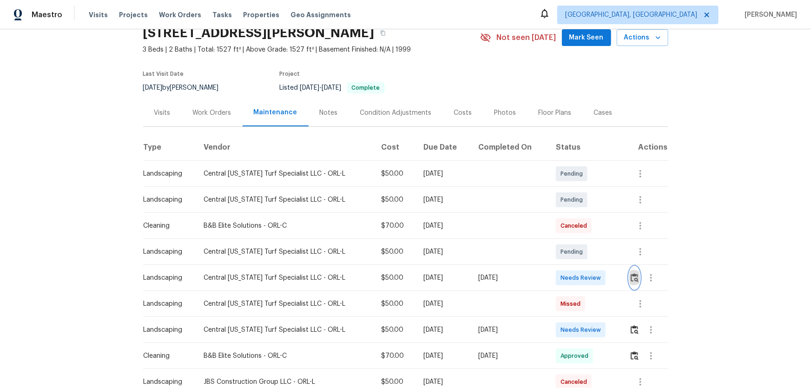
click at [577, 256] on button "button" at bounding box center [634, 278] width 11 height 22
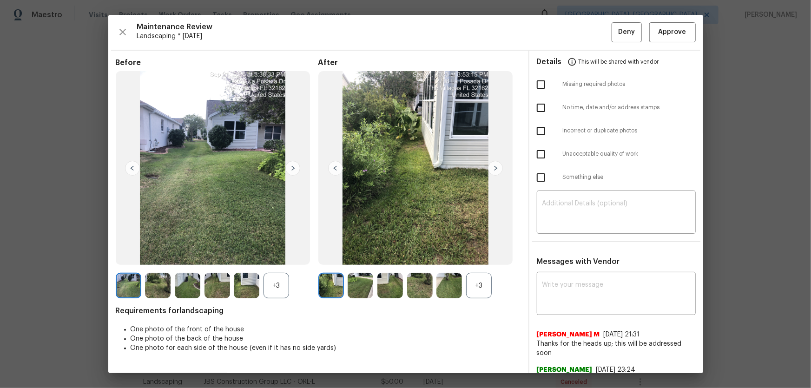
click at [485, 256] on div "+3" at bounding box center [479, 286] width 26 height 26
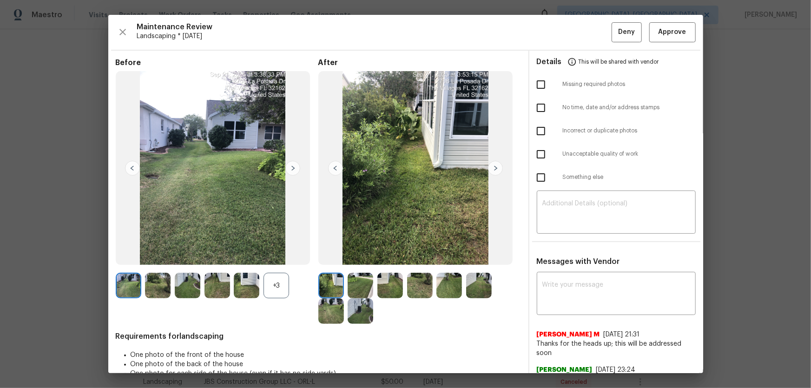
click at [282, 256] on div "+3" at bounding box center [277, 286] width 26 height 26
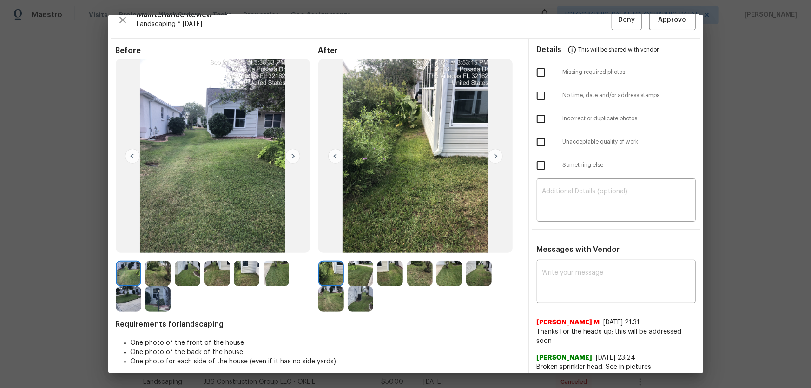
scroll to position [19, 0]
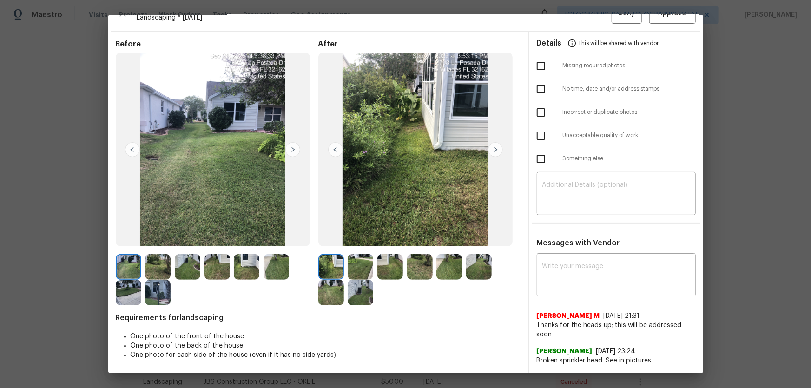
click at [363, 256] on img at bounding box center [361, 267] width 26 height 26
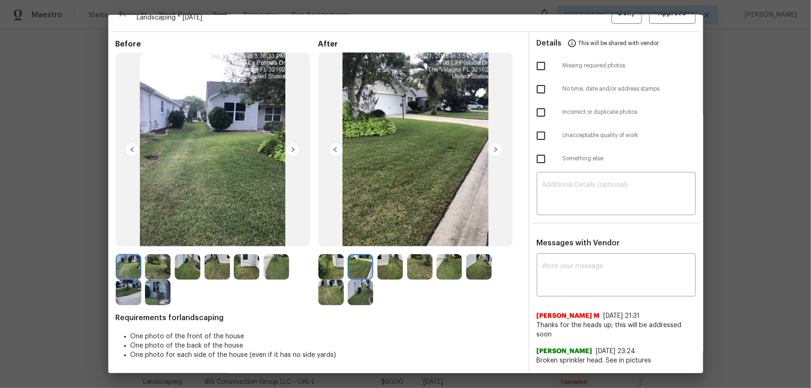
click at [393, 256] on img at bounding box center [390, 267] width 26 height 26
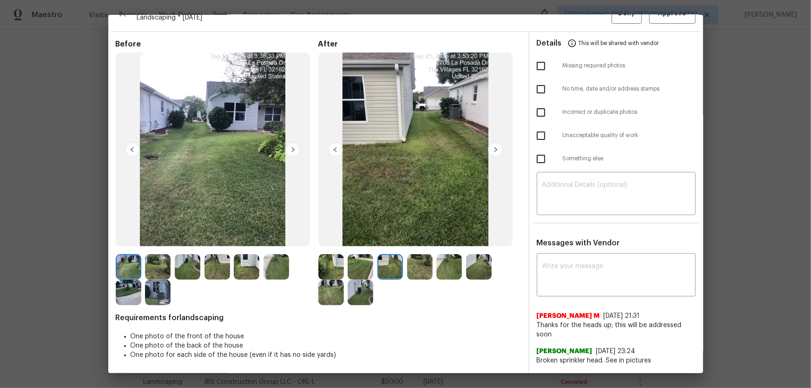
click at [412, 256] on img at bounding box center [420, 267] width 26 height 26
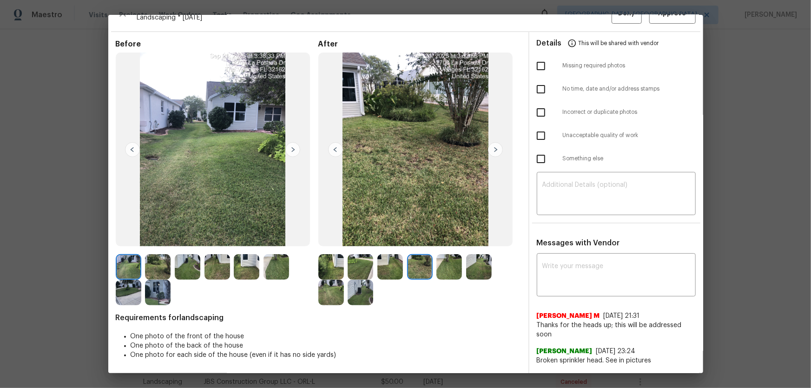
click at [439, 256] on img at bounding box center [449, 267] width 26 height 26
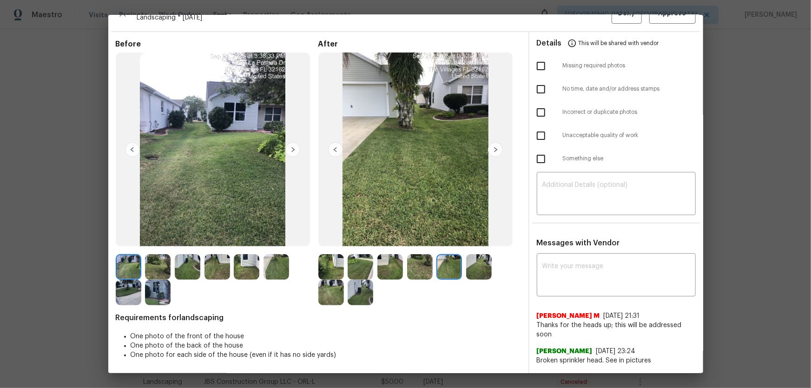
click at [477, 256] on img at bounding box center [479, 267] width 26 height 26
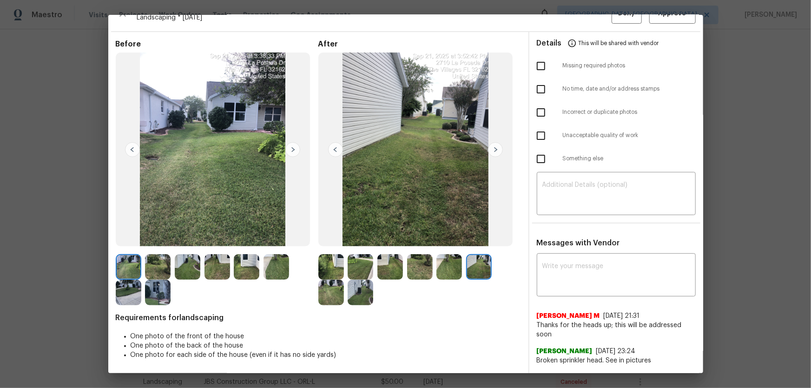
click at [330, 256] on img at bounding box center [331, 293] width 26 height 26
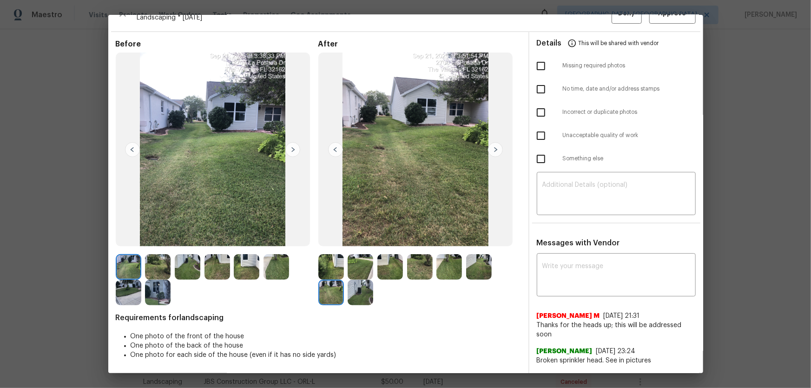
click at [356, 256] on img at bounding box center [361, 293] width 26 height 26
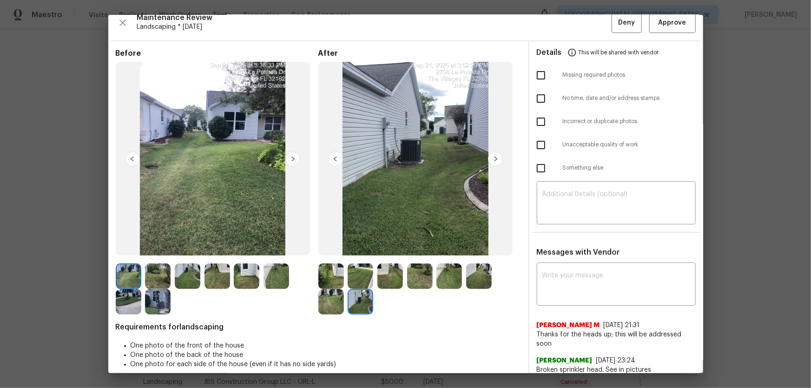
scroll to position [0, 0]
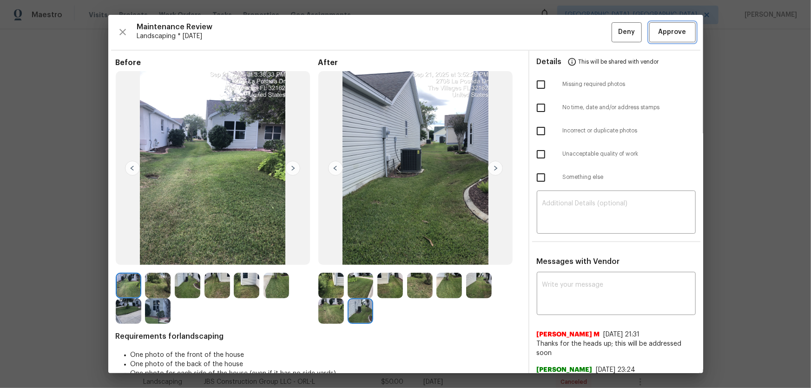
click at [577, 28] on span "Approve" at bounding box center [673, 32] width 28 height 12
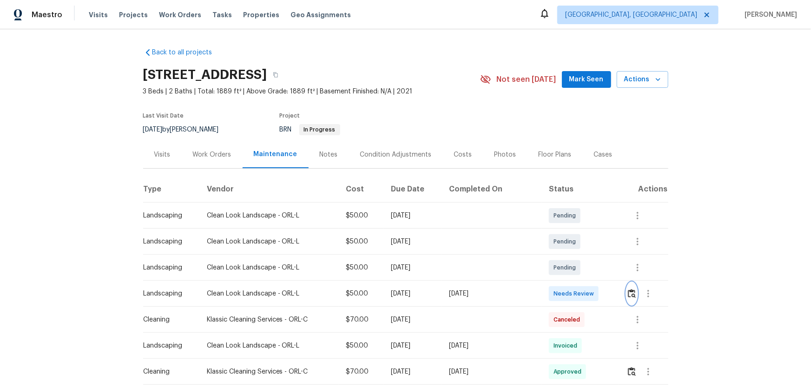
click at [627, 284] on button "button" at bounding box center [632, 294] width 11 height 22
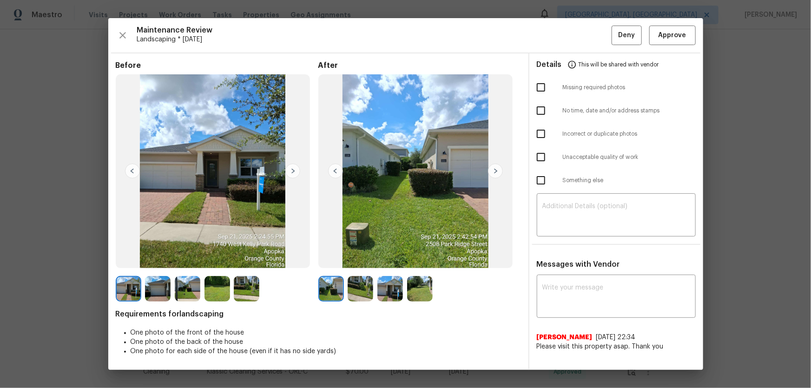
click at [356, 293] on img at bounding box center [361, 289] width 26 height 26
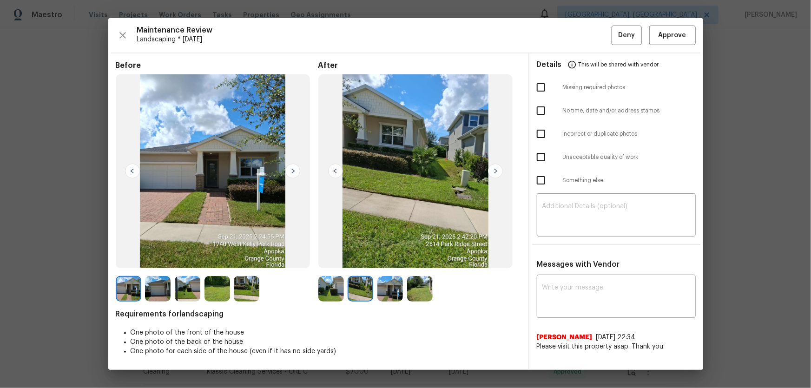
click at [407, 287] on img at bounding box center [420, 289] width 26 height 26
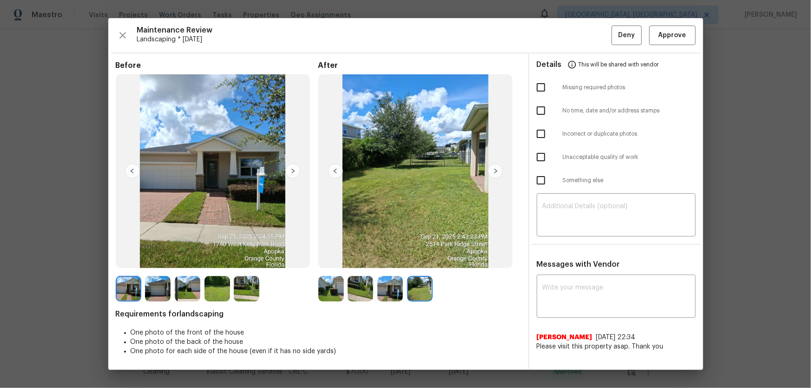
click at [399, 289] on img at bounding box center [390, 289] width 26 height 26
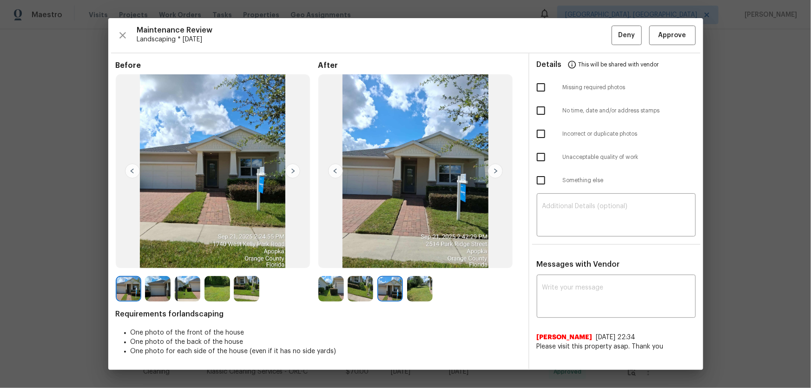
click at [424, 289] on img at bounding box center [420, 289] width 26 height 26
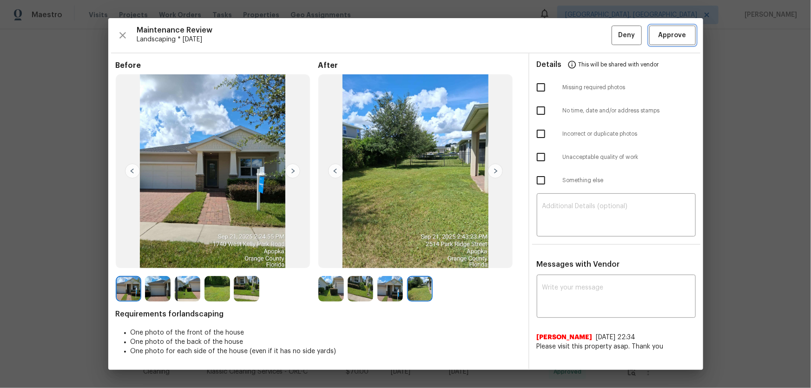
click at [672, 41] on span "Approve" at bounding box center [673, 36] width 28 height 12
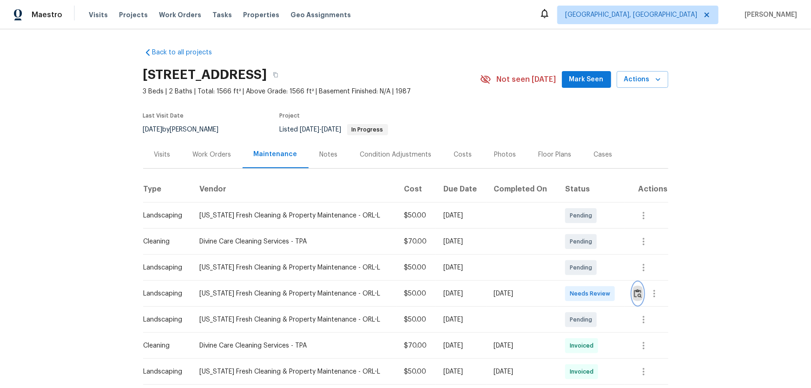
click at [577, 256] on button "button" at bounding box center [638, 294] width 11 height 22
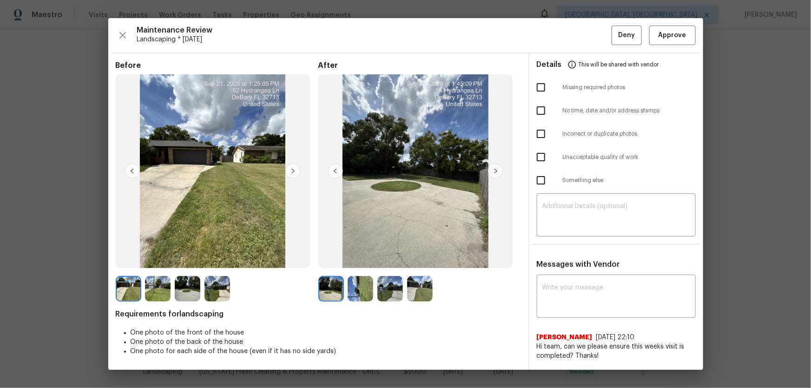
click at [348, 256] on img at bounding box center [361, 289] width 26 height 26
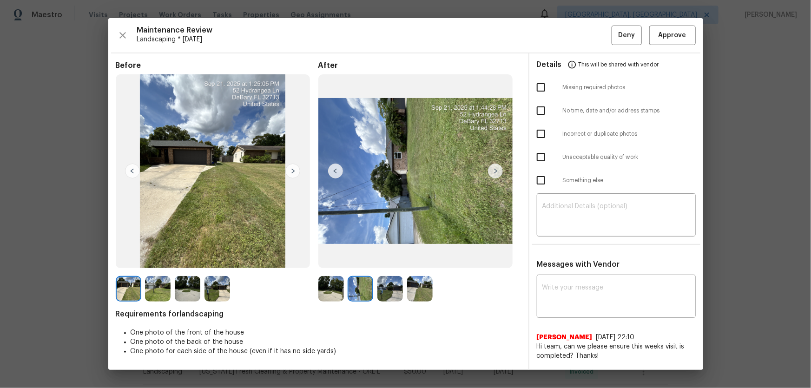
click at [372, 256] on img at bounding box center [361, 289] width 26 height 26
click at [396, 256] on img at bounding box center [390, 289] width 26 height 26
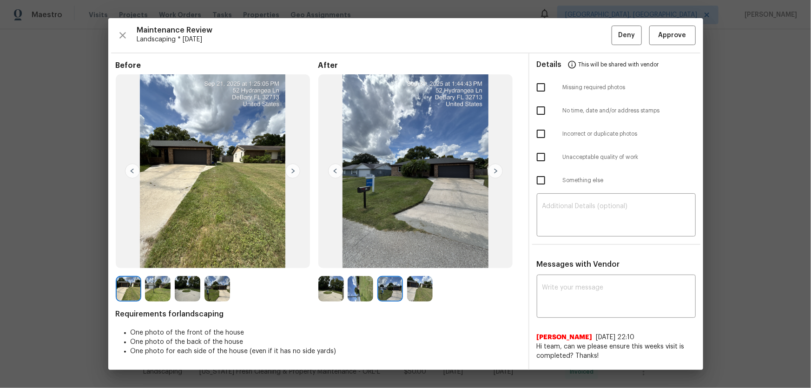
click at [416, 256] on img at bounding box center [420, 289] width 26 height 26
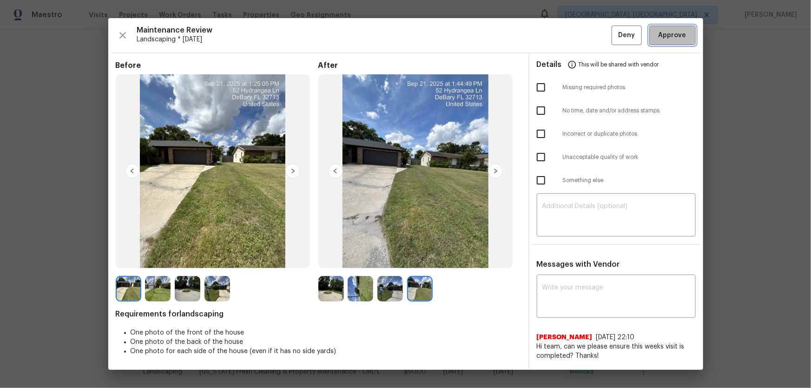
click at [577, 41] on span "Approve" at bounding box center [673, 36] width 28 height 12
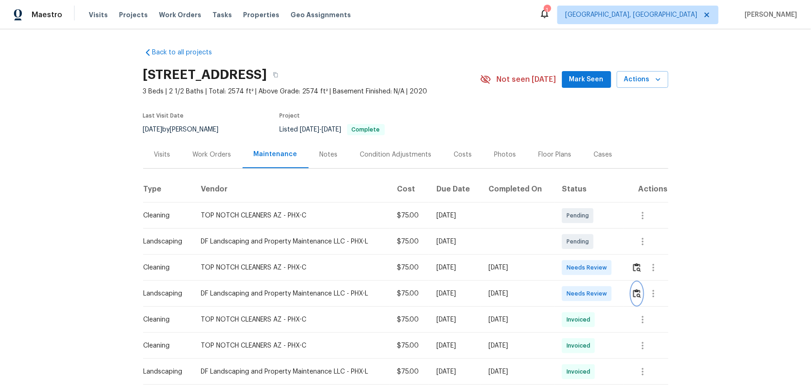
click at [639, 288] on button "button" at bounding box center [637, 294] width 11 height 22
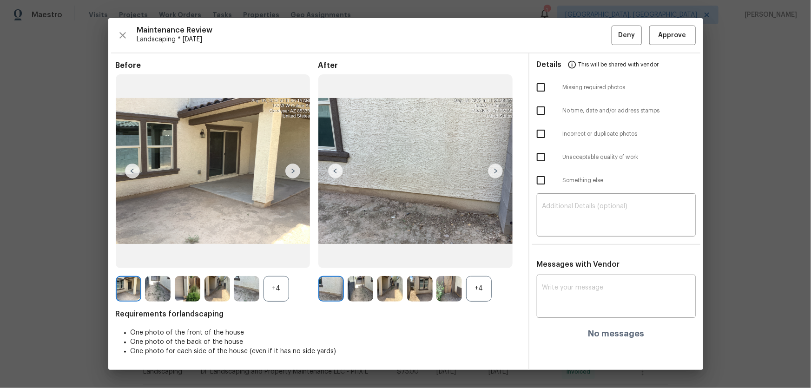
click at [481, 284] on div "+4" at bounding box center [479, 289] width 26 height 26
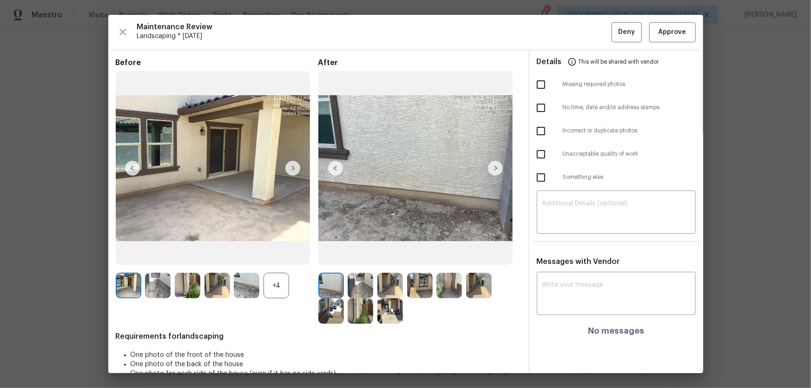
click at [286, 283] on div "+4" at bounding box center [277, 286] width 26 height 26
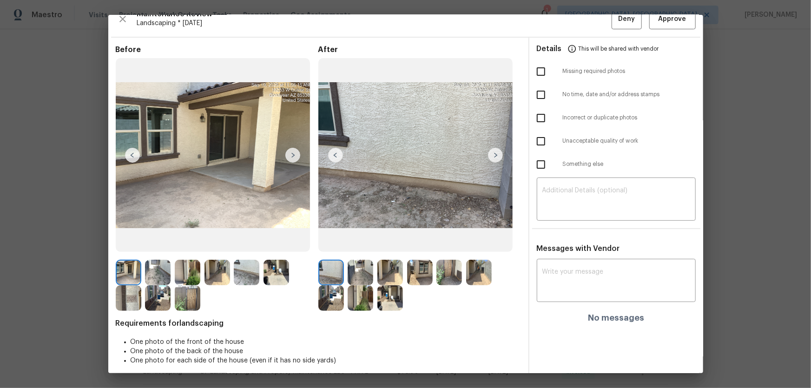
scroll to position [19, 0]
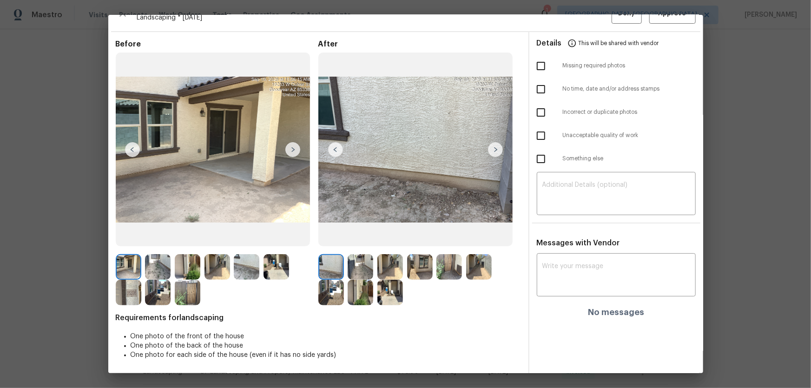
click at [356, 270] on img at bounding box center [361, 267] width 26 height 26
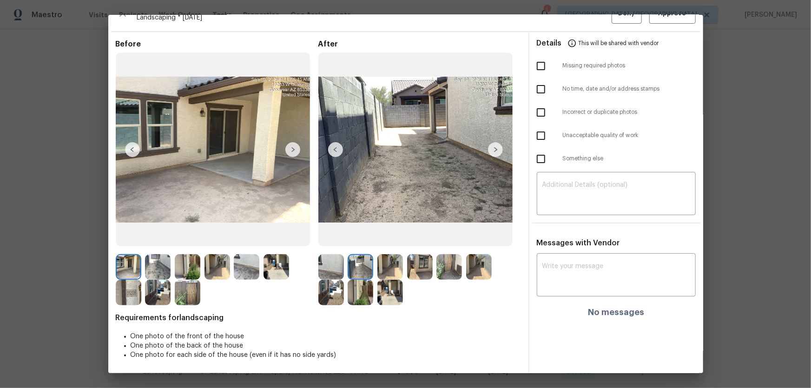
click at [397, 266] on img at bounding box center [390, 267] width 26 height 26
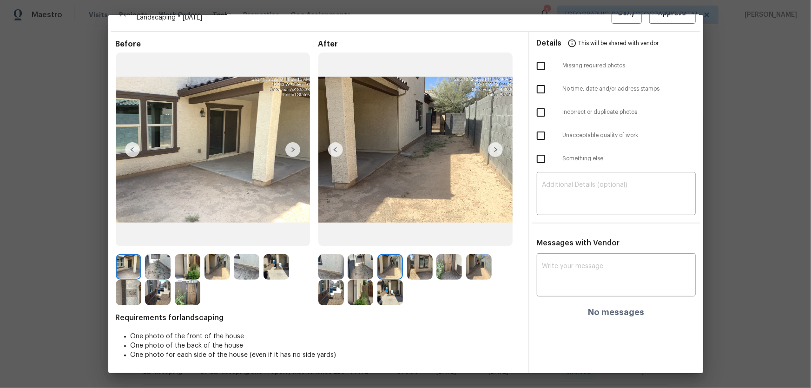
click at [409, 270] on img at bounding box center [420, 267] width 26 height 26
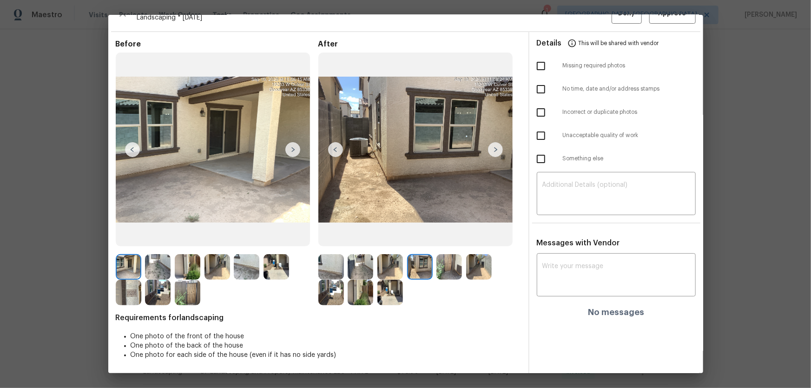
click at [450, 277] on img at bounding box center [449, 267] width 26 height 26
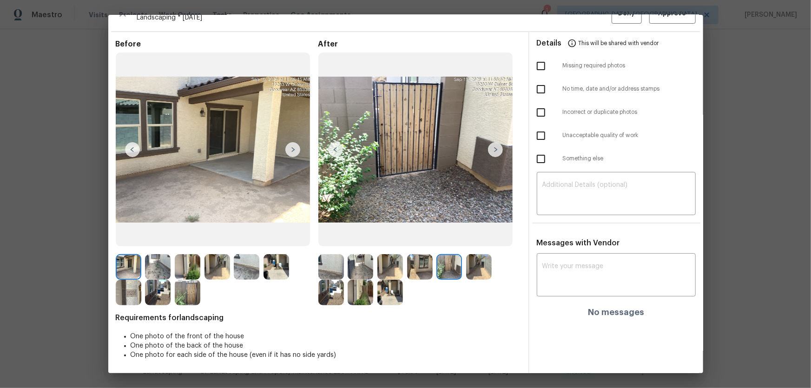
click at [471, 275] on img at bounding box center [479, 267] width 26 height 26
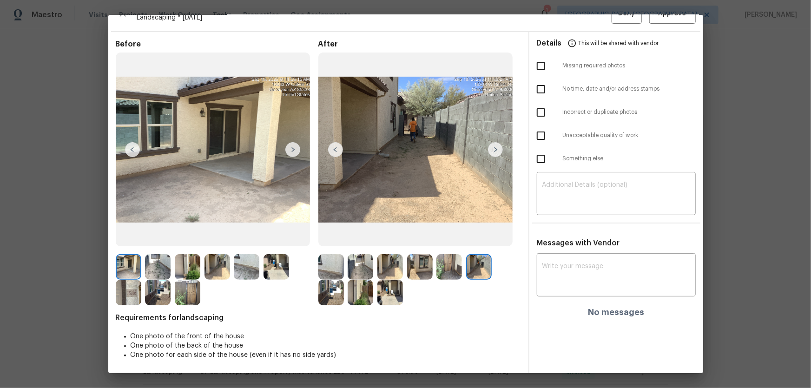
click at [325, 291] on img at bounding box center [331, 293] width 26 height 26
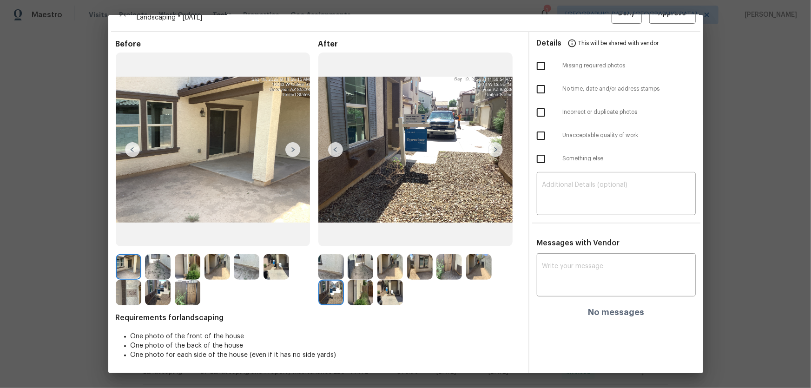
click at [358, 294] on img at bounding box center [361, 293] width 26 height 26
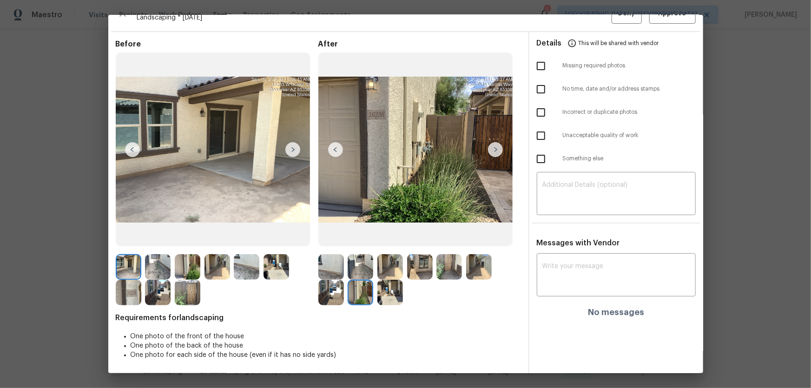
click at [386, 294] on img at bounding box center [390, 293] width 26 height 26
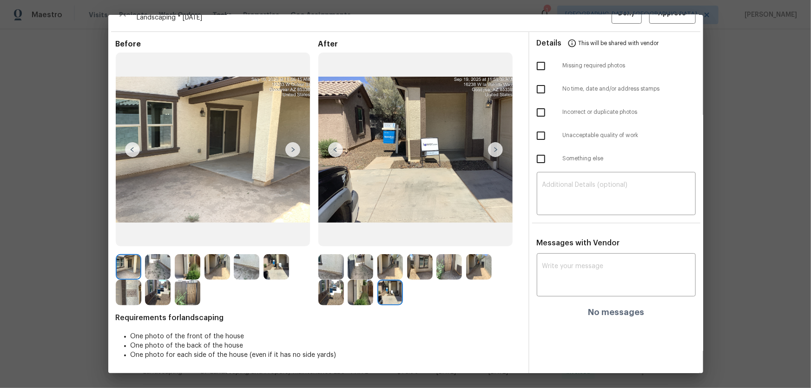
scroll to position [0, 0]
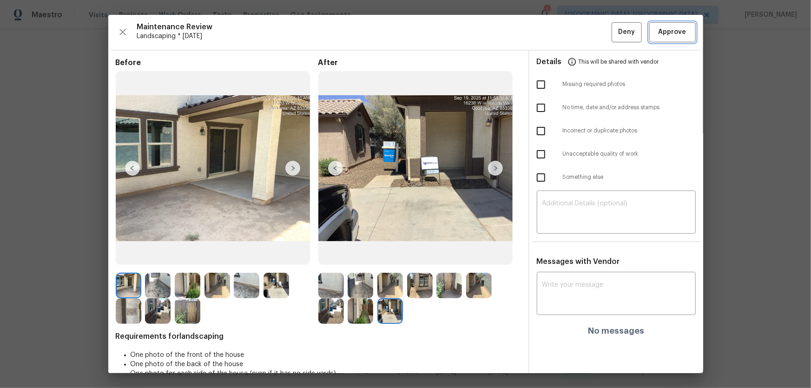
click at [659, 37] on span "Approve" at bounding box center [673, 32] width 28 height 12
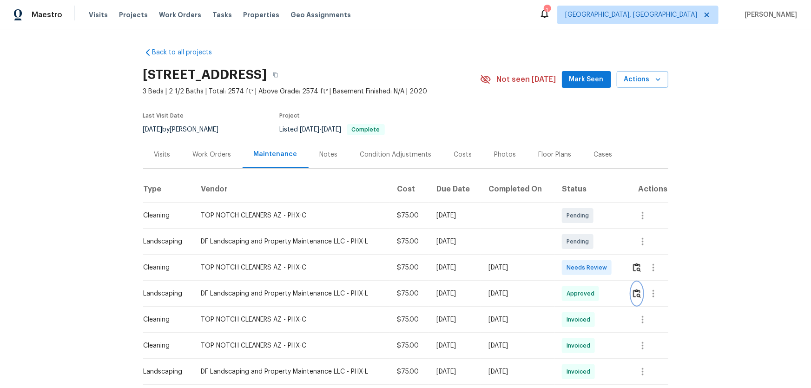
click at [633, 292] on img "button" at bounding box center [637, 293] width 8 height 9
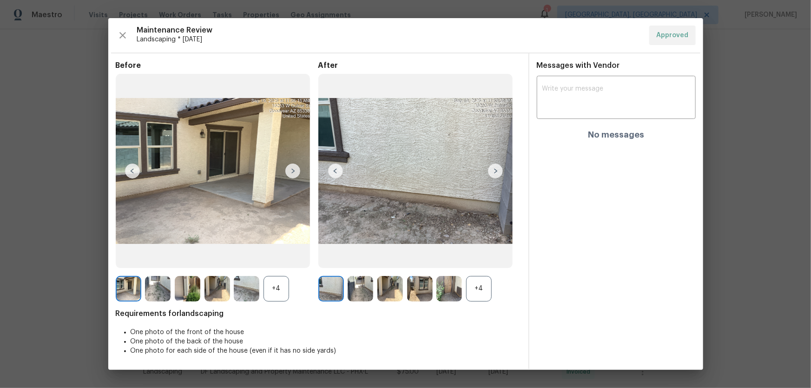
click at [286, 291] on div "+4" at bounding box center [277, 289] width 26 height 26
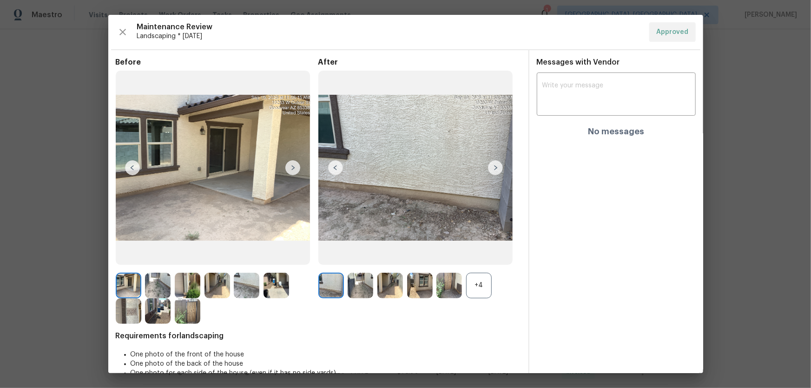
click at [185, 294] on img at bounding box center [188, 286] width 26 height 26
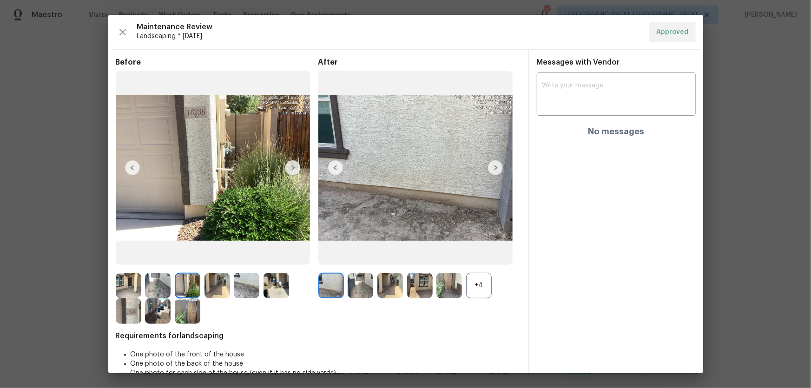
click at [187, 316] on img at bounding box center [188, 311] width 26 height 26
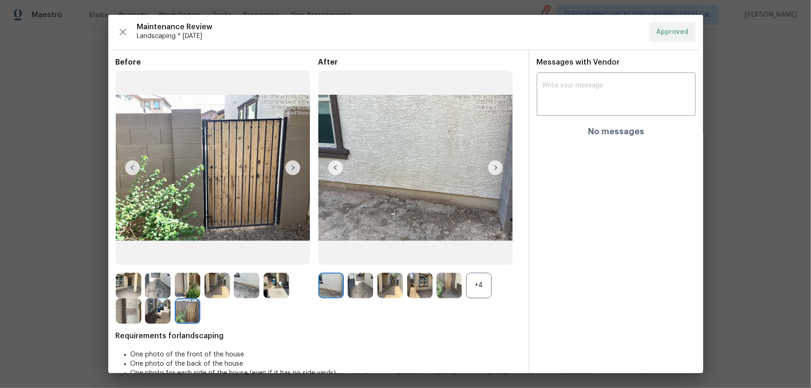
click at [469, 283] on div "+4" at bounding box center [479, 286] width 26 height 26
click at [434, 293] on div at bounding box center [422, 286] width 30 height 26
click at [443, 290] on img at bounding box center [449, 286] width 26 height 26
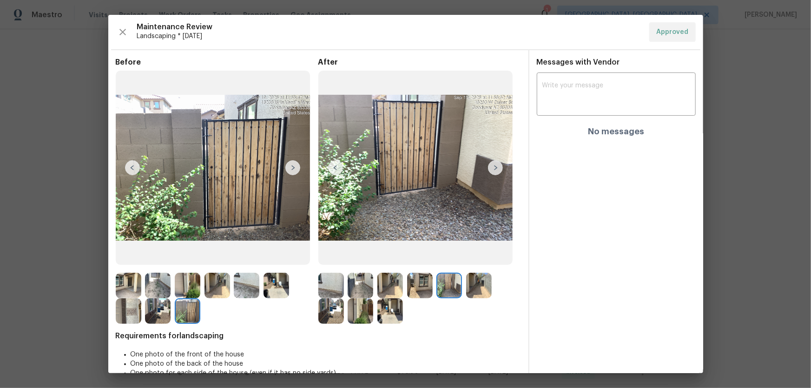
drag, startPoint x: 443, startPoint y: 290, endPoint x: 347, endPoint y: 311, distance: 98.0
click at [348, 311] on img at bounding box center [361, 311] width 26 height 26
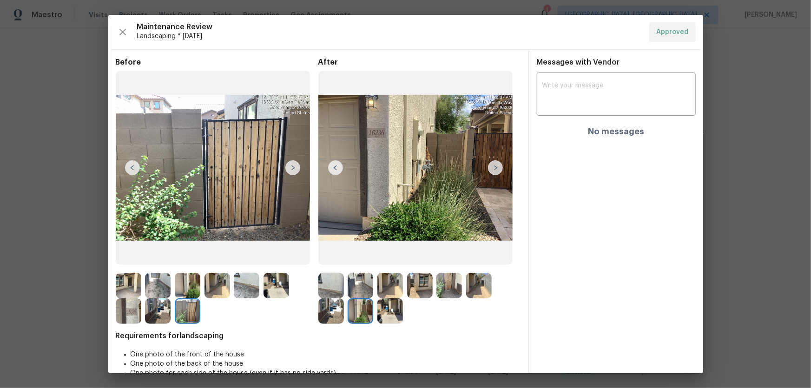
click at [324, 308] on img at bounding box center [331, 311] width 26 height 26
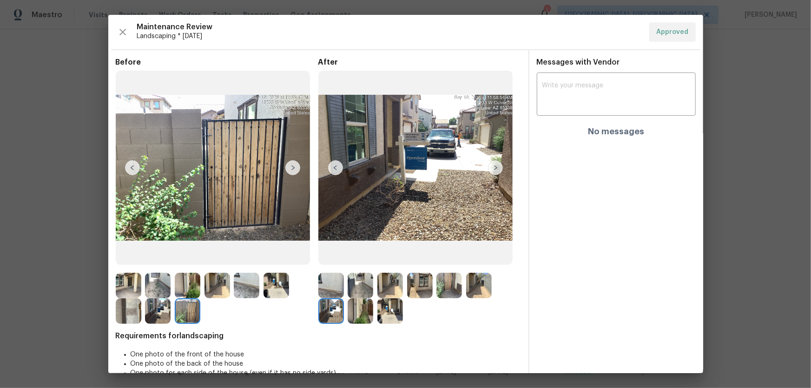
click at [324, 308] on img at bounding box center [331, 311] width 26 height 26
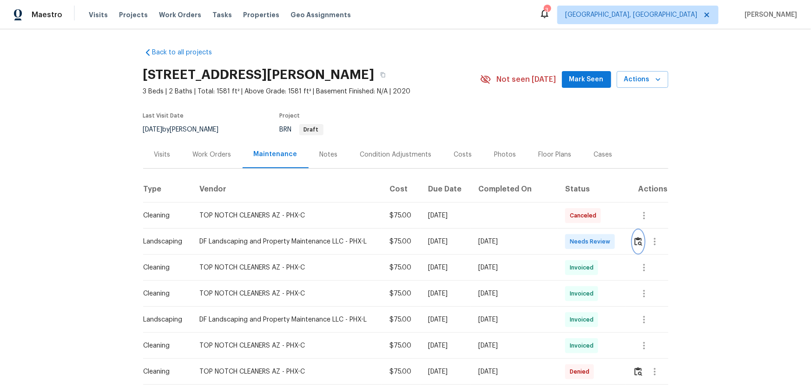
click at [634, 243] on img "button" at bounding box center [638, 241] width 8 height 9
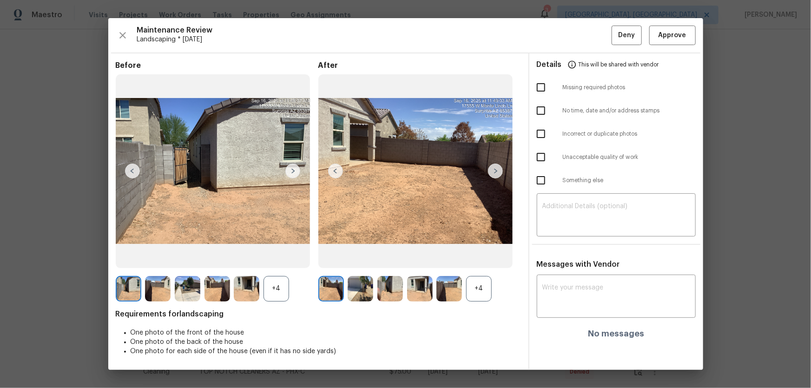
click at [489, 284] on div "+4" at bounding box center [479, 289] width 26 height 26
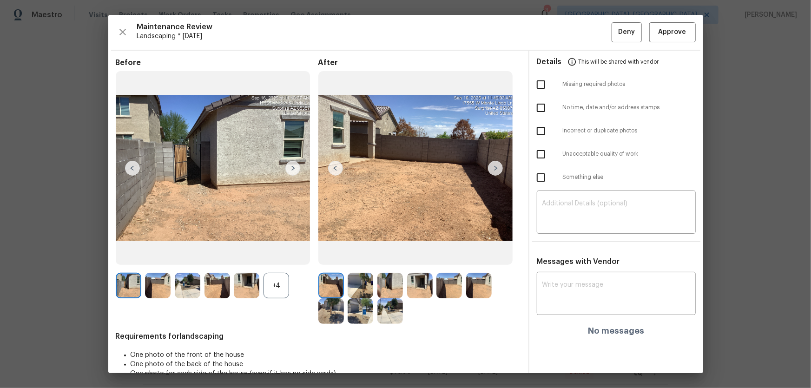
click at [282, 277] on div "+4" at bounding box center [277, 286] width 26 height 26
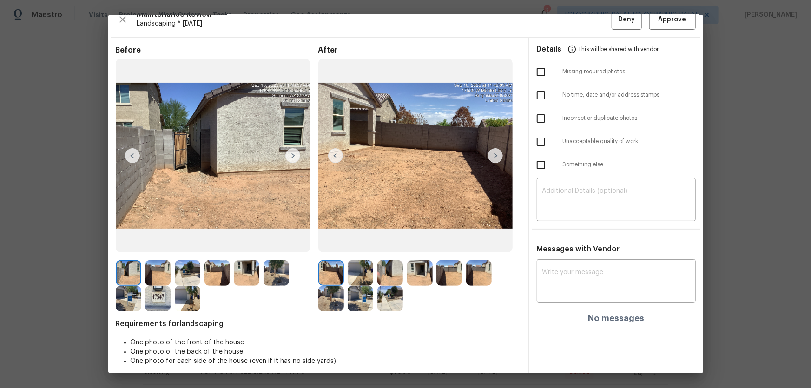
scroll to position [19, 0]
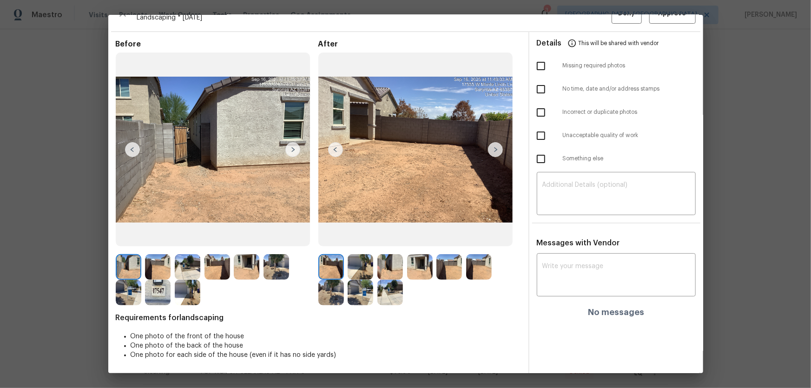
click at [352, 261] on img at bounding box center [361, 267] width 26 height 26
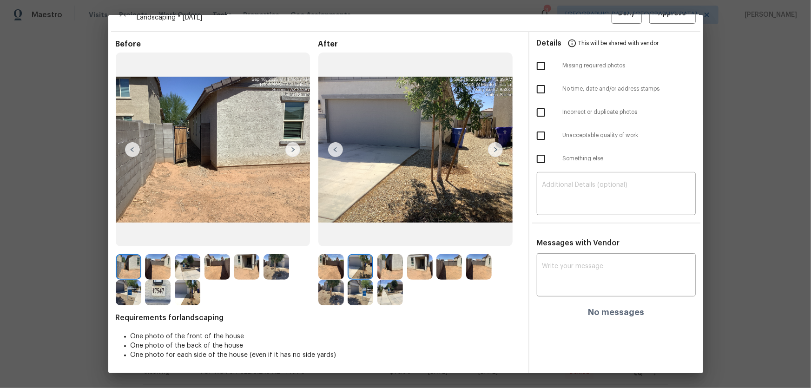
click at [397, 273] on img at bounding box center [390, 267] width 26 height 26
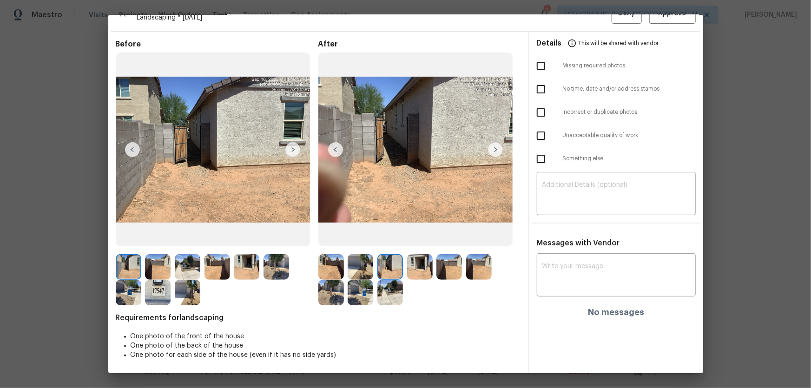
click at [410, 274] on img at bounding box center [420, 267] width 26 height 26
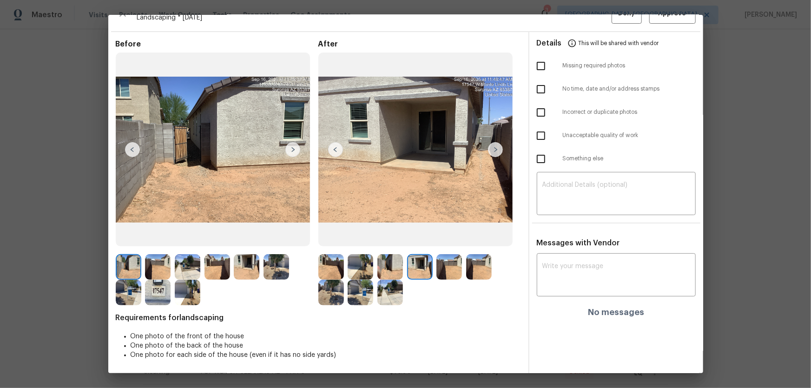
click at [441, 271] on img at bounding box center [449, 267] width 26 height 26
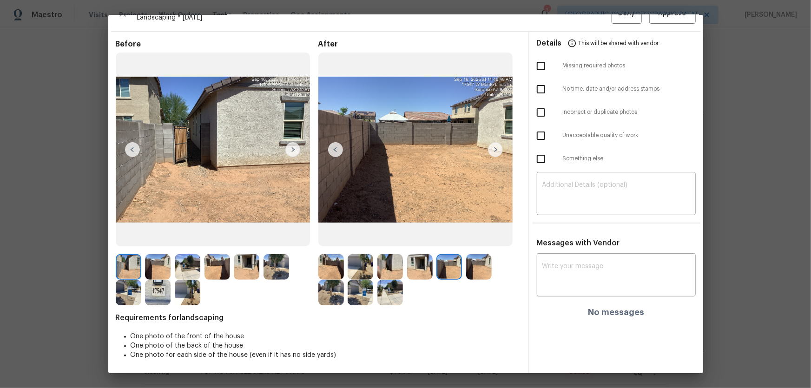
drag, startPoint x: 503, startPoint y: 271, endPoint x: 476, endPoint y: 266, distance: 28.0
click at [503, 270] on div at bounding box center [419, 279] width 203 height 51
click at [476, 266] on img at bounding box center [479, 267] width 26 height 26
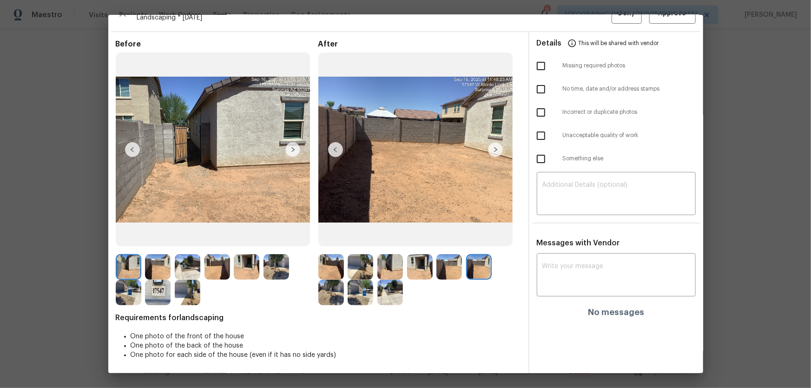
click at [326, 289] on img at bounding box center [331, 293] width 26 height 26
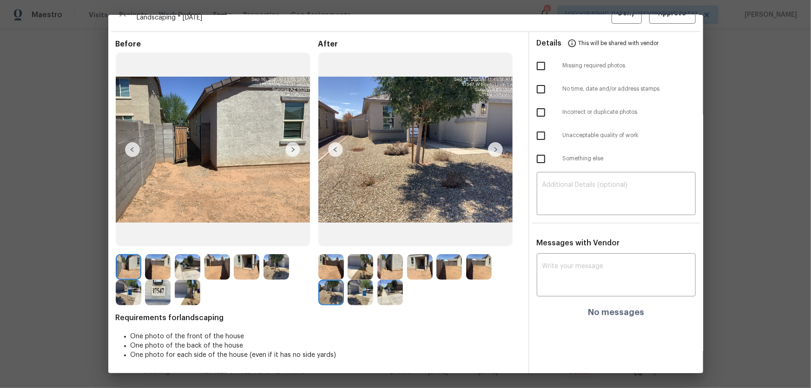
click at [356, 291] on img at bounding box center [361, 293] width 26 height 26
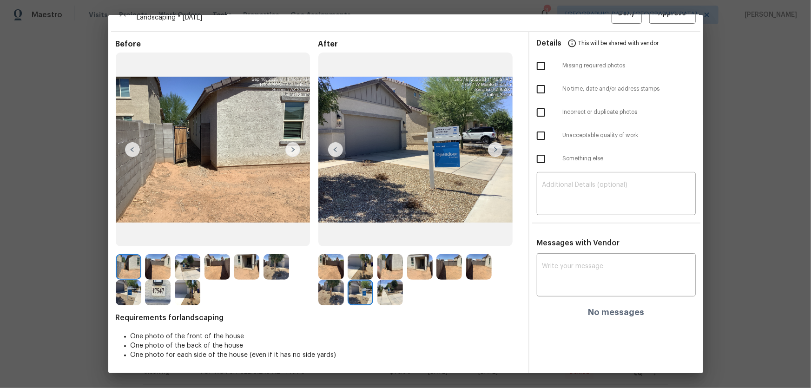
click at [377, 297] on img at bounding box center [390, 293] width 26 height 26
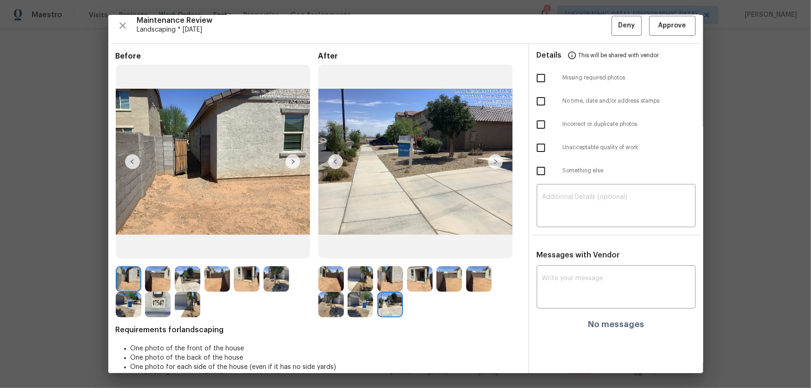
scroll to position [0, 0]
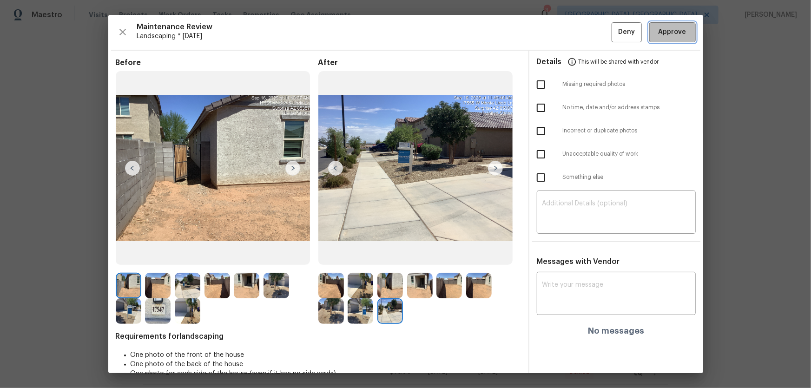
click at [662, 34] on span "Approve" at bounding box center [673, 32] width 28 height 12
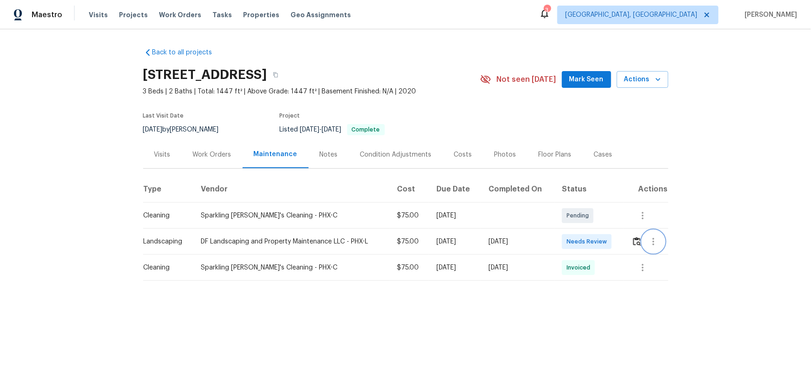
click at [642, 247] on button "button" at bounding box center [653, 242] width 22 height 22
click at [637, 245] on div at bounding box center [405, 194] width 811 height 388
click at [635, 243] on img "button" at bounding box center [637, 241] width 8 height 9
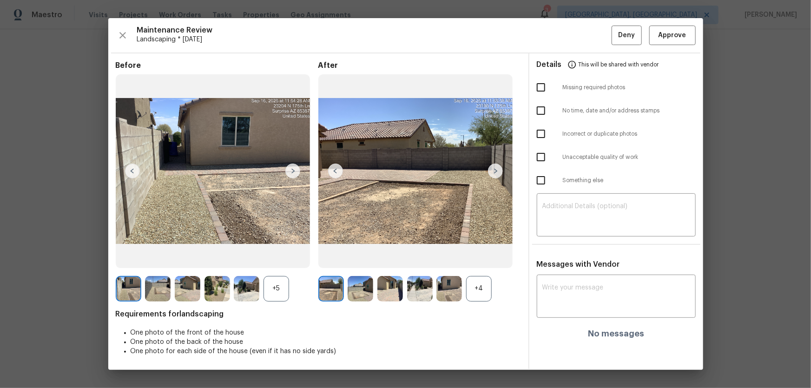
click at [485, 286] on div "+4" at bounding box center [479, 289] width 26 height 26
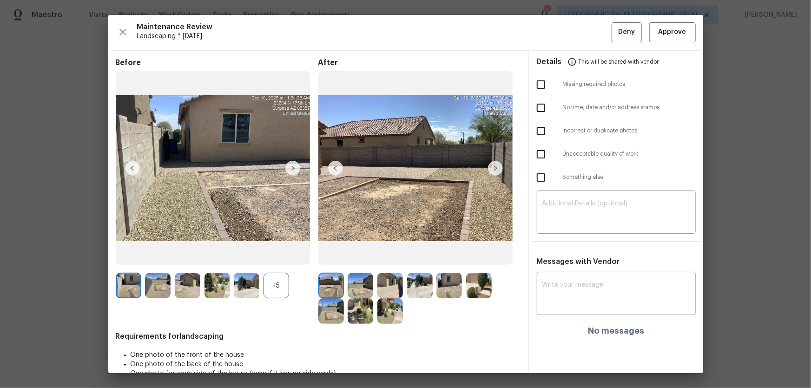
click at [278, 284] on div "+5" at bounding box center [277, 286] width 26 height 26
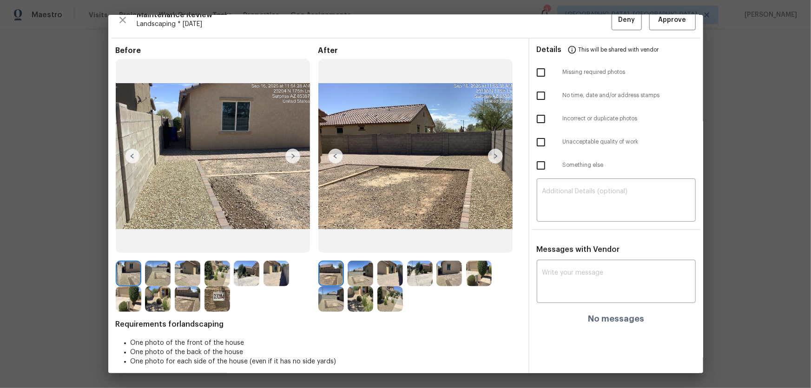
scroll to position [19, 0]
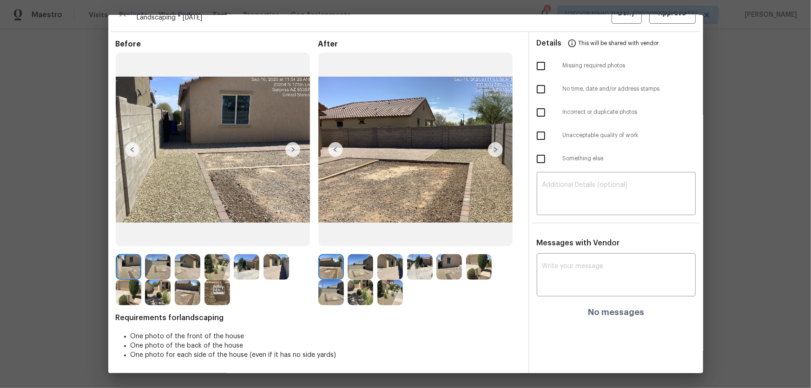
click at [357, 257] on img at bounding box center [361, 267] width 26 height 26
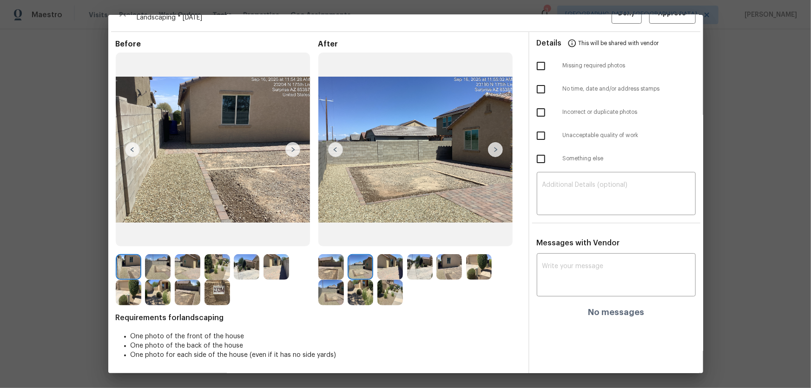
click at [377, 261] on img at bounding box center [390, 267] width 26 height 26
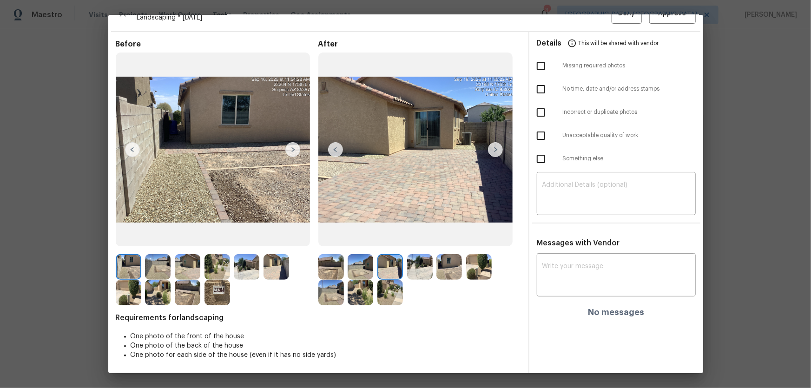
click at [413, 262] on img at bounding box center [420, 267] width 26 height 26
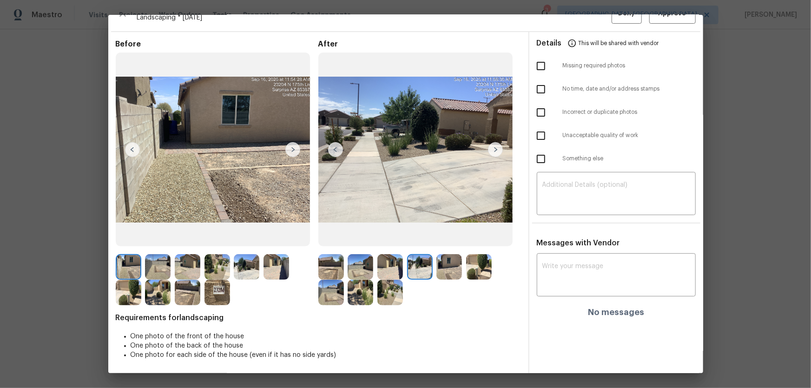
click at [450, 256] on img at bounding box center [449, 267] width 26 height 26
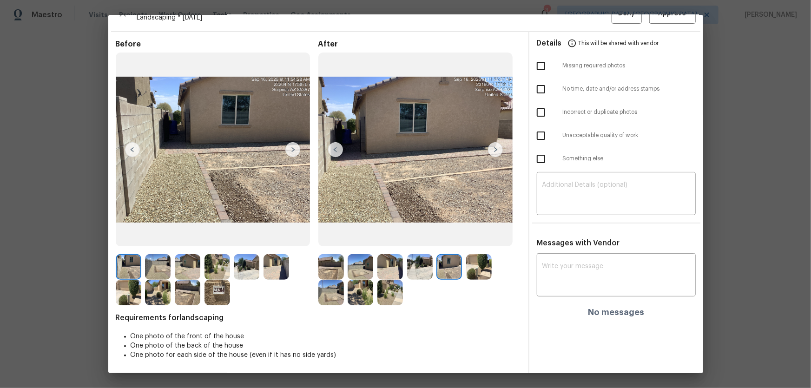
click at [489, 265] on img at bounding box center [479, 267] width 26 height 26
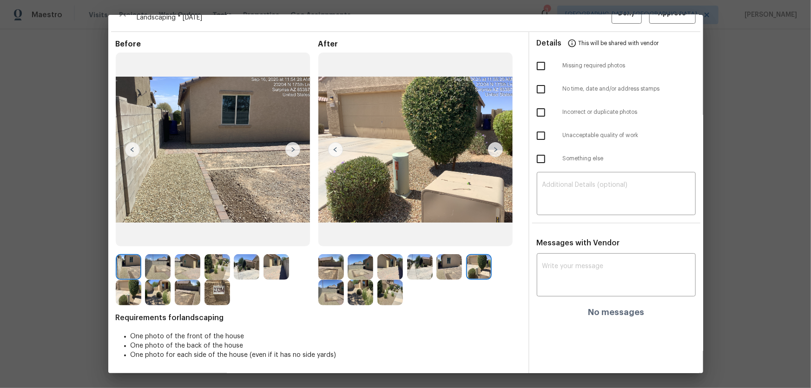
click at [334, 292] on img at bounding box center [331, 293] width 26 height 26
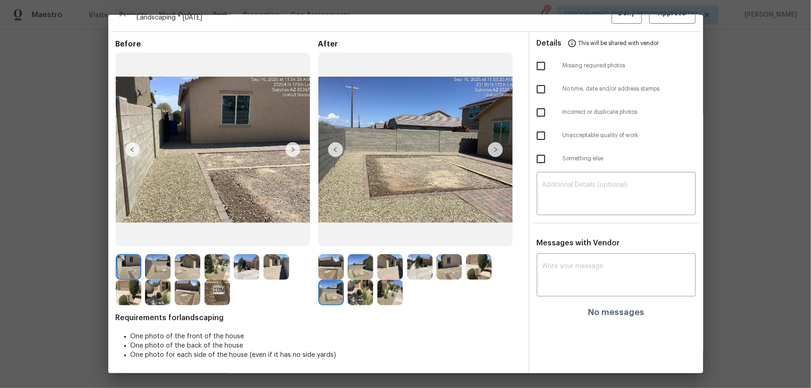
click at [366, 298] on img at bounding box center [361, 293] width 26 height 26
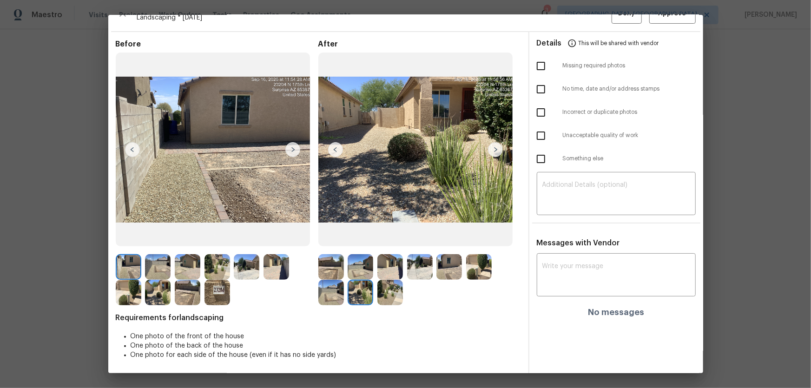
click at [383, 298] on img at bounding box center [390, 293] width 26 height 26
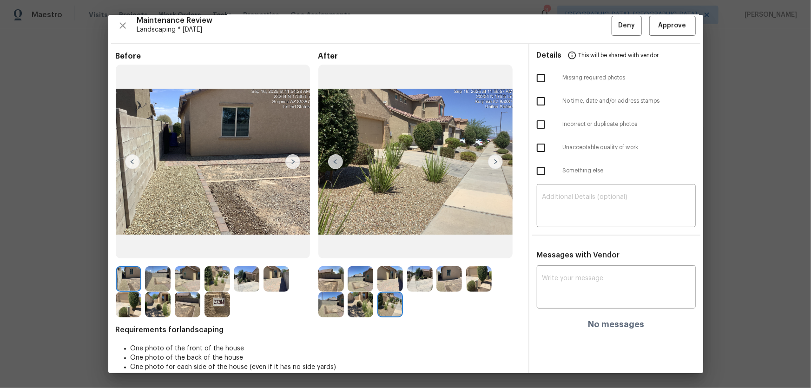
scroll to position [0, 0]
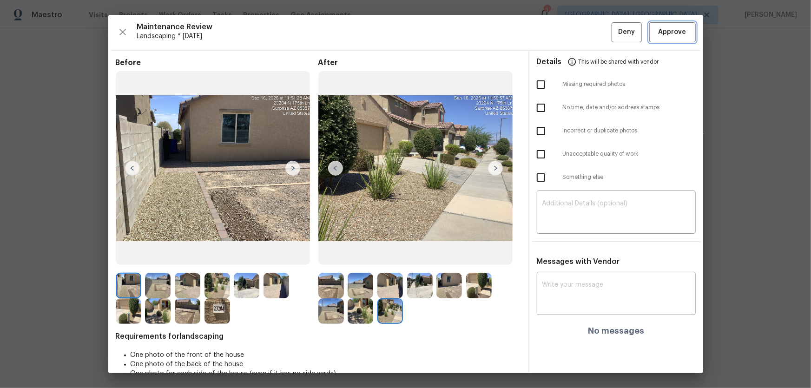
click at [665, 31] on span "Approve" at bounding box center [673, 32] width 28 height 12
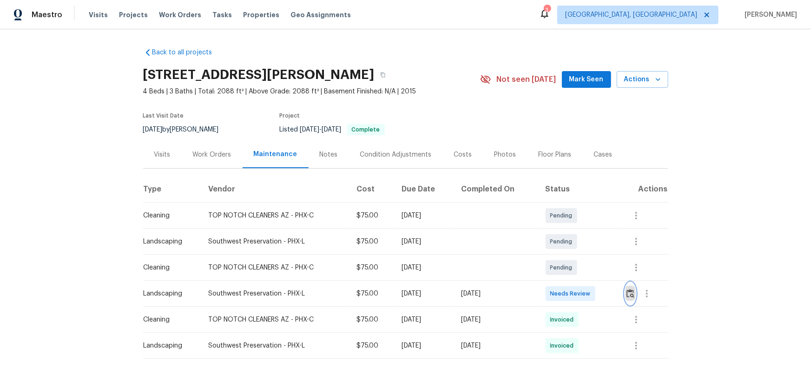
click at [577, 256] on button "button" at bounding box center [630, 294] width 11 height 22
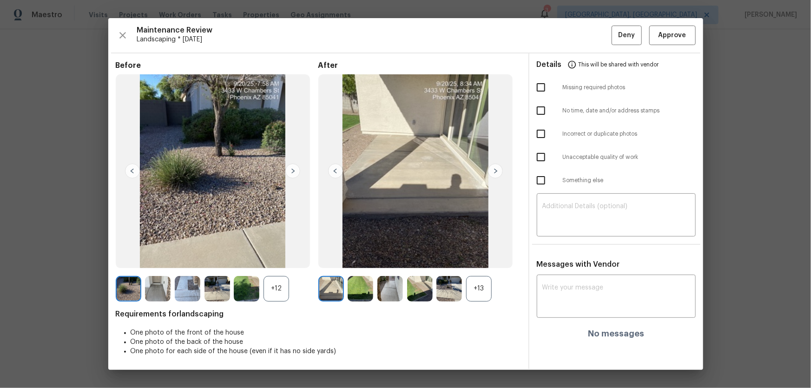
click at [486, 256] on div "+13" at bounding box center [479, 289] width 26 height 26
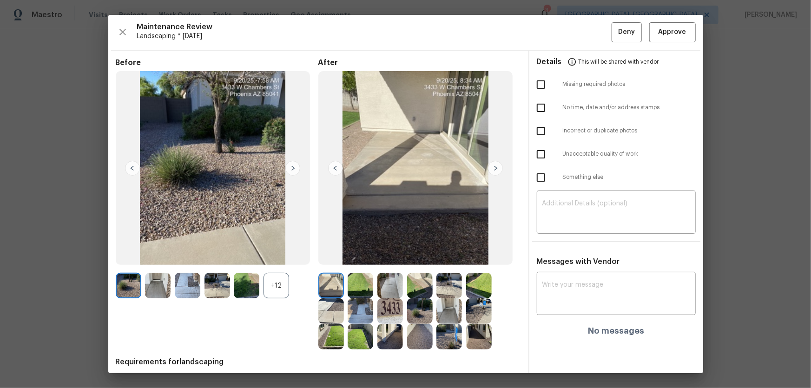
click at [278, 256] on div "+12" at bounding box center [277, 286] width 26 height 26
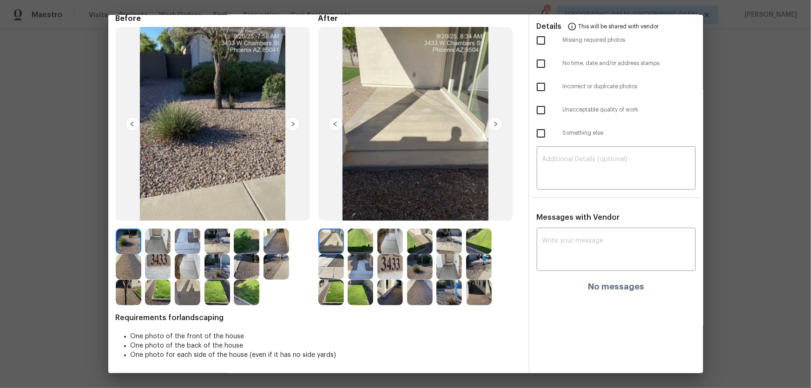
scroll to position [2, 0]
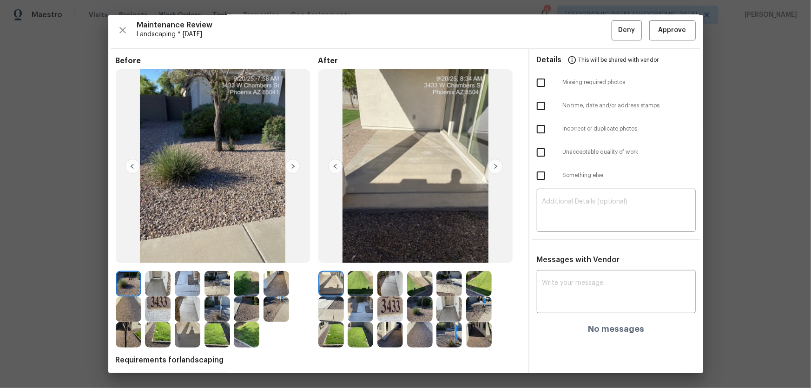
click at [394, 256] on img at bounding box center [390, 310] width 26 height 26
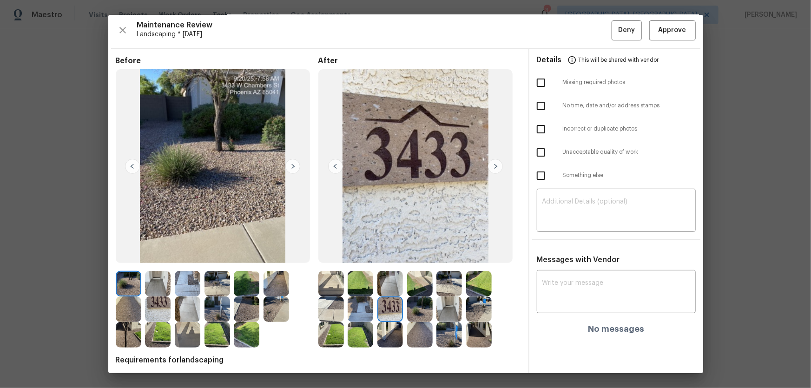
click at [390, 256] on img at bounding box center [390, 284] width 26 height 26
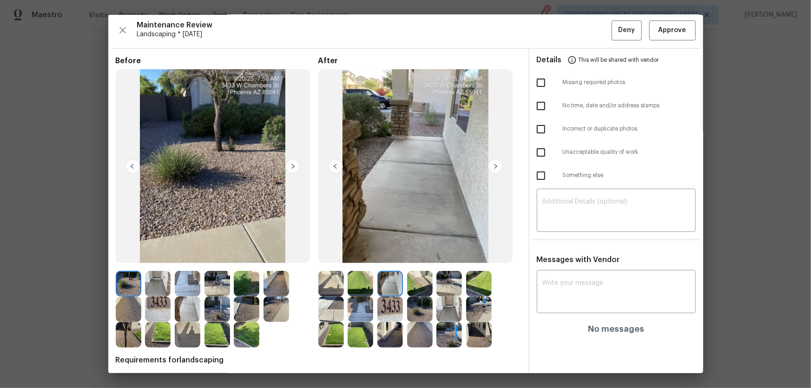
click at [410, 256] on img at bounding box center [420, 284] width 26 height 26
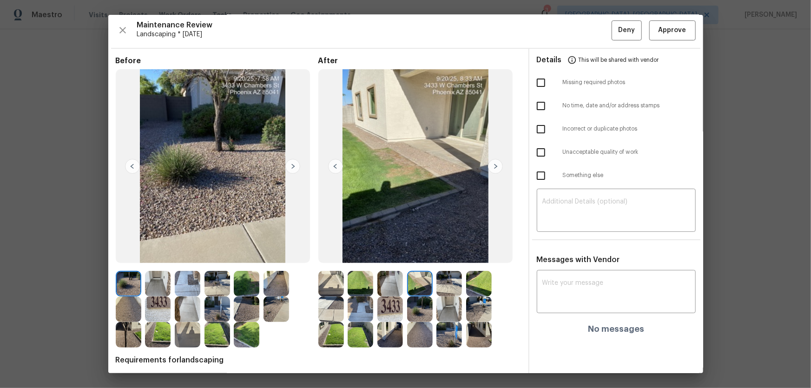
click at [444, 256] on img at bounding box center [449, 284] width 26 height 26
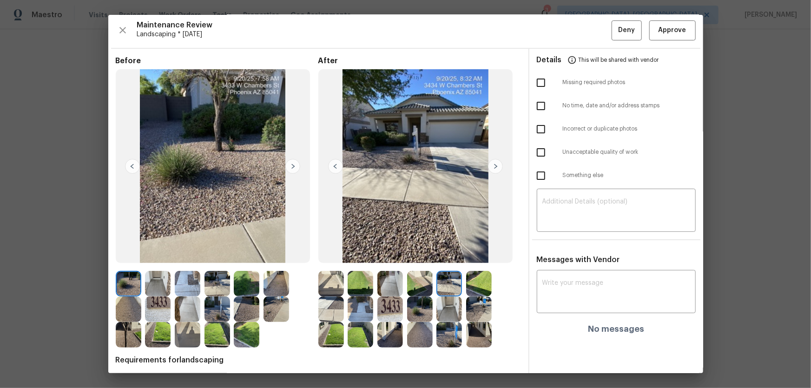
click at [479, 256] on img at bounding box center [479, 284] width 26 height 26
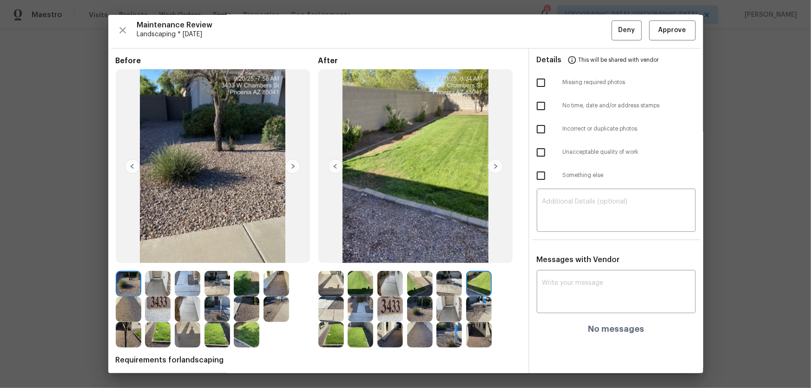
click at [353, 256] on img at bounding box center [361, 284] width 26 height 26
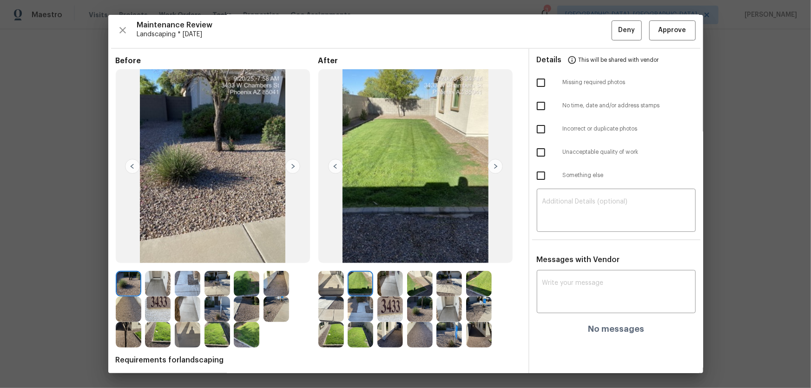
click at [323, 256] on img at bounding box center [331, 310] width 26 height 26
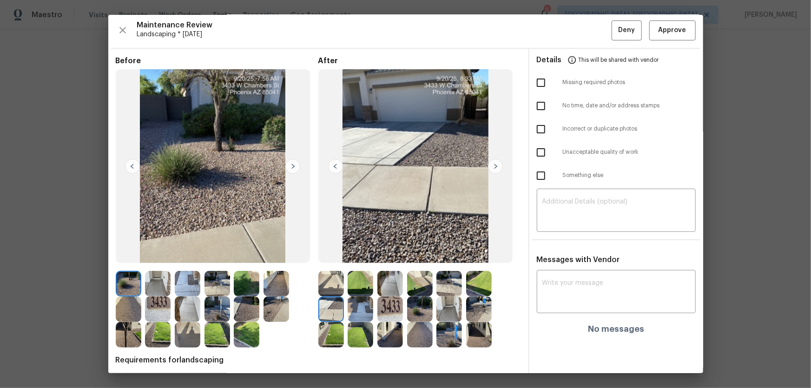
click at [353, 256] on img at bounding box center [361, 310] width 26 height 26
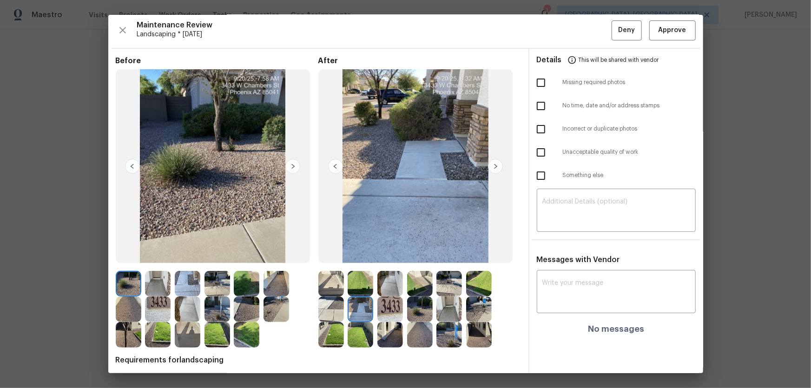
click at [436, 256] on img at bounding box center [449, 310] width 26 height 26
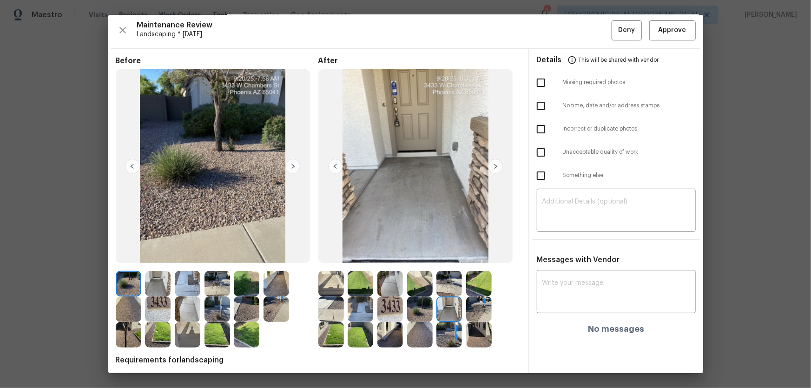
click at [421, 256] on img at bounding box center [420, 310] width 26 height 26
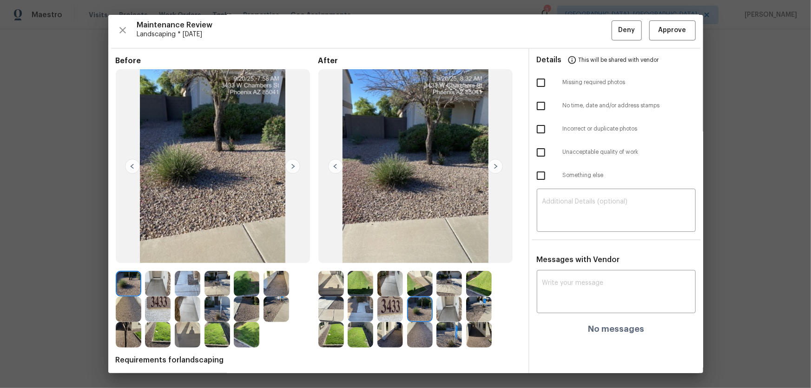
click at [472, 256] on img at bounding box center [479, 310] width 26 height 26
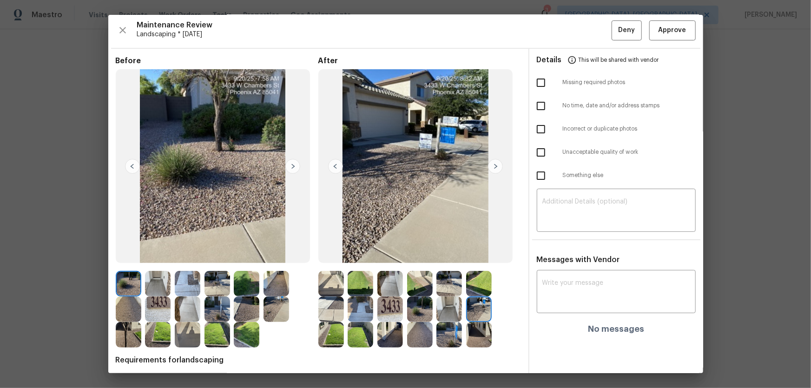
click at [326, 256] on img at bounding box center [331, 335] width 26 height 26
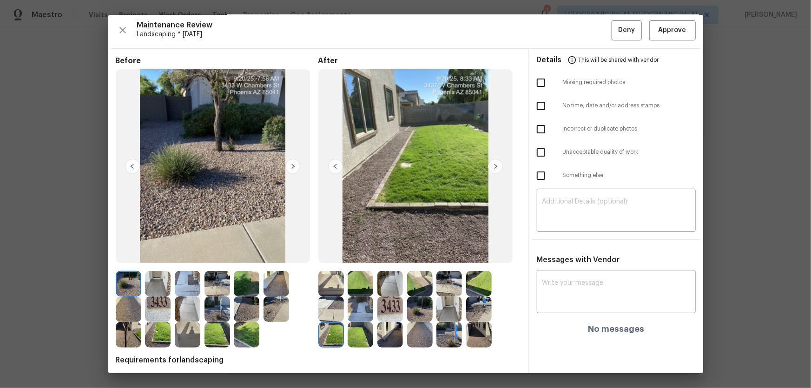
click at [351, 256] on img at bounding box center [361, 335] width 26 height 26
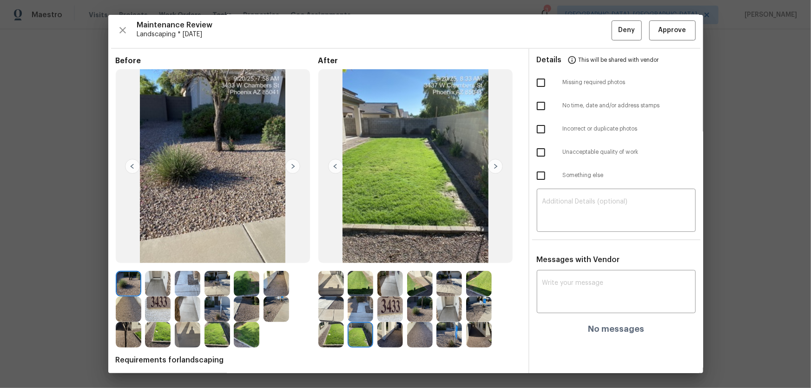
click at [392, 256] on img at bounding box center [390, 335] width 26 height 26
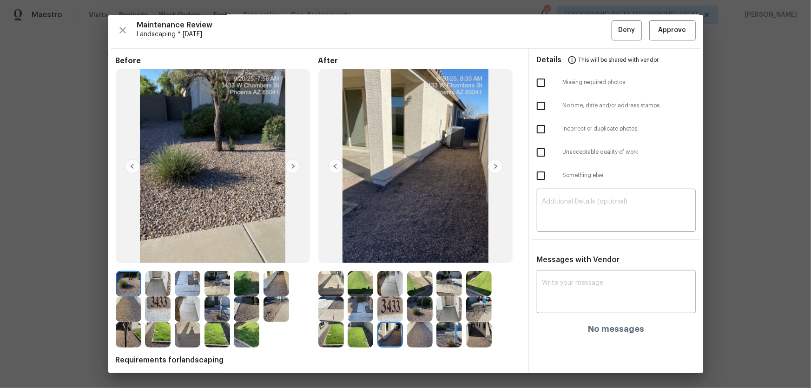
click at [419, 256] on img at bounding box center [420, 335] width 26 height 26
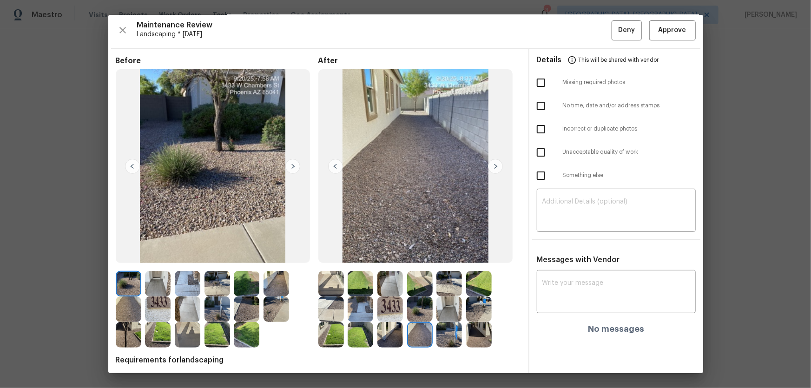
click at [440, 256] on img at bounding box center [449, 335] width 26 height 26
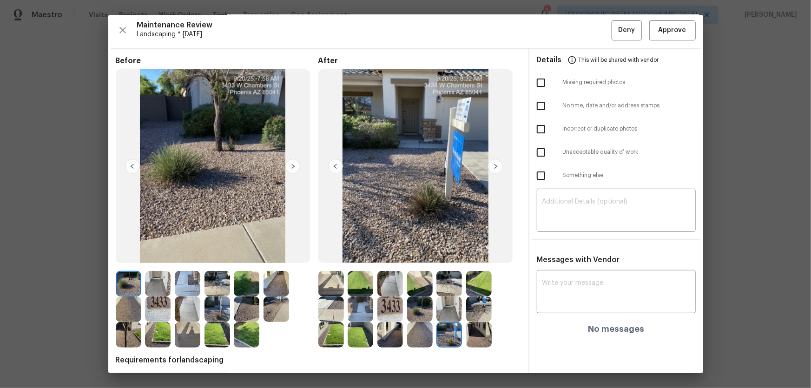
click at [469, 256] on img at bounding box center [479, 335] width 26 height 26
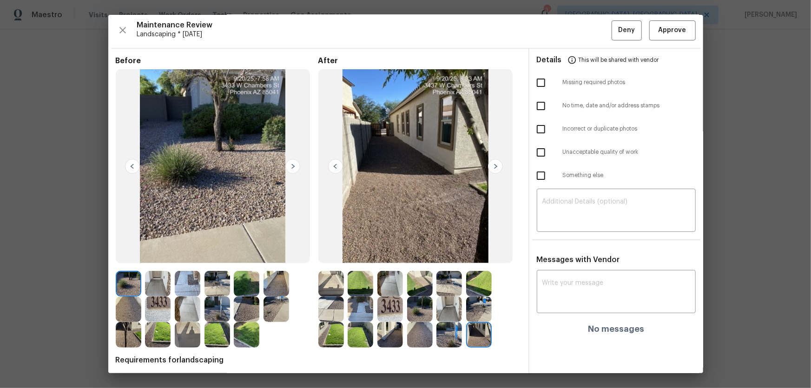
scroll to position [0, 0]
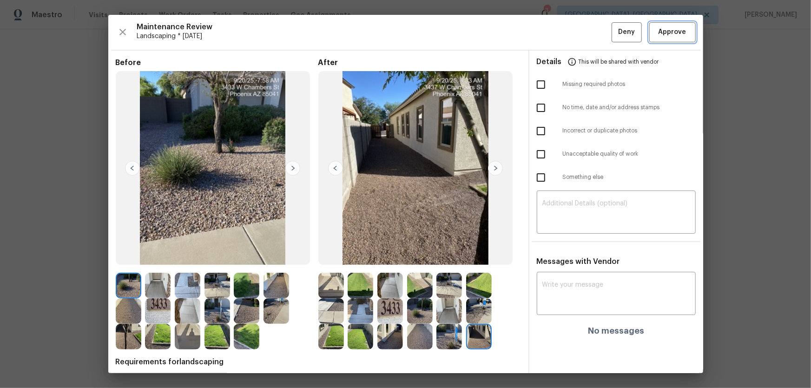
click at [577, 39] on button "Approve" at bounding box center [672, 32] width 46 height 20
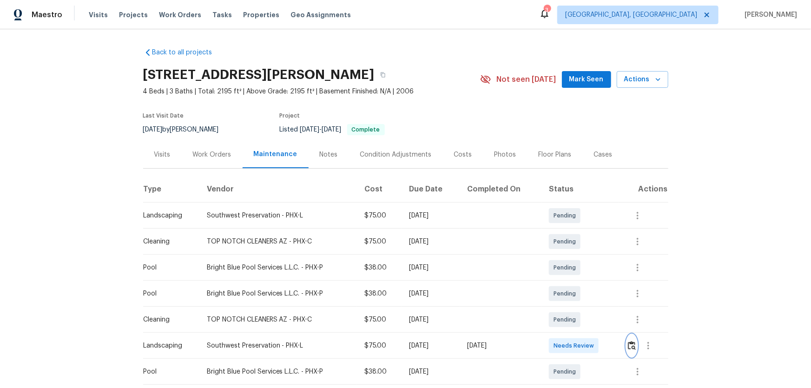
click at [630, 342] on img "button" at bounding box center [632, 345] width 8 height 9
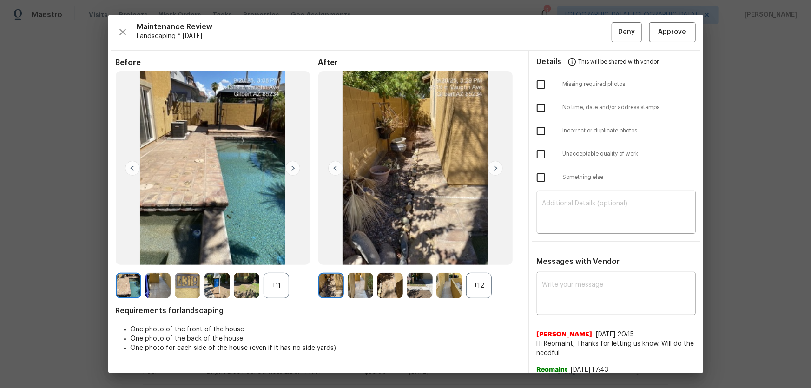
click at [479, 282] on div "+12" at bounding box center [479, 286] width 26 height 26
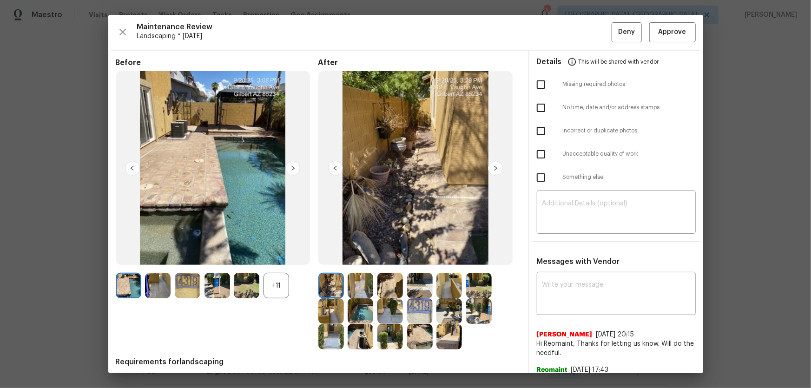
click at [284, 280] on div "+11" at bounding box center [277, 286] width 26 height 26
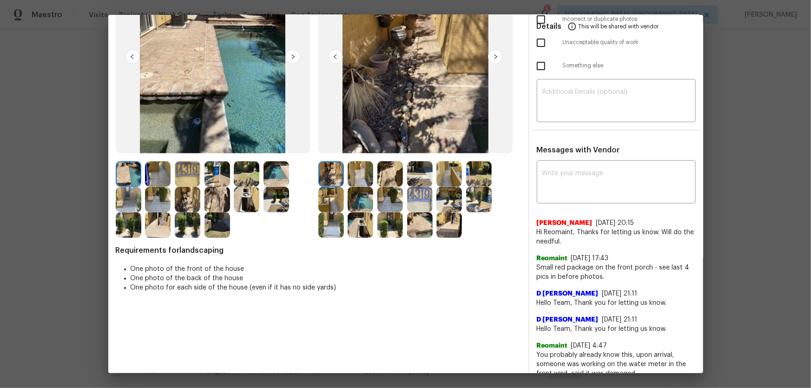
scroll to position [126, 0]
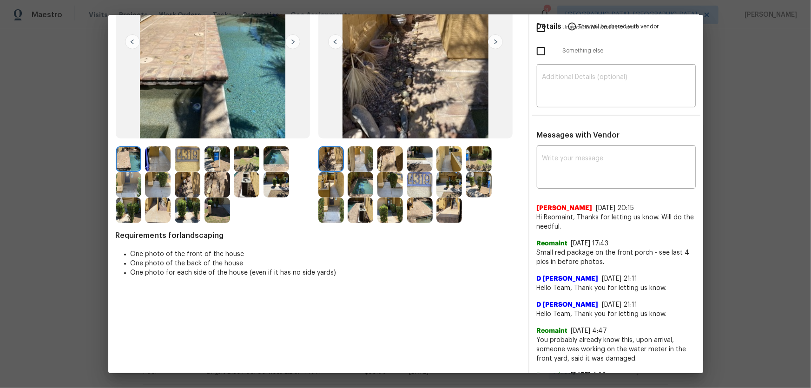
click at [357, 159] on img at bounding box center [361, 159] width 26 height 26
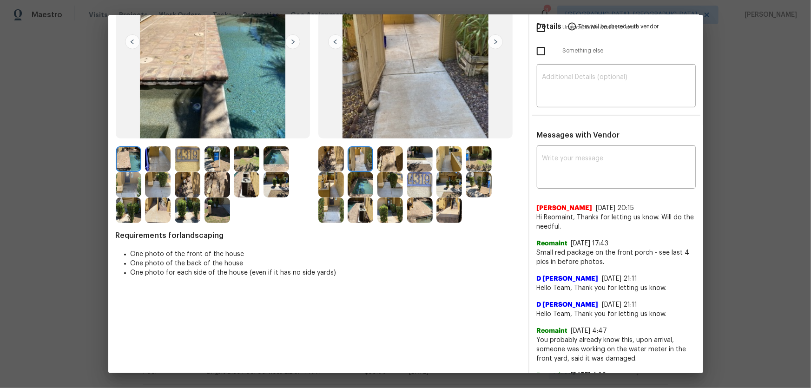
click at [377, 160] on img at bounding box center [390, 159] width 26 height 26
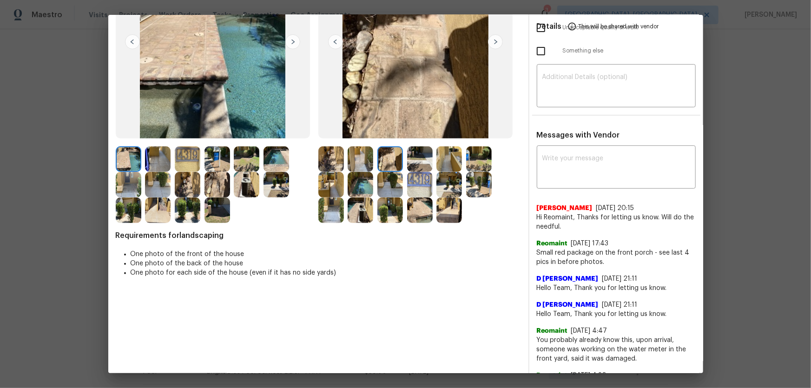
click at [408, 163] on img at bounding box center [420, 159] width 26 height 26
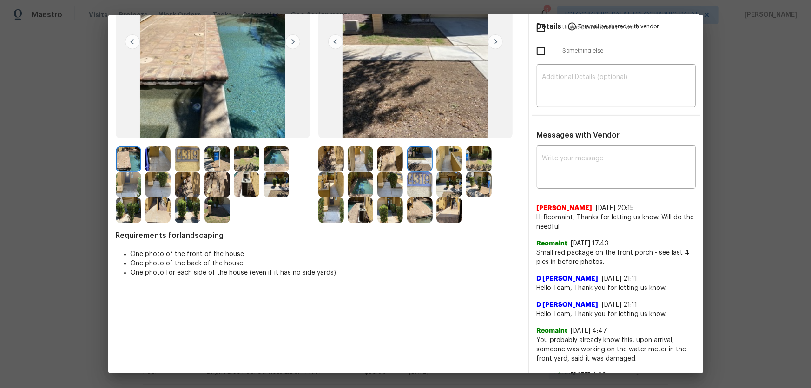
click at [455, 165] on img at bounding box center [449, 159] width 26 height 26
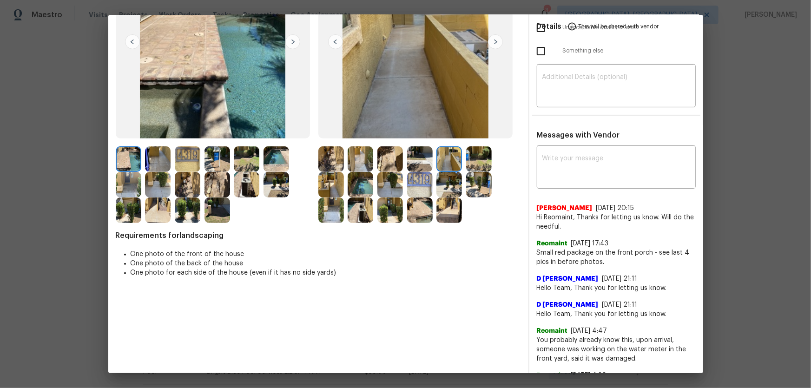
click at [468, 164] on img at bounding box center [479, 159] width 26 height 26
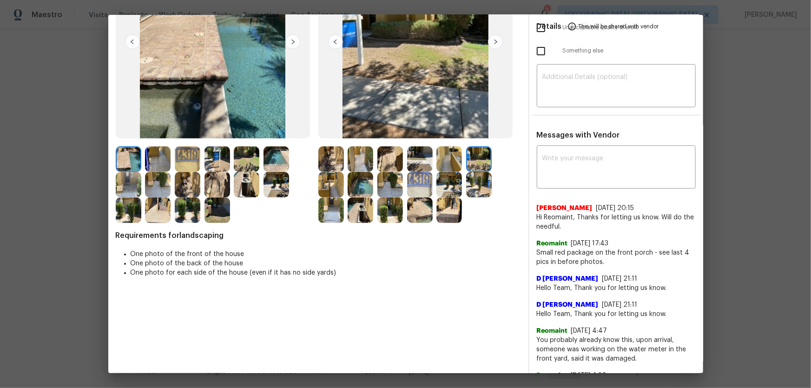
click at [338, 184] on img at bounding box center [331, 185] width 26 height 26
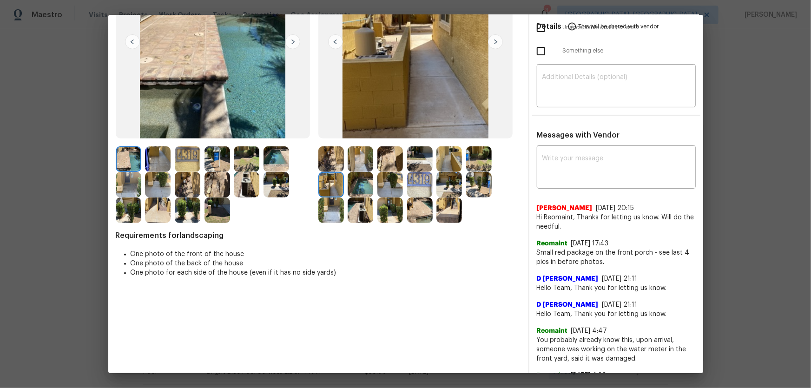
click at [350, 185] on img at bounding box center [361, 185] width 26 height 26
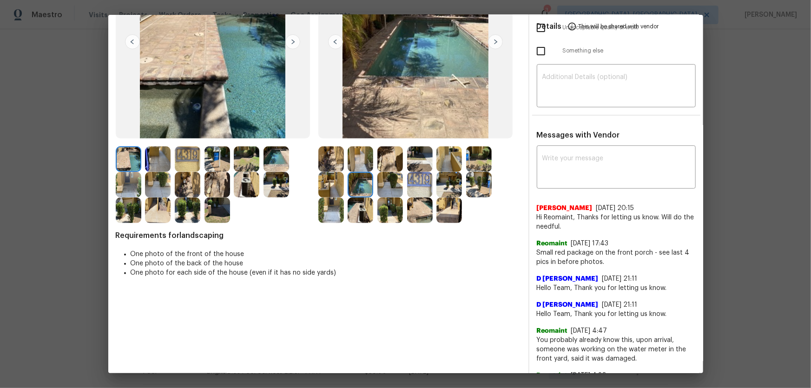
click at [372, 186] on div at bounding box center [363, 185] width 30 height 26
click at [414, 189] on img at bounding box center [420, 185] width 26 height 26
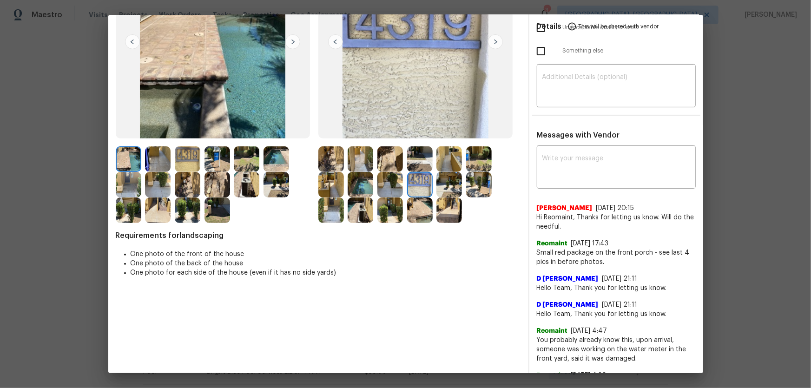
click at [399, 189] on img at bounding box center [390, 185] width 26 height 26
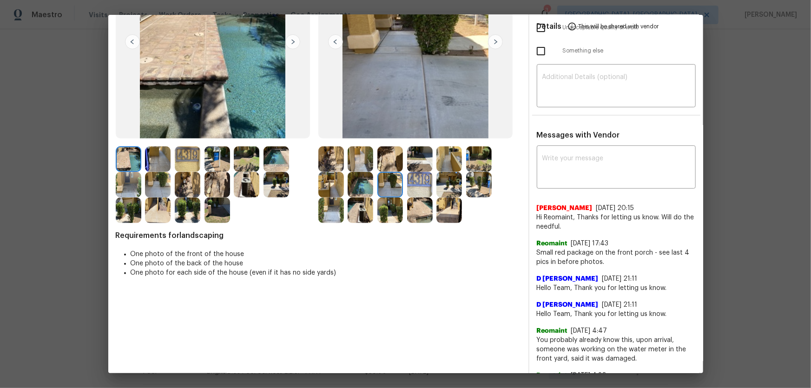
click at [444, 192] on img at bounding box center [449, 185] width 26 height 26
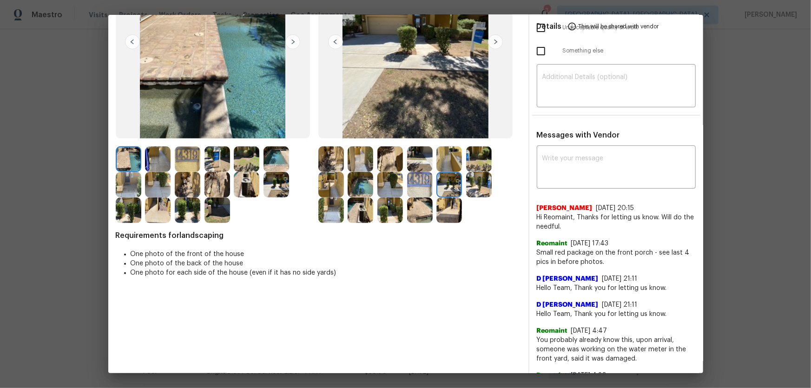
click at [479, 193] on img at bounding box center [479, 185] width 26 height 26
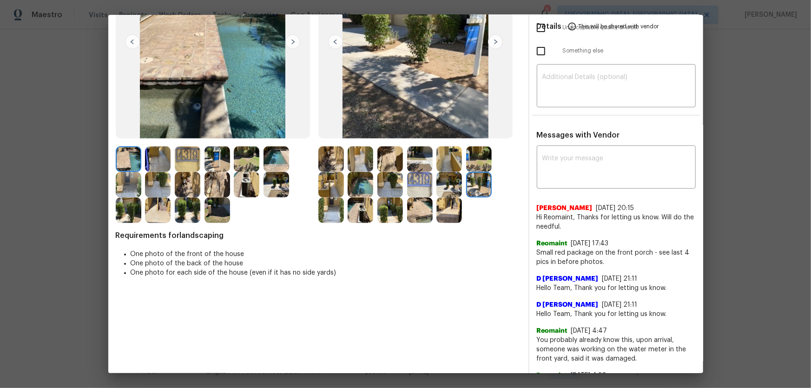
click at [319, 217] on img at bounding box center [331, 211] width 26 height 26
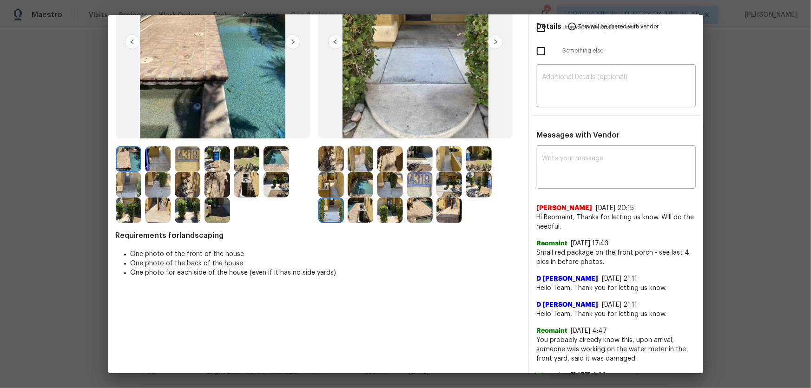
click at [355, 214] on img at bounding box center [361, 211] width 26 height 26
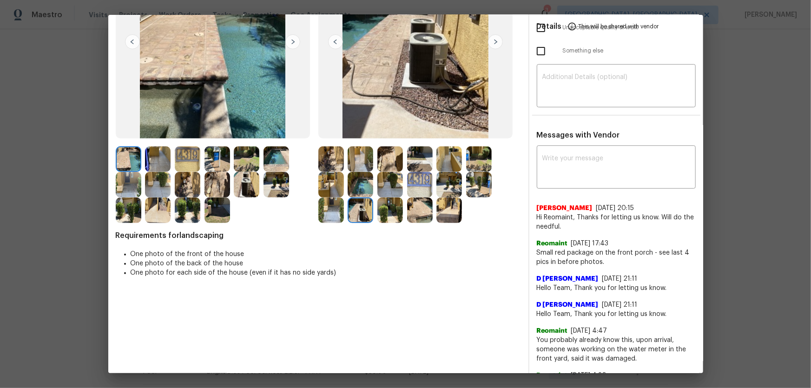
click at [387, 215] on img at bounding box center [390, 211] width 26 height 26
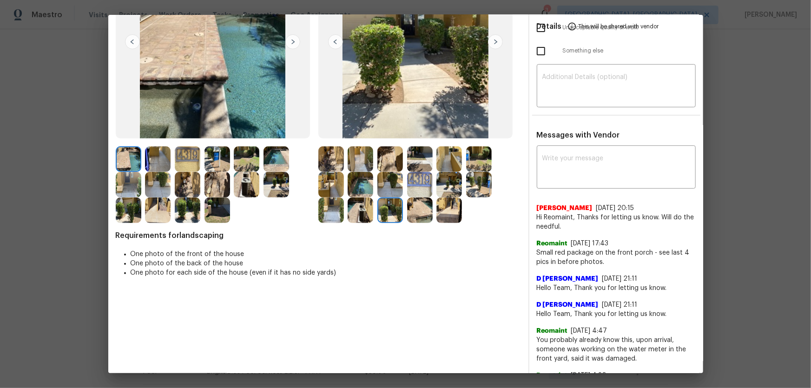
click at [423, 218] on img at bounding box center [420, 211] width 26 height 26
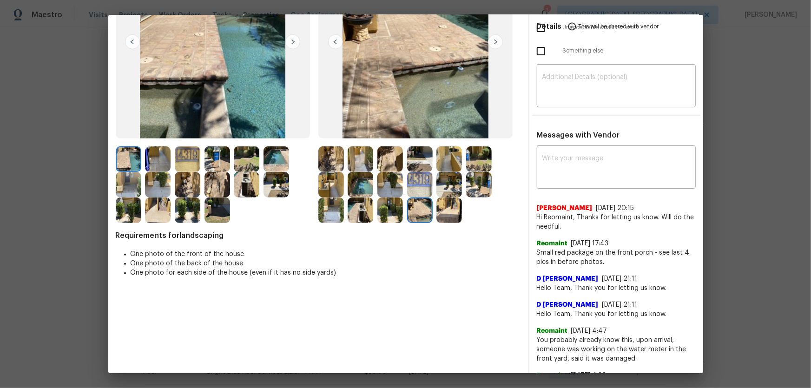
click at [451, 217] on img at bounding box center [449, 211] width 26 height 26
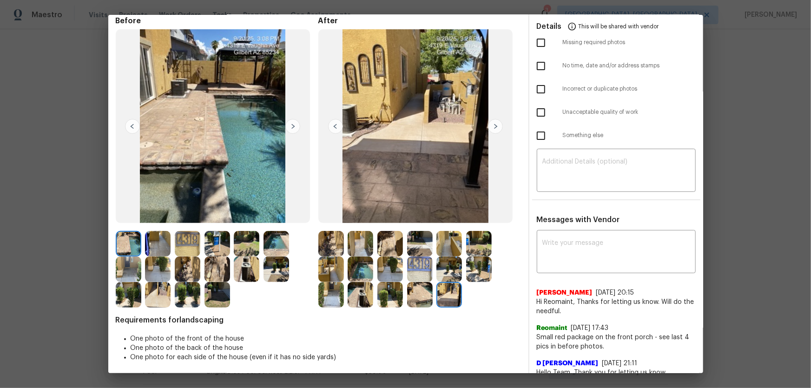
scroll to position [0, 0]
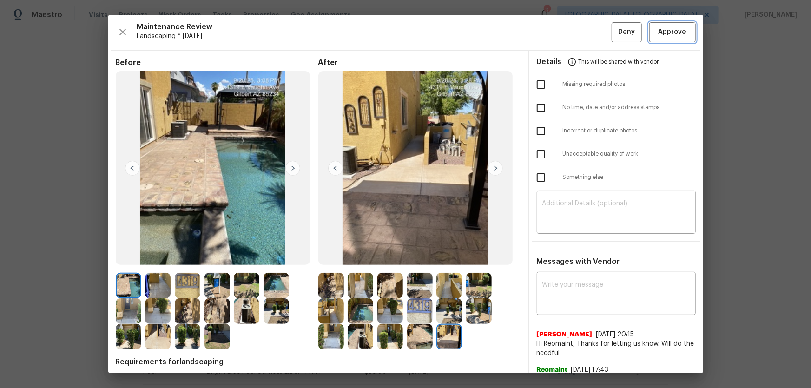
click at [659, 27] on span "Approve" at bounding box center [673, 32] width 28 height 12
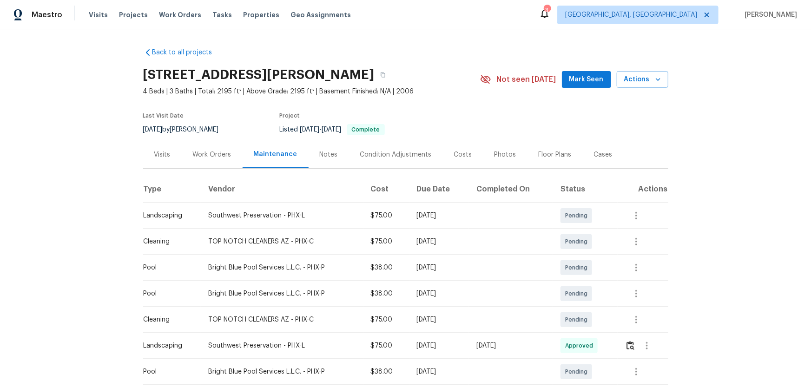
drag, startPoint x: 811, startPoint y: 22, endPoint x: 590, endPoint y: 121, distance: 241.8
click at [588, 121] on section "4319 E Vaughn Ave, Gilbert, AZ 85234 4 Beds | 3 Baths | Total: 2195 ft² | Above…" at bounding box center [405, 102] width 525 height 78
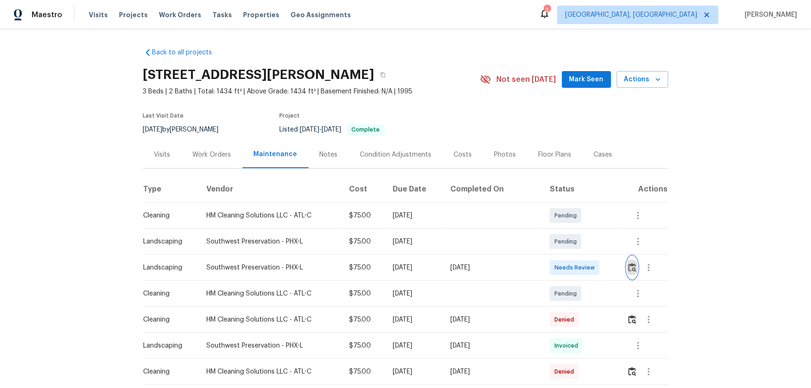
click at [577, 256] on img "button" at bounding box center [632, 267] width 8 height 9
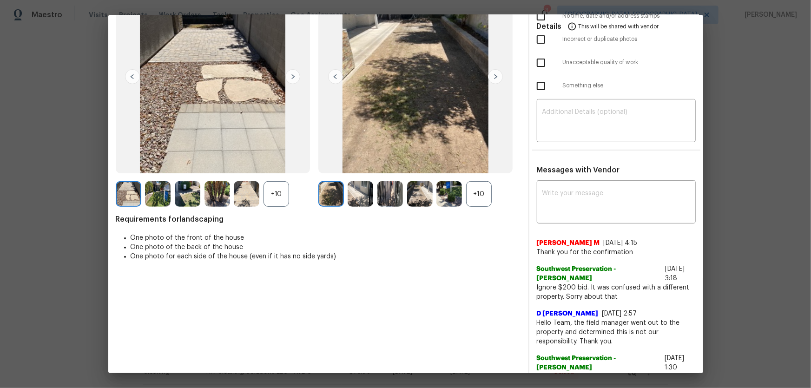
scroll to position [126, 0]
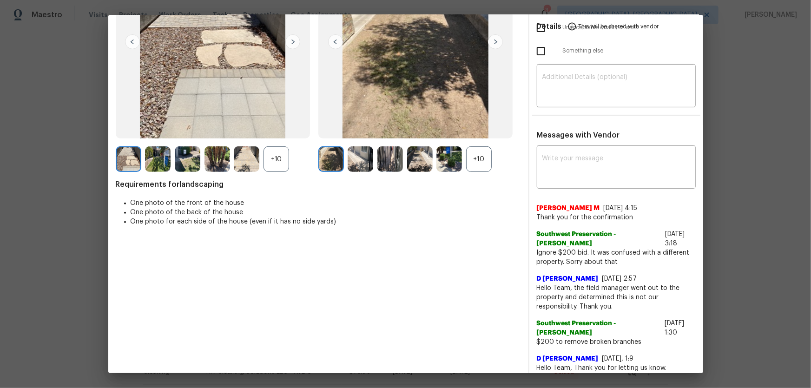
click at [475, 156] on div "+10" at bounding box center [479, 159] width 26 height 26
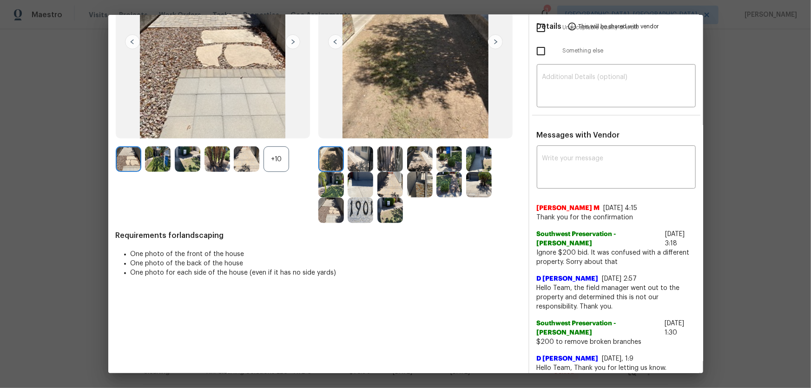
click at [259, 161] on img at bounding box center [247, 159] width 26 height 26
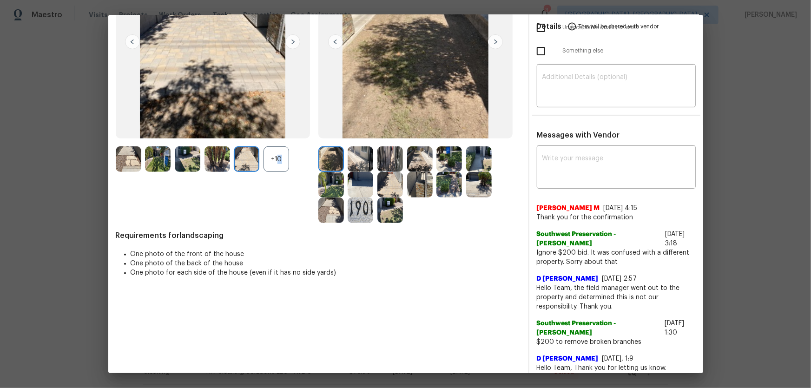
click at [276, 159] on div "+10" at bounding box center [277, 159] width 26 height 26
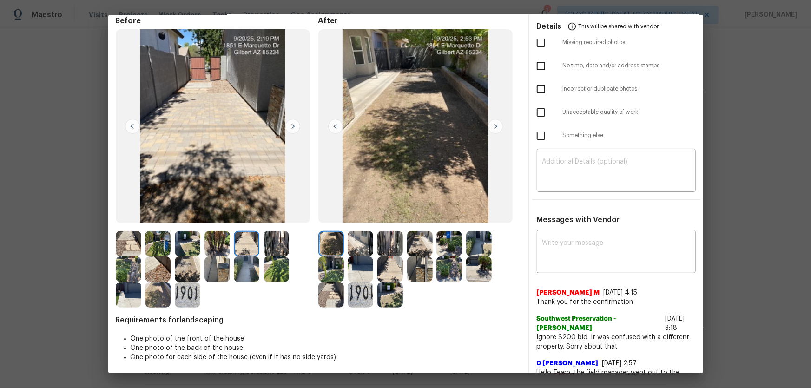
scroll to position [0, 0]
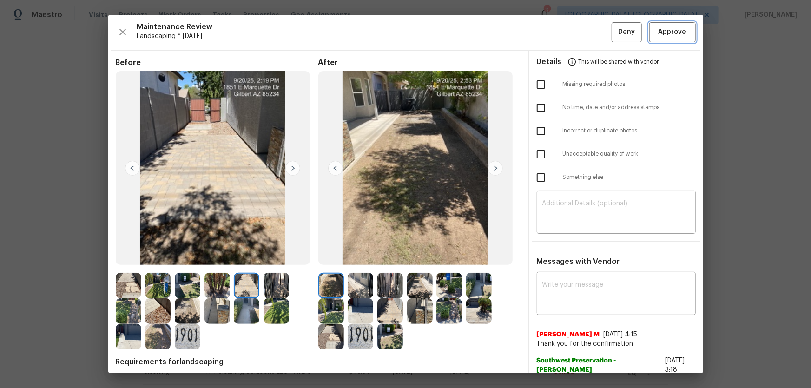
click at [577, 28] on span "Approve" at bounding box center [673, 32] width 28 height 12
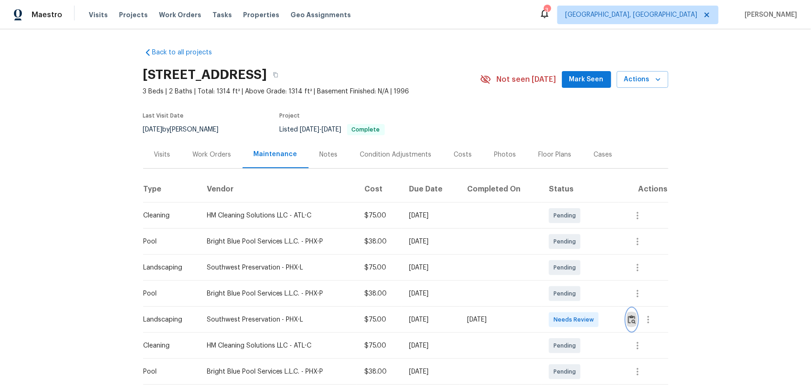
click at [577, 256] on img "button" at bounding box center [632, 319] width 8 height 9
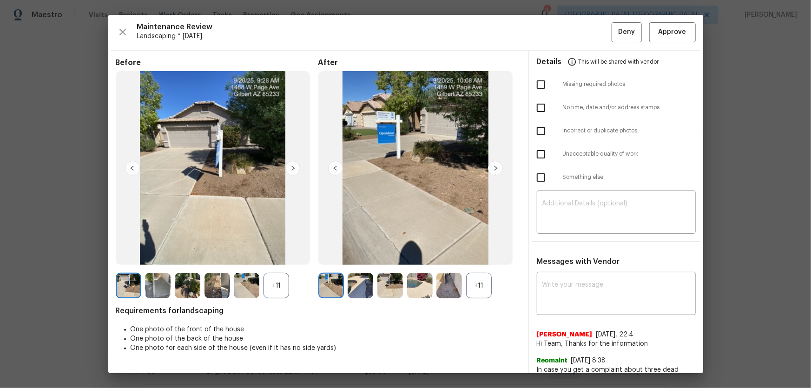
click at [472, 256] on div "+11" at bounding box center [479, 286] width 26 height 26
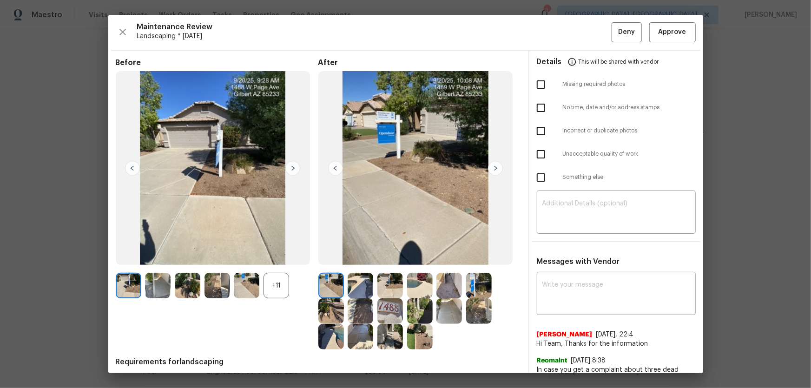
click at [284, 256] on div "+11" at bounding box center [277, 286] width 26 height 26
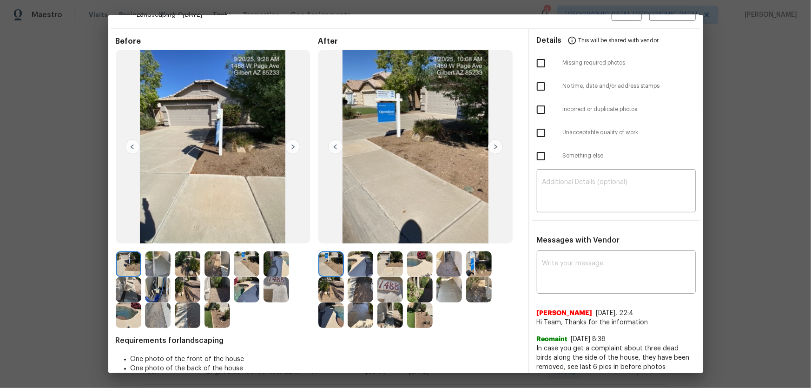
scroll to position [42, 0]
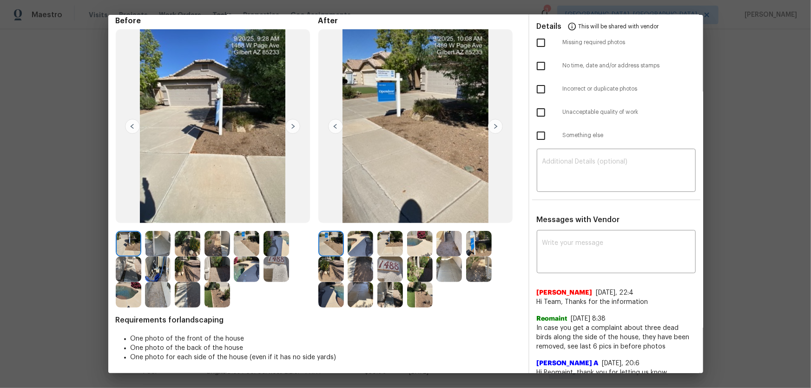
click at [355, 234] on img at bounding box center [361, 244] width 26 height 26
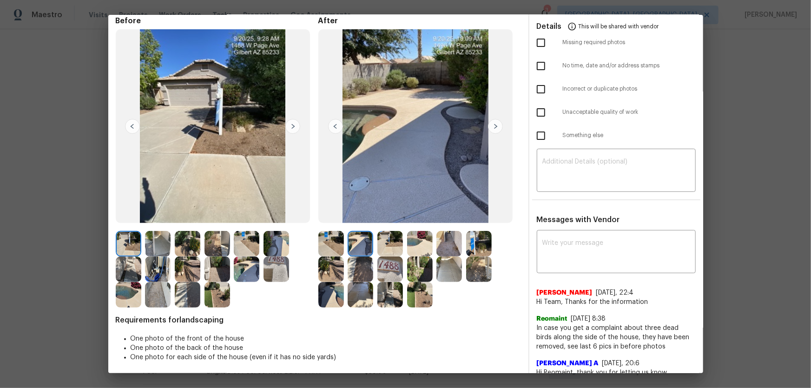
click at [386, 242] on img at bounding box center [390, 244] width 26 height 26
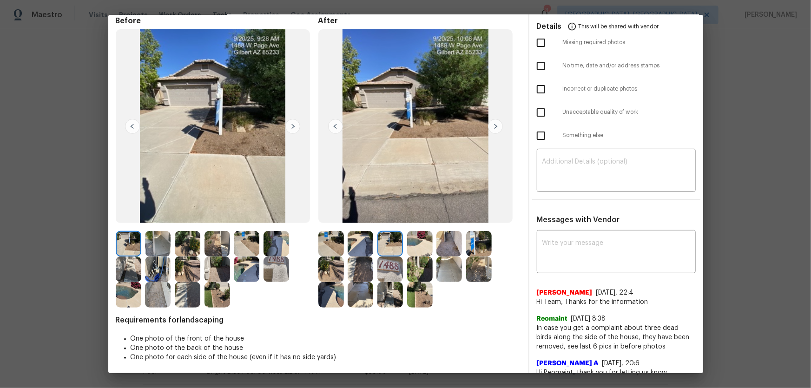
click at [418, 245] on img at bounding box center [420, 244] width 26 height 26
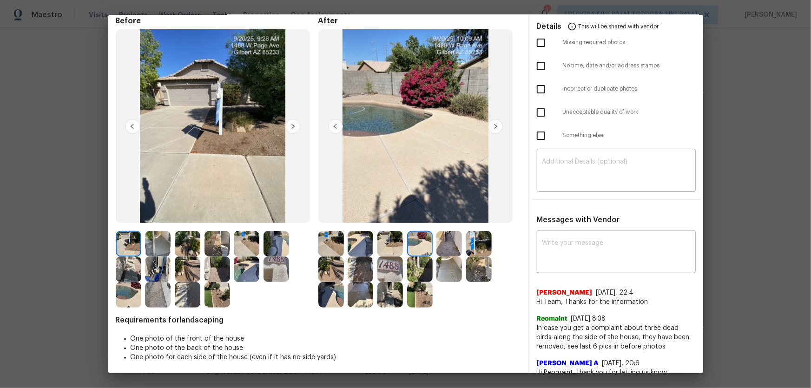
click at [445, 245] on img at bounding box center [449, 244] width 26 height 26
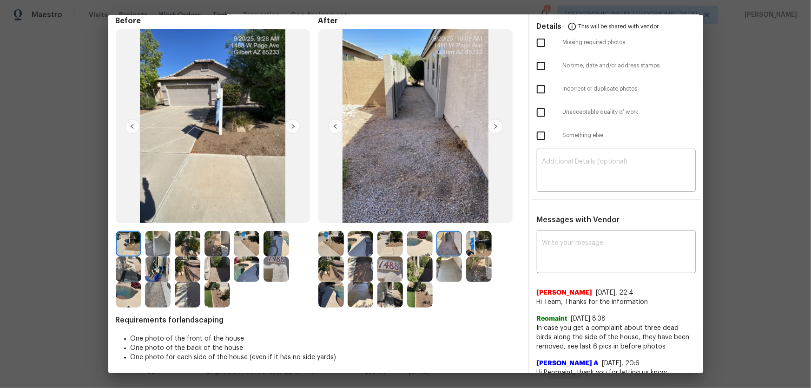
click at [472, 245] on img at bounding box center [479, 244] width 26 height 26
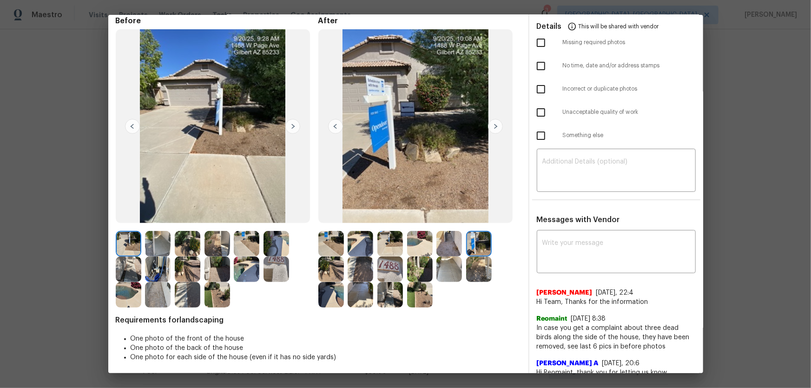
click at [322, 256] on img at bounding box center [331, 270] width 26 height 26
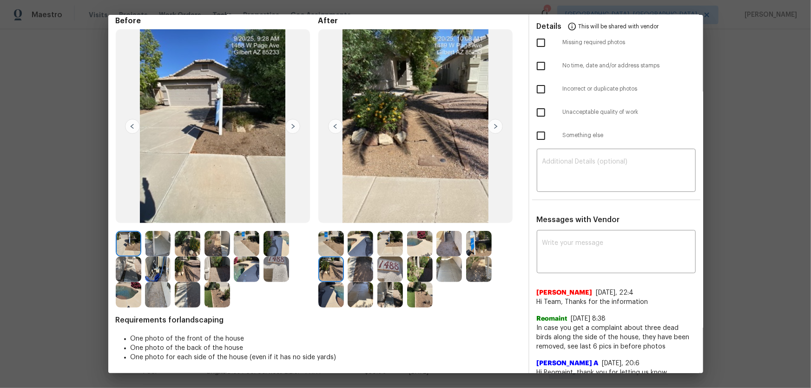
click at [363, 256] on img at bounding box center [361, 270] width 26 height 26
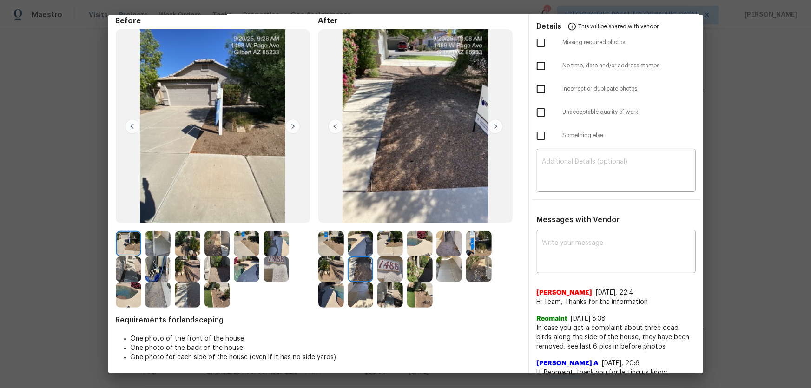
click at [381, 256] on img at bounding box center [390, 270] width 26 height 26
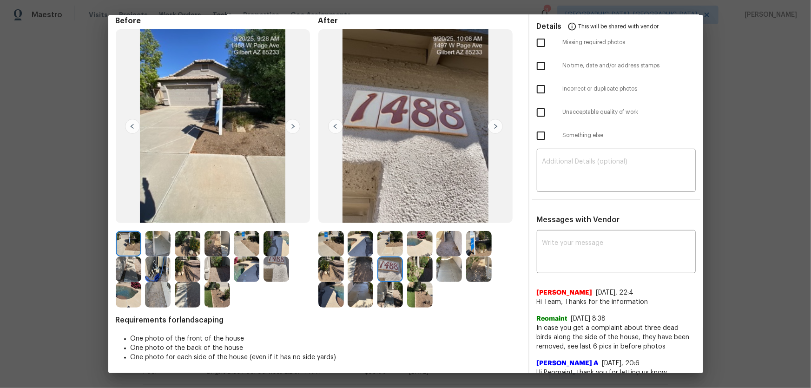
click at [413, 256] on img at bounding box center [420, 270] width 26 height 26
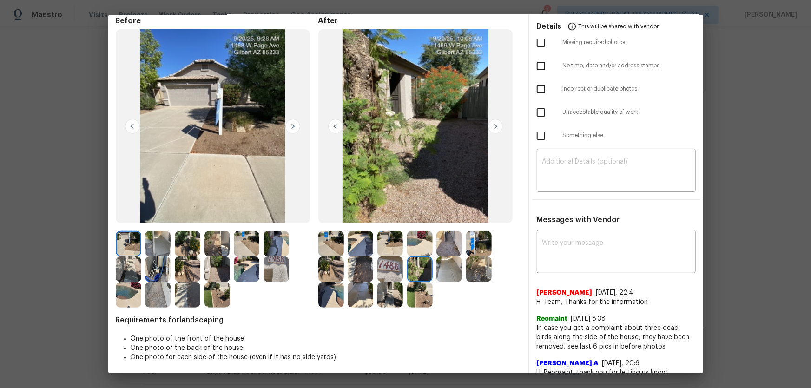
click at [449, 256] on img at bounding box center [449, 270] width 26 height 26
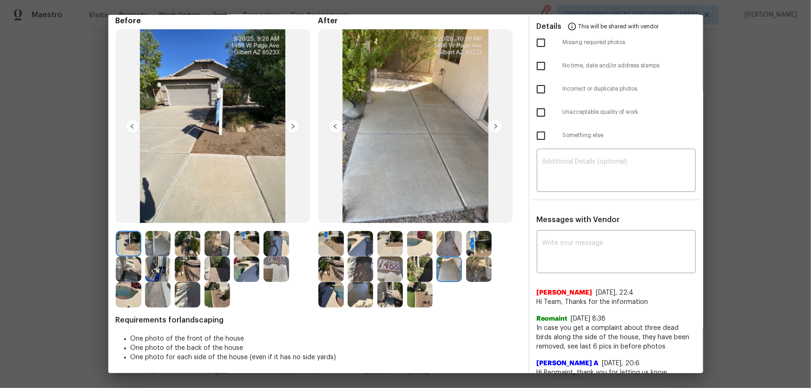
click at [468, 256] on img at bounding box center [479, 270] width 26 height 26
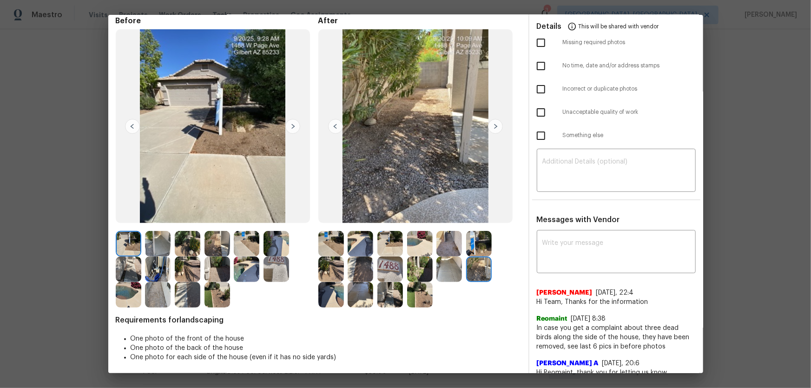
click at [337, 256] on img at bounding box center [331, 295] width 26 height 26
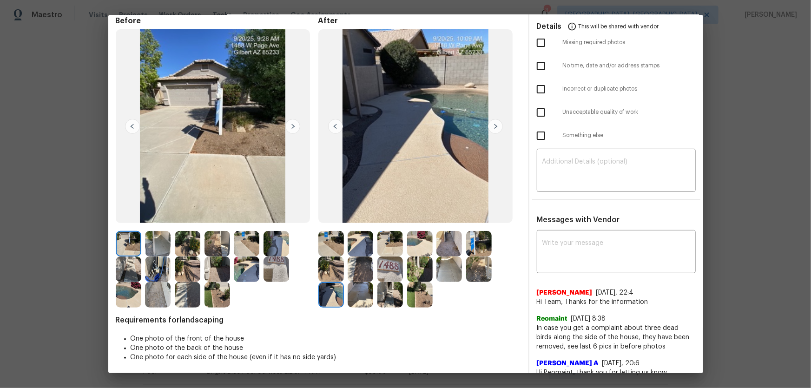
click at [369, 256] on img at bounding box center [361, 295] width 26 height 26
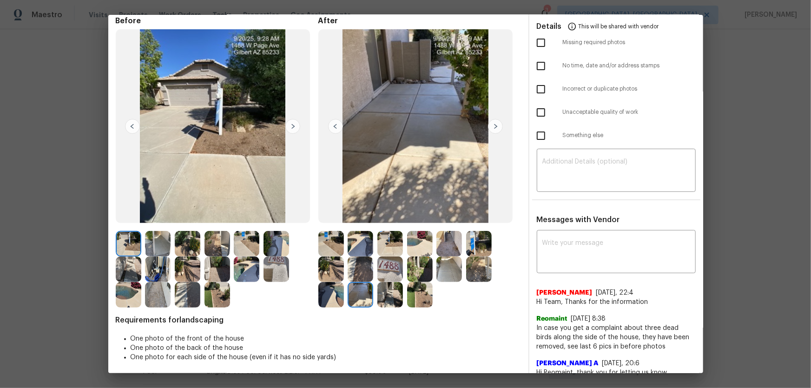
click at [387, 256] on img at bounding box center [390, 295] width 26 height 26
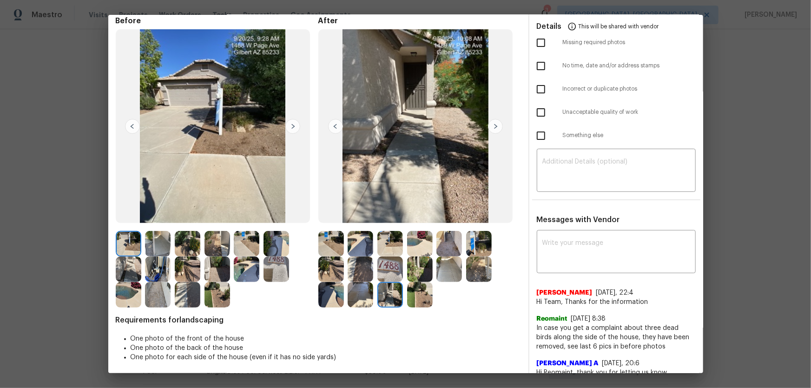
click at [410, 256] on img at bounding box center [420, 295] width 26 height 26
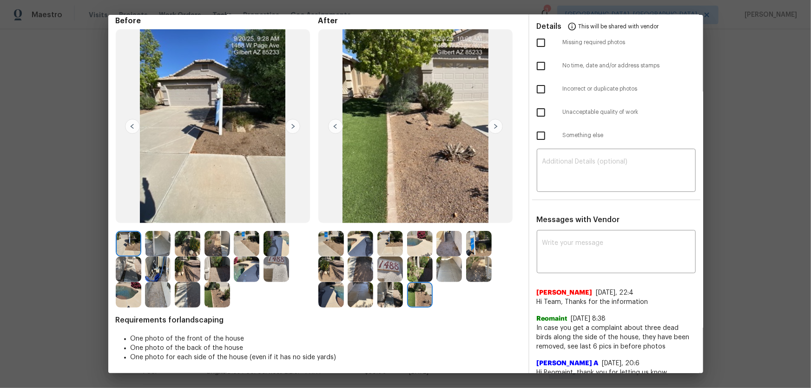
scroll to position [0, 0]
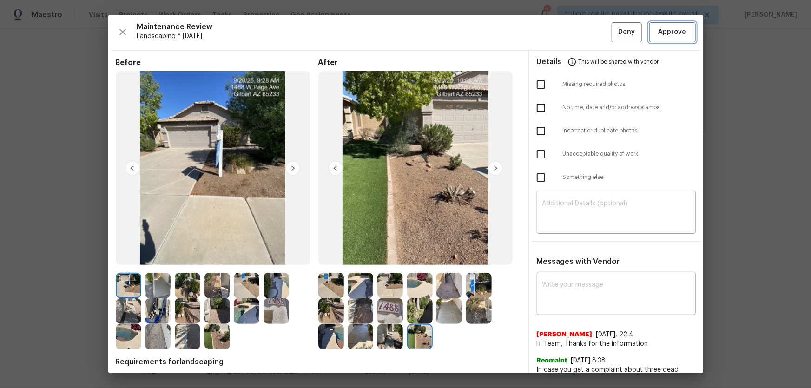
click at [577, 34] on button "Approve" at bounding box center [672, 32] width 46 height 20
